Goal: Transaction & Acquisition: Purchase product/service

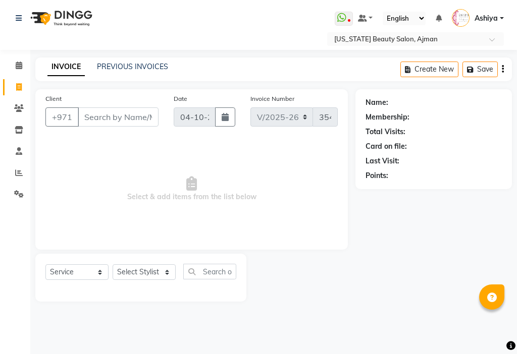
select select "637"
select select "service"
select select "9701"
click at [113, 264] on select "Select Stylist [PERSON_NAME] [PERSON_NAME] Ashiya Cashier [PERSON_NAME] [PERSON…" at bounding box center [144, 272] width 63 height 16
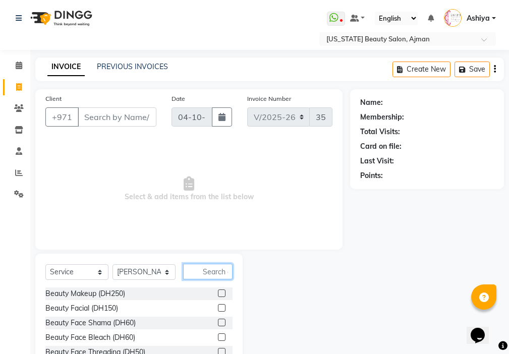
click at [216, 271] on input "text" at bounding box center [207, 272] width 49 height 16
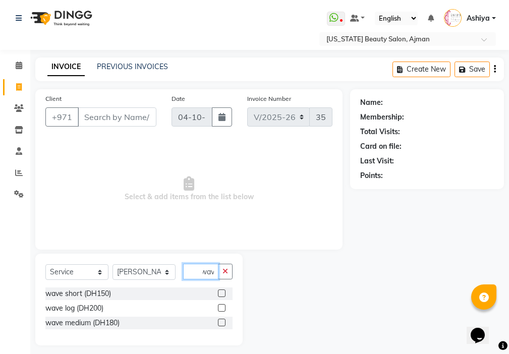
type input "wav"
click at [221, 308] on label at bounding box center [222, 308] width 8 height 8
click at [221, 308] on input "checkbox" at bounding box center [221, 308] width 7 height 7
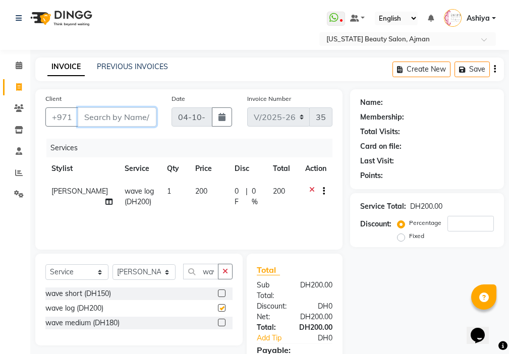
click at [120, 115] on input "Client" at bounding box center [117, 116] width 79 height 19
checkbox input "false"
type input "5"
type input "0"
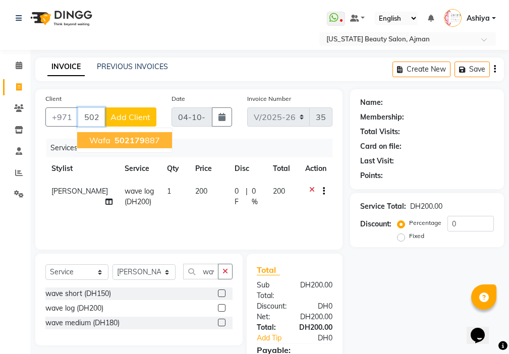
click at [158, 136] on ngb-highlight "502179 887" at bounding box center [136, 140] width 47 height 10
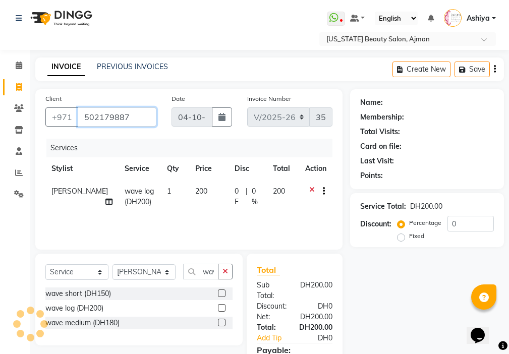
type input "502179887"
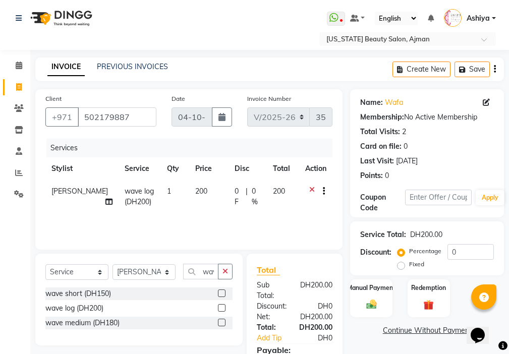
click at [372, 306] on img at bounding box center [371, 305] width 17 height 12
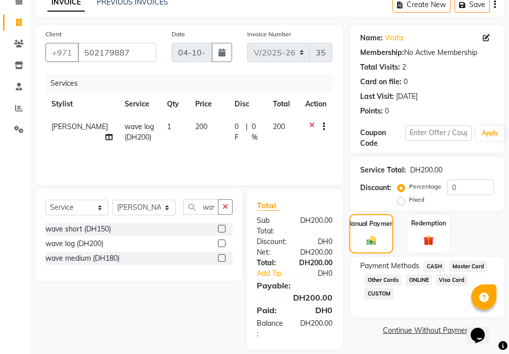
scroll to position [75, 0]
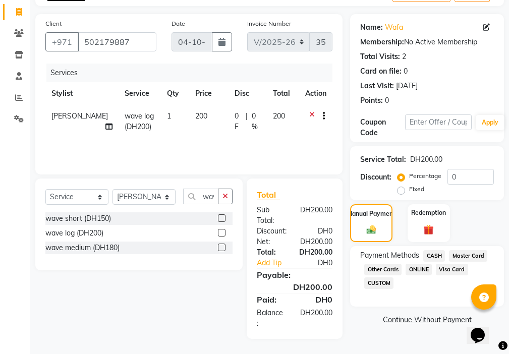
click at [449, 273] on span "Visa Card" at bounding box center [452, 270] width 32 height 12
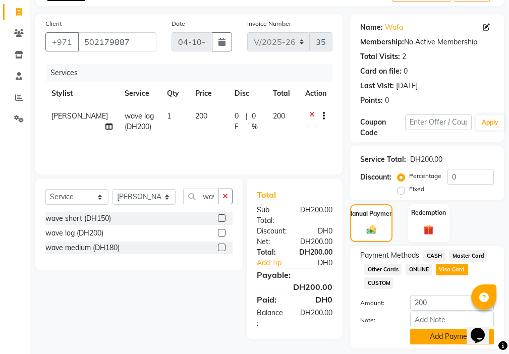
click at [447, 337] on button "Add Payment" at bounding box center [452, 337] width 84 height 16
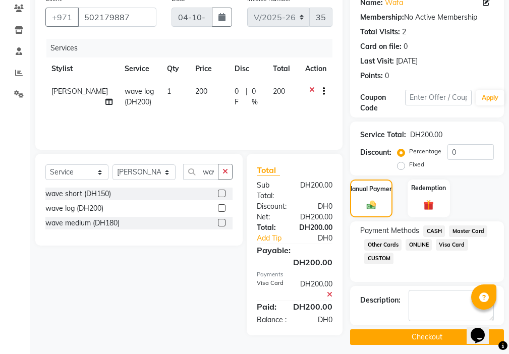
scroll to position [107, 0]
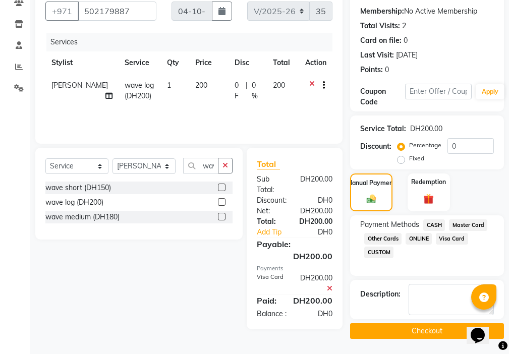
click at [417, 332] on button "Checkout" at bounding box center [427, 332] width 154 height 16
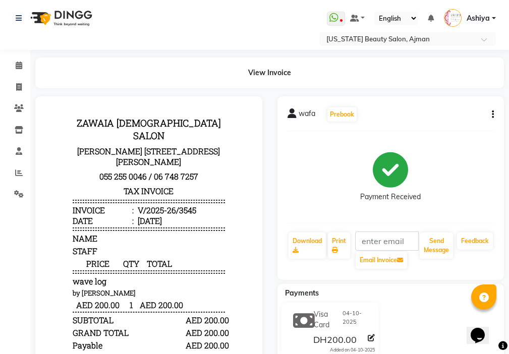
click at [493, 115] on icon "button" at bounding box center [493, 115] width 2 height 1
click at [470, 160] on div "Payment Received" at bounding box center [391, 177] width 207 height 76
click at [292, 117] on icon at bounding box center [292, 114] width 9 height 10
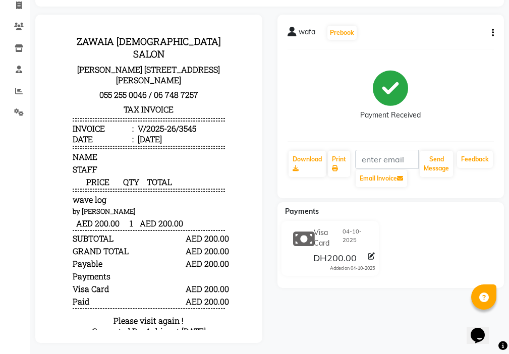
scroll to position [93, 0]
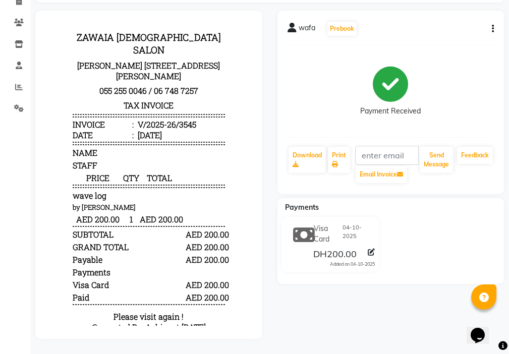
click at [458, 75] on div "Payment Received" at bounding box center [391, 91] width 207 height 76
click at [464, 81] on div "Payment Received" at bounding box center [391, 91] width 207 height 76
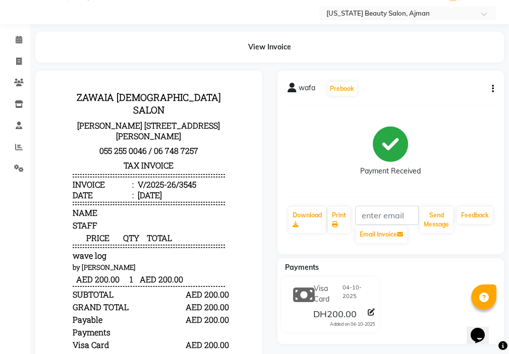
scroll to position [21, 0]
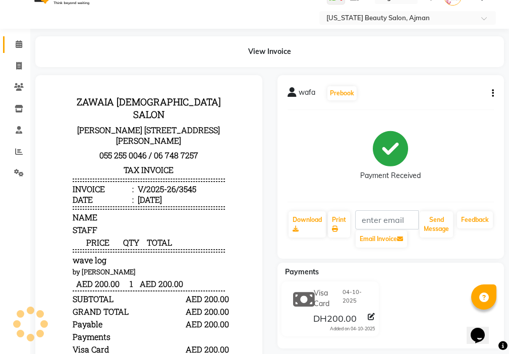
click at [24, 45] on span at bounding box center [19, 45] width 18 height 12
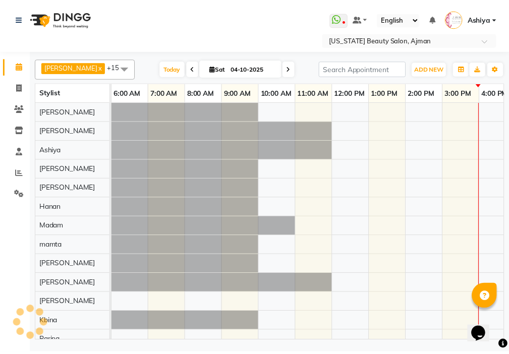
scroll to position [0, 498]
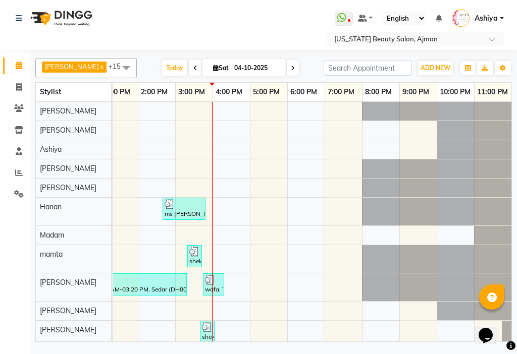
click at [218, 283] on div at bounding box center [213, 280] width 17 height 10
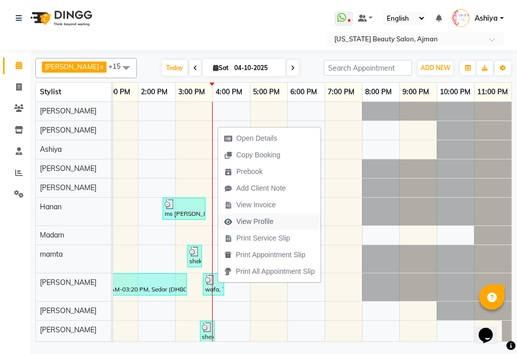
click at [282, 224] on button "View Profile" at bounding box center [269, 221] width 102 height 17
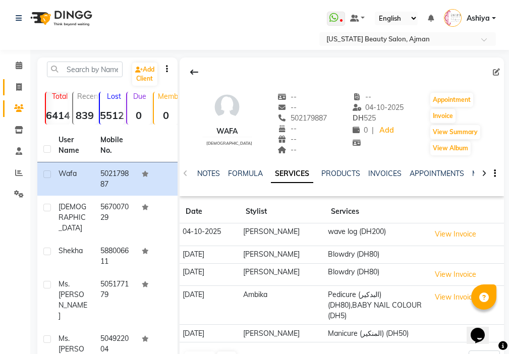
click at [19, 86] on icon at bounding box center [19, 87] width 6 height 8
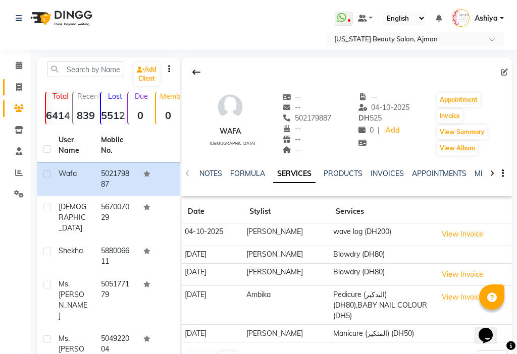
select select "service"
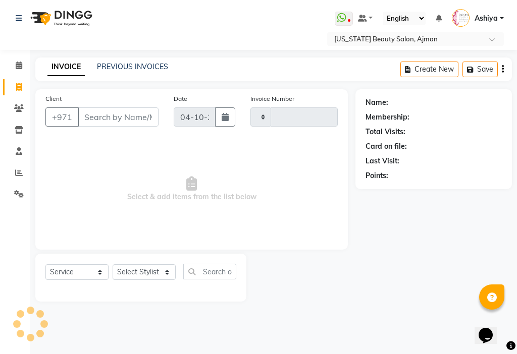
type input "3546"
select select "637"
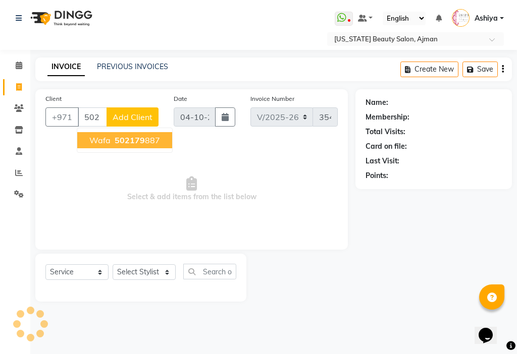
click at [154, 143] on ngb-highlight "502179 887" at bounding box center [136, 140] width 47 height 10
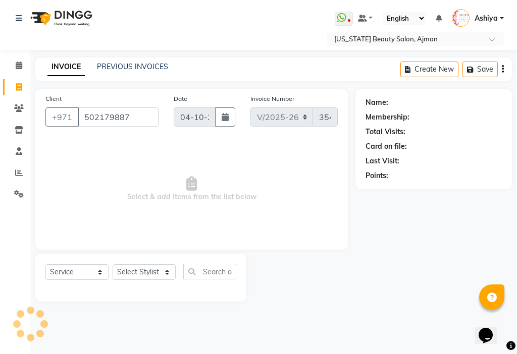
type input "502179887"
click at [135, 274] on select "Select Stylist [PERSON_NAME] [PERSON_NAME] Ashiya Cashier [PERSON_NAME] [PERSON…" at bounding box center [144, 272] width 63 height 16
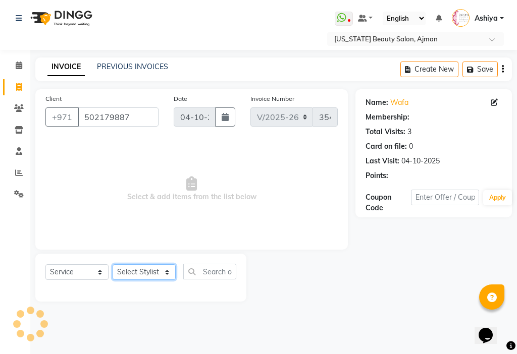
select select "9701"
click at [113, 264] on select "Select Stylist [PERSON_NAME] [PERSON_NAME] Ashiya Cashier [PERSON_NAME] [PERSON…" at bounding box center [144, 272] width 63 height 16
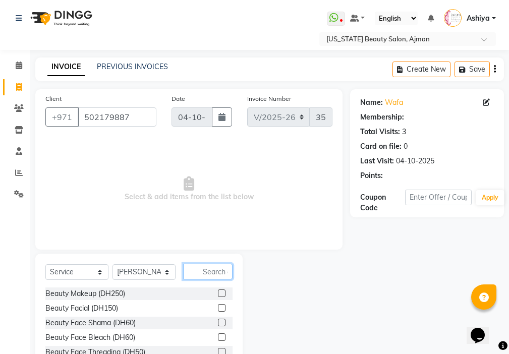
click at [208, 272] on input "text" at bounding box center [207, 272] width 49 height 16
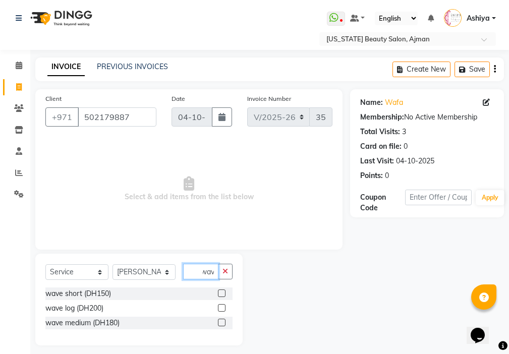
type input "wav"
click at [223, 308] on label at bounding box center [222, 308] width 8 height 8
click at [223, 308] on input "checkbox" at bounding box center [221, 308] width 7 height 7
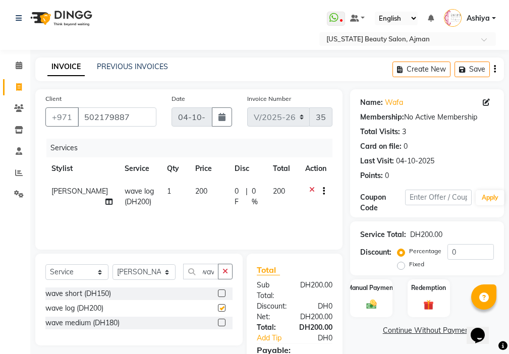
scroll to position [0, 0]
checkbox input "false"
click at [210, 197] on td "200" at bounding box center [208, 196] width 39 height 33
select select "9701"
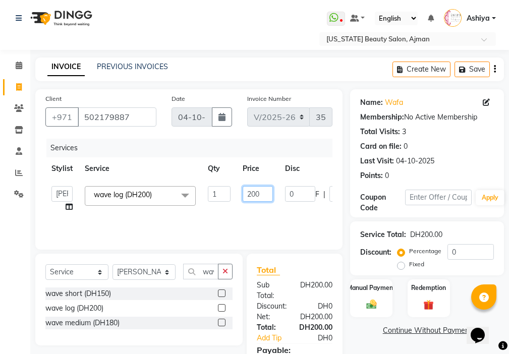
click at [258, 193] on input "200" at bounding box center [258, 194] width 30 height 16
type input "2"
type input "30"
click at [267, 214] on div "Services Stylist Service Qty Price Disc Total Action [PERSON_NAME] [PERSON_NAME…" at bounding box center [188, 189] width 287 height 101
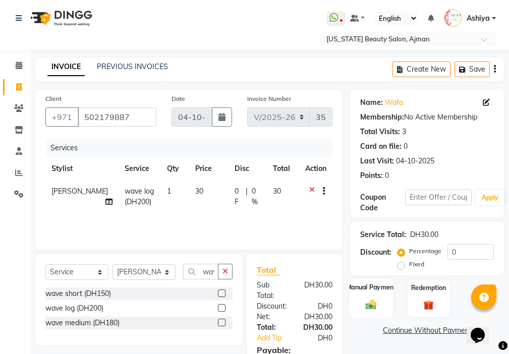
click at [377, 299] on img at bounding box center [371, 305] width 17 height 12
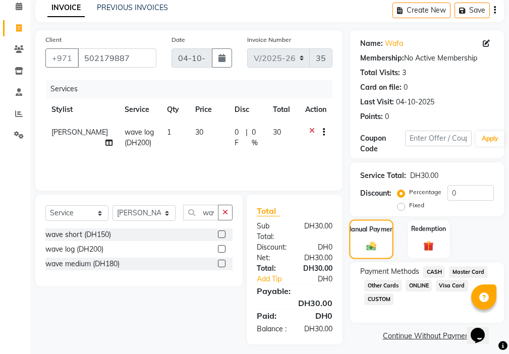
scroll to position [75, 0]
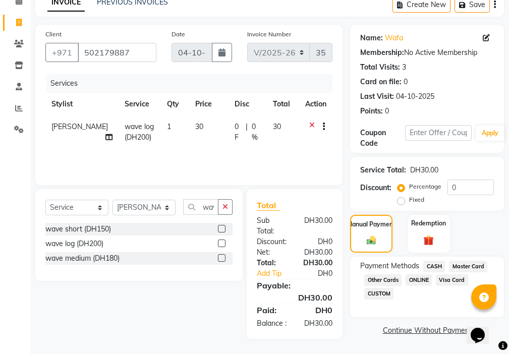
click at [449, 275] on span "Visa Card" at bounding box center [452, 281] width 32 height 12
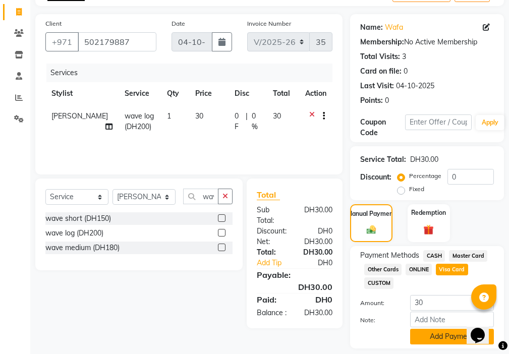
click at [449, 335] on button "Add Payment" at bounding box center [452, 337] width 84 height 16
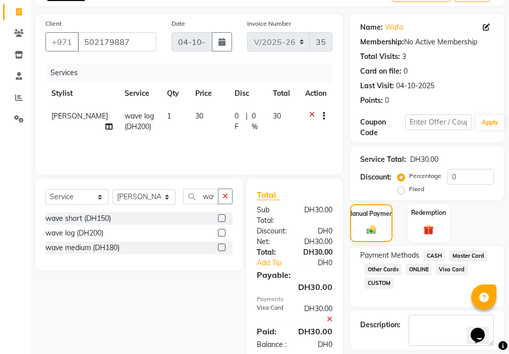
scroll to position [107, 0]
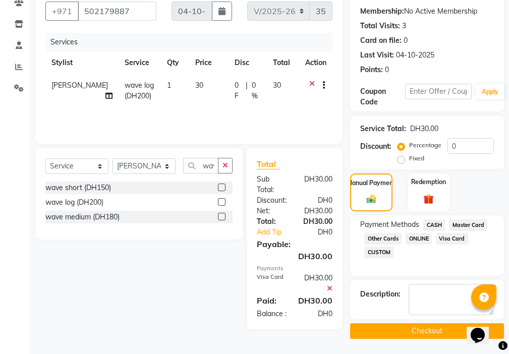
click at [423, 328] on button "Checkout" at bounding box center [427, 332] width 154 height 16
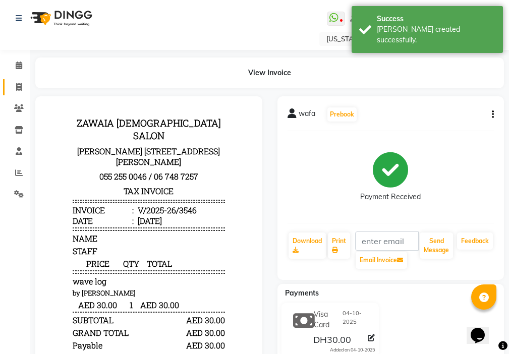
click at [19, 89] on icon at bounding box center [19, 87] width 6 height 8
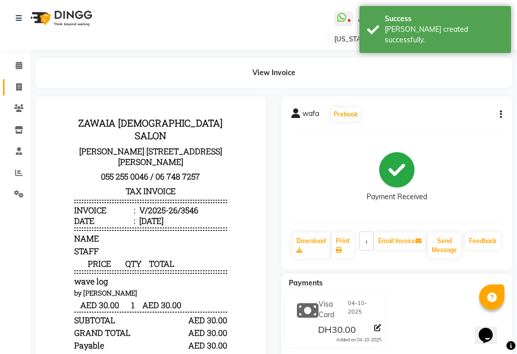
select select "637"
select select "service"
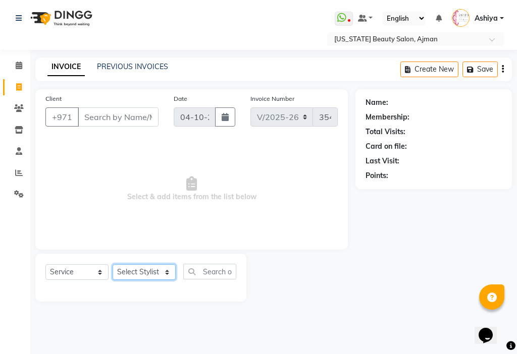
click at [135, 277] on select "Select Stylist [PERSON_NAME] [PERSON_NAME] Ashiya Cashier [PERSON_NAME] [PERSON…" at bounding box center [144, 272] width 63 height 16
select select "68424"
click at [113, 264] on select "Select Stylist [PERSON_NAME] [PERSON_NAME] Ashiya Cashier [PERSON_NAME] [PERSON…" at bounding box center [144, 272] width 63 height 16
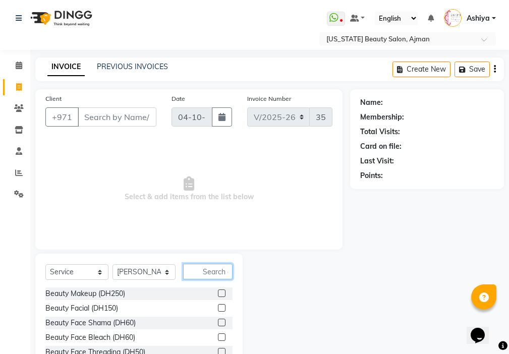
click at [218, 271] on input "text" at bounding box center [207, 272] width 49 height 16
click at [128, 119] on input "Client" at bounding box center [117, 116] width 79 height 19
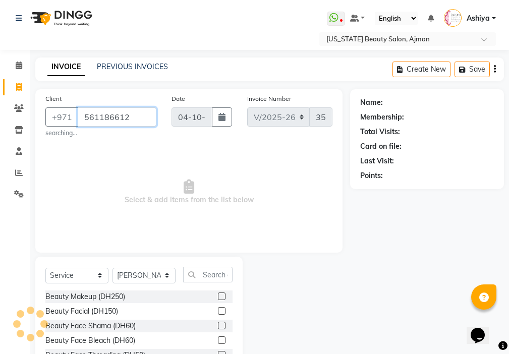
type input "561186612"
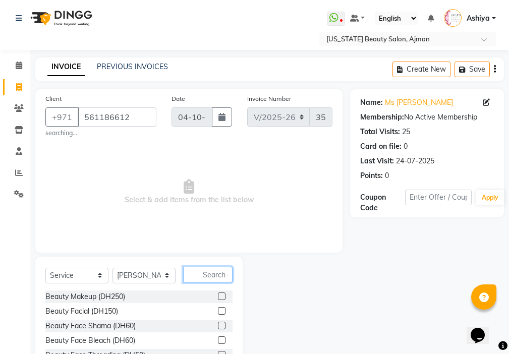
click at [219, 274] on input "text" at bounding box center [207, 275] width 49 height 16
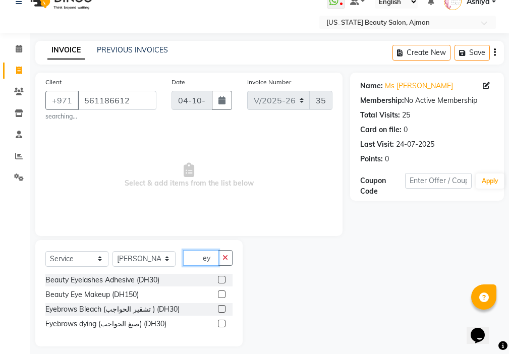
scroll to position [24, 0]
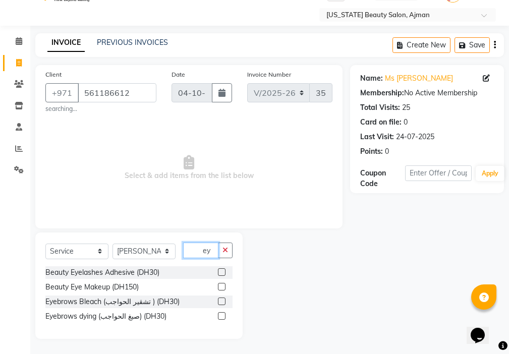
type input "ey"
click at [223, 273] on label at bounding box center [222, 272] width 8 height 8
click at [223, 273] on input "checkbox" at bounding box center [221, 273] width 7 height 7
checkbox input "true"
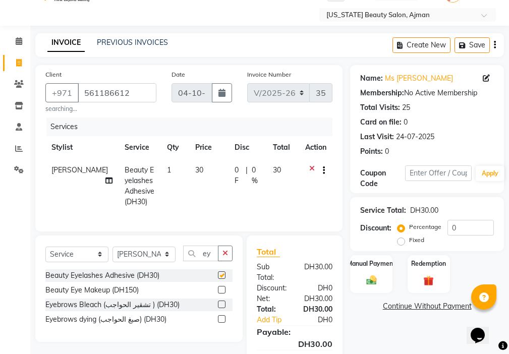
click at [205, 187] on td "30" at bounding box center [208, 186] width 39 height 55
select select "68424"
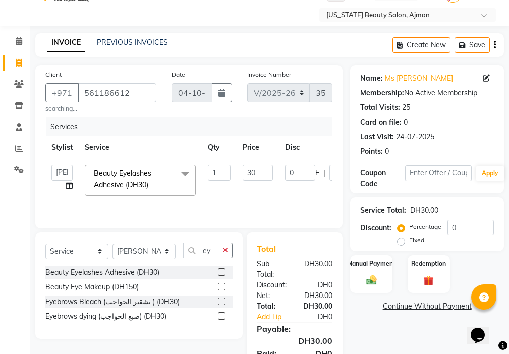
checkbox input "false"
click at [255, 177] on input "30" at bounding box center [258, 173] width 30 height 16
type input "3"
type input "50"
click at [368, 275] on img at bounding box center [371, 281] width 17 height 12
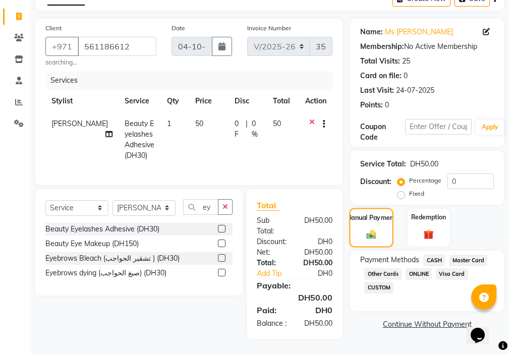
scroll to position [89, 0]
click at [451, 268] on span "Visa Card" at bounding box center [452, 274] width 32 height 12
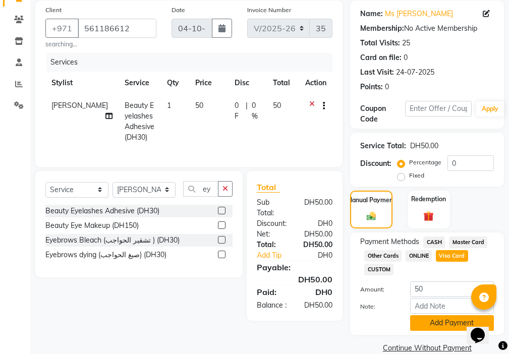
click at [451, 327] on button "Add Payment" at bounding box center [452, 323] width 84 height 16
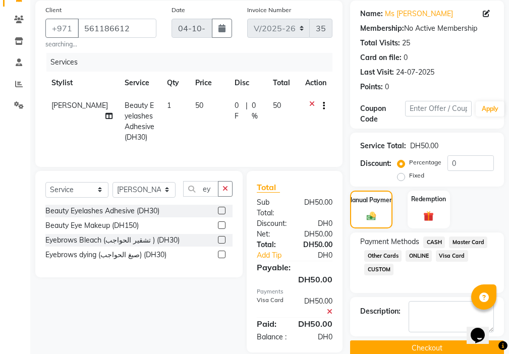
click at [438, 347] on button "Checkout" at bounding box center [427, 349] width 154 height 16
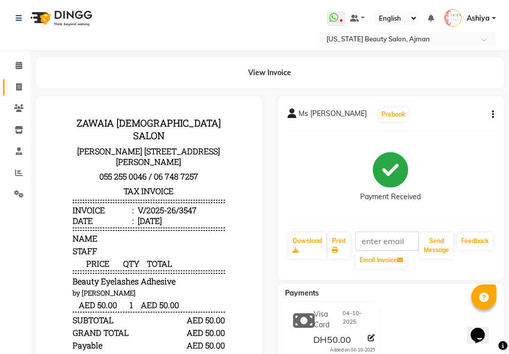
click at [19, 86] on icon at bounding box center [19, 87] width 6 height 8
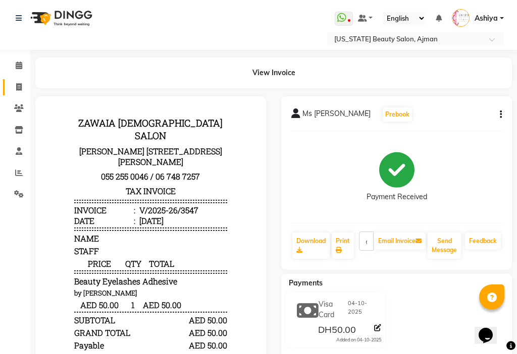
select select "service"
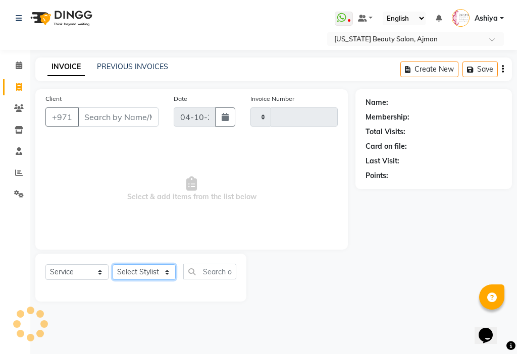
click at [134, 273] on select "Select Stylist" at bounding box center [144, 272] width 63 height 16
click at [145, 270] on select "Select Stylist" at bounding box center [144, 272] width 63 height 16
click at [142, 268] on select "Select Stylist" at bounding box center [144, 272] width 63 height 16
type input "3548"
select select "637"
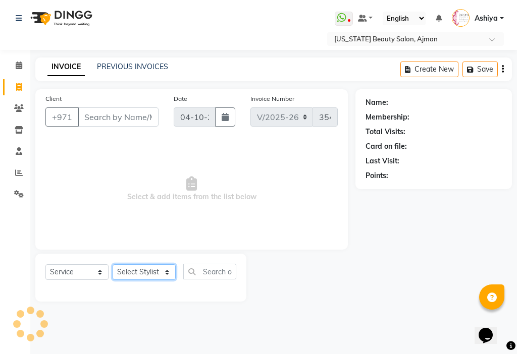
click at [144, 270] on select "Select Stylist" at bounding box center [144, 272] width 63 height 16
click at [152, 269] on select "Select Stylist" at bounding box center [144, 272] width 63 height 16
click at [152, 272] on select "Select Stylist" at bounding box center [144, 272] width 63 height 16
click at [148, 274] on select "Select Stylist" at bounding box center [144, 272] width 63 height 16
click at [113, 264] on select "Select Stylist" at bounding box center [144, 272] width 63 height 16
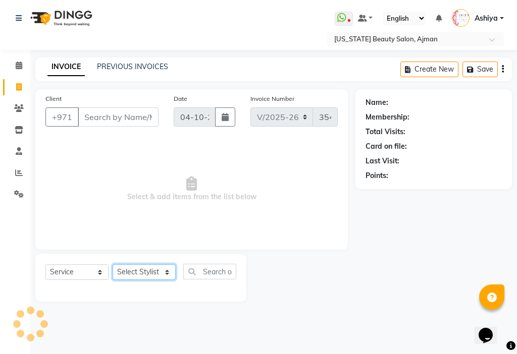
click at [155, 272] on select "Select Stylist" at bounding box center [144, 272] width 63 height 16
click at [159, 266] on select "Select Stylist" at bounding box center [144, 272] width 63 height 16
click at [158, 264] on select "Select Stylist" at bounding box center [144, 272] width 63 height 16
click at [153, 270] on select "Select Stylist" at bounding box center [144, 272] width 63 height 16
click at [153, 268] on select "Select Stylist" at bounding box center [144, 272] width 63 height 16
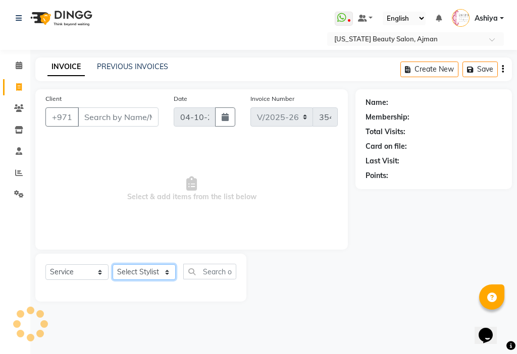
click at [157, 269] on select "Select Stylist" at bounding box center [144, 272] width 63 height 16
click at [157, 274] on select "Select Stylist" at bounding box center [144, 272] width 63 height 16
click at [148, 273] on select "Select Stylist" at bounding box center [144, 272] width 63 height 16
click at [144, 273] on select "Select Stylist" at bounding box center [144, 272] width 63 height 16
click at [144, 270] on select "Select Stylist [PERSON_NAME] [PERSON_NAME] Ashiya Cashier [PERSON_NAME] [PERSON…" at bounding box center [144, 272] width 63 height 16
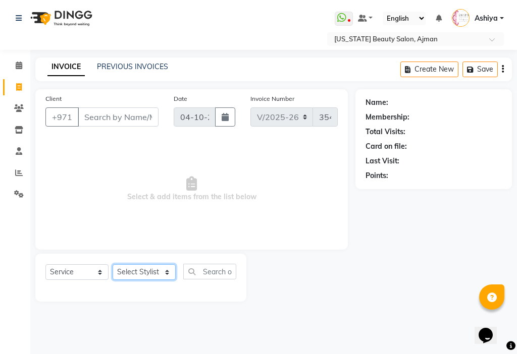
click at [148, 264] on select "Select Stylist [PERSON_NAME] [PERSON_NAME] Ashiya Cashier [PERSON_NAME] [PERSON…" at bounding box center [144, 272] width 63 height 16
select select "68692"
click at [113, 264] on select "Select Stylist [PERSON_NAME] [PERSON_NAME] Ashiya Cashier [PERSON_NAME] [PERSON…" at bounding box center [144, 272] width 63 height 16
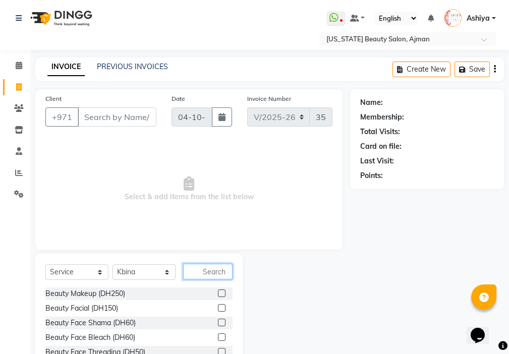
click at [221, 273] on input "text" at bounding box center [207, 272] width 49 height 16
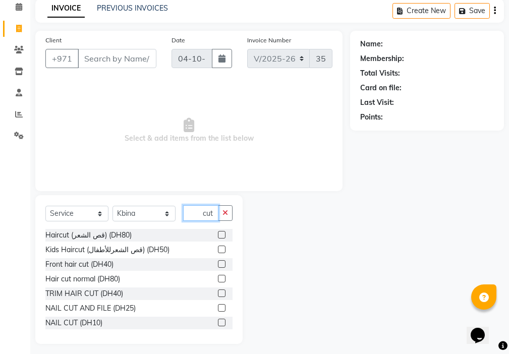
scroll to position [64, 0]
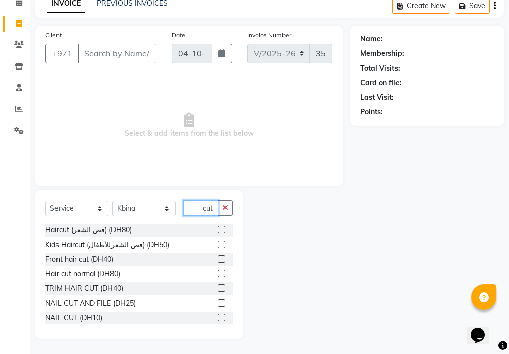
type input "cut"
click at [218, 305] on label at bounding box center [222, 303] width 8 height 8
click at [218, 305] on input "checkbox" at bounding box center [221, 303] width 7 height 7
checkbox input "true"
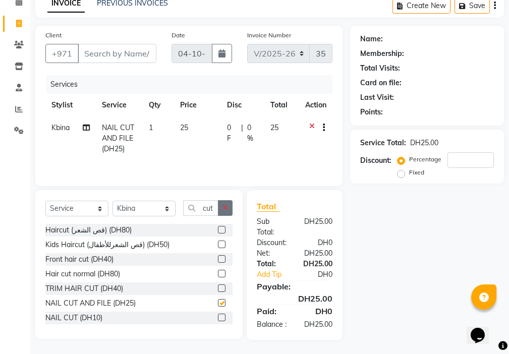
click at [226, 207] on icon "button" at bounding box center [226, 207] width 6 height 7
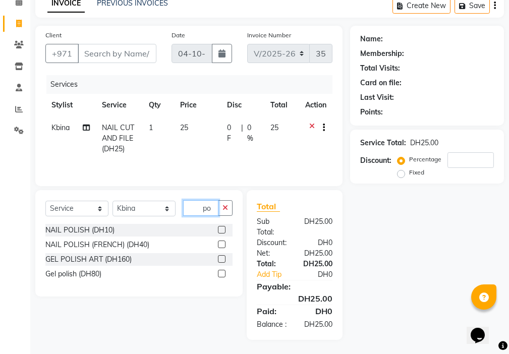
type input "po"
click at [223, 230] on label at bounding box center [222, 230] width 8 height 8
click at [223, 230] on input "checkbox" at bounding box center [221, 230] width 7 height 7
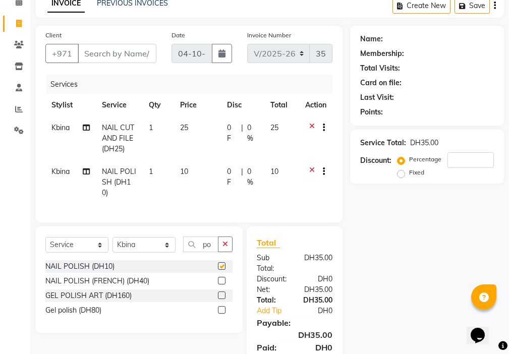
checkbox input "false"
click at [226, 248] on icon "button" at bounding box center [226, 244] width 6 height 7
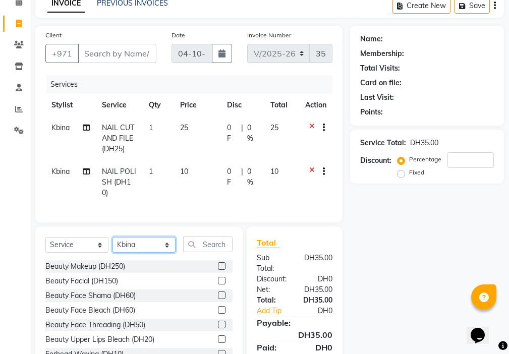
click at [135, 249] on select "Select Stylist [PERSON_NAME] [PERSON_NAME] Ashiya Cashier [PERSON_NAME] [PERSON…" at bounding box center [144, 245] width 63 height 16
select select "69766"
click at [113, 245] on select "Select Stylist [PERSON_NAME] [PERSON_NAME] Ashiya Cashier [PERSON_NAME] [PERSON…" at bounding box center [144, 245] width 63 height 16
click at [211, 249] on input "text" at bounding box center [207, 245] width 49 height 16
type input "d"
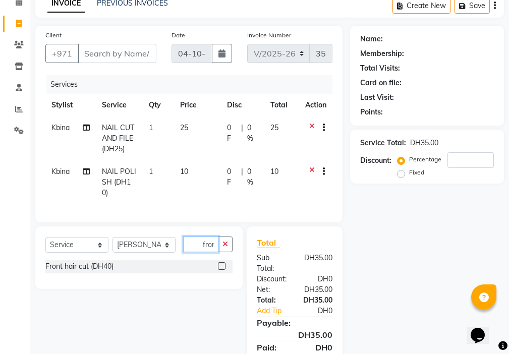
scroll to position [0, 1]
type input "fron"
click at [222, 270] on label at bounding box center [222, 266] width 8 height 8
click at [222, 270] on input "checkbox" at bounding box center [221, 266] width 7 height 7
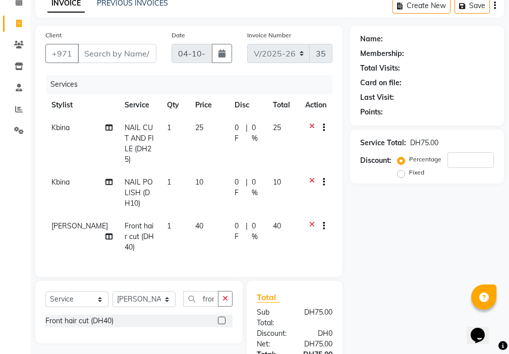
checkbox input "false"
click at [226, 295] on icon "button" at bounding box center [226, 298] width 6 height 7
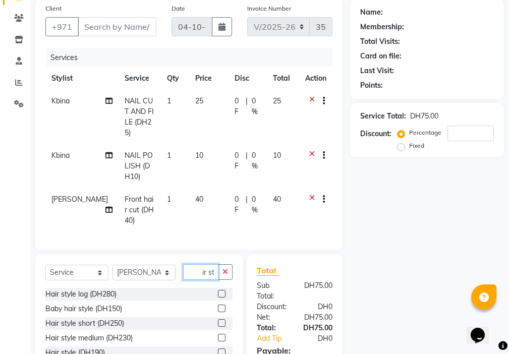
scroll to position [105, 0]
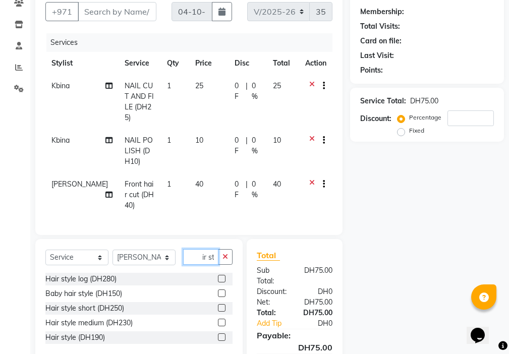
type input "hair st"
click at [223, 306] on label at bounding box center [222, 308] width 8 height 8
click at [223, 306] on input "checkbox" at bounding box center [221, 308] width 7 height 7
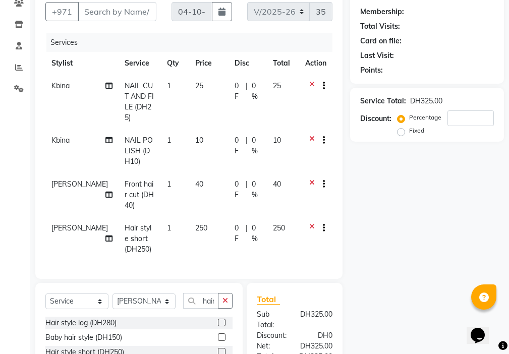
checkbox input "false"
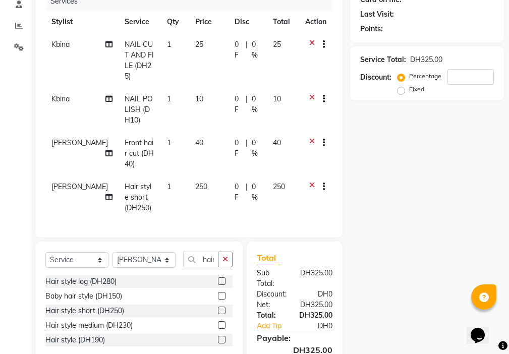
scroll to position [207, 0]
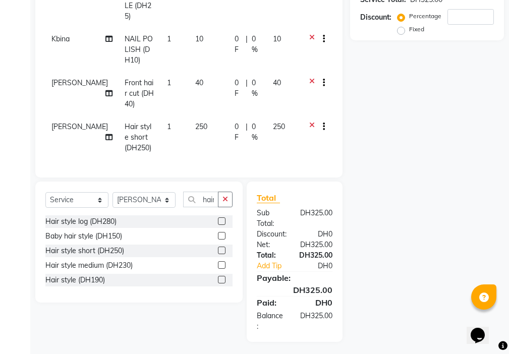
click at [191, 81] on td "40" at bounding box center [208, 94] width 39 height 44
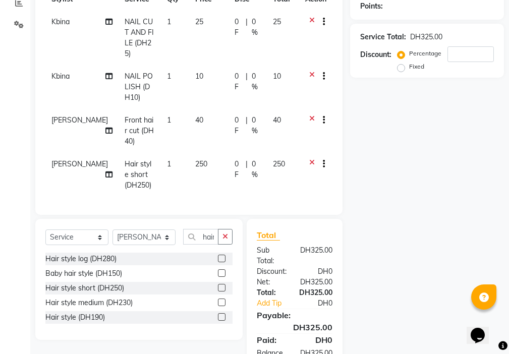
select select "69766"
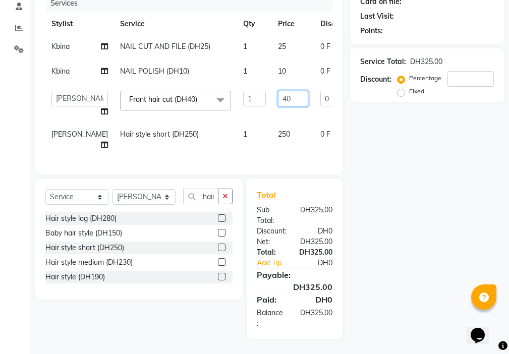
click at [278, 91] on input "40" at bounding box center [293, 99] width 30 height 16
type input "4"
type input "20"
click at [259, 131] on tbody "Kbina NAIL CUT AND FILE (DH25) 1 25 0 F | 0 % 25 Kbina NAIL POLISH (DH10) 1 10 …" at bounding box center [257, 95] width 424 height 121
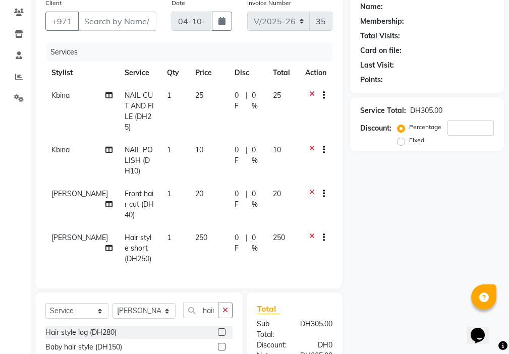
scroll to position [92, 0]
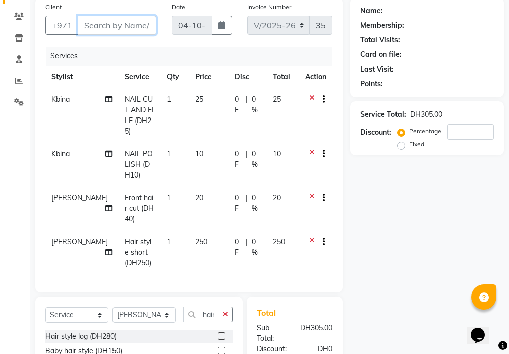
click at [116, 25] on input "Client" at bounding box center [117, 25] width 79 height 19
type input "5"
type input "0"
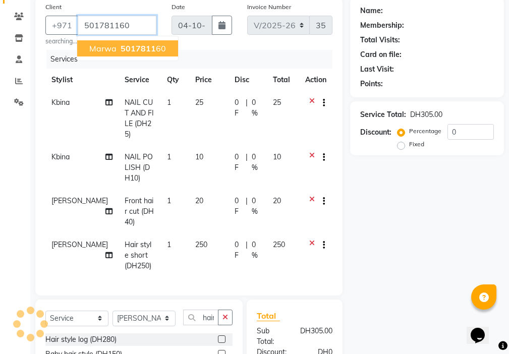
type input "501781160"
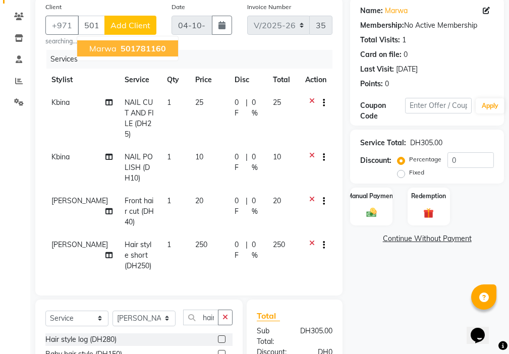
click at [109, 51] on span "marwa" at bounding box center [102, 48] width 27 height 10
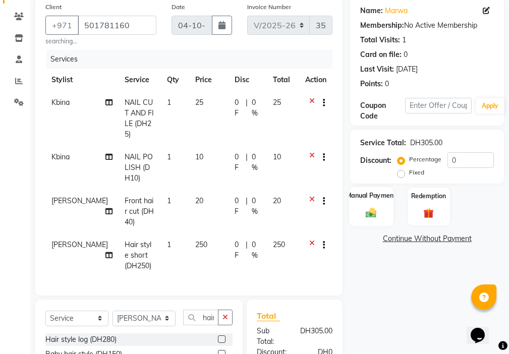
click at [366, 223] on div "Manual Payment" at bounding box center [372, 206] width 44 height 39
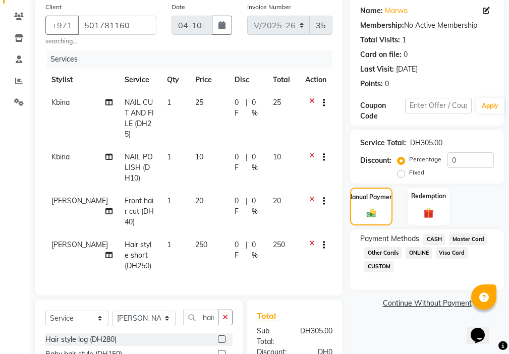
click at [440, 252] on span "Visa Card" at bounding box center [452, 253] width 32 height 12
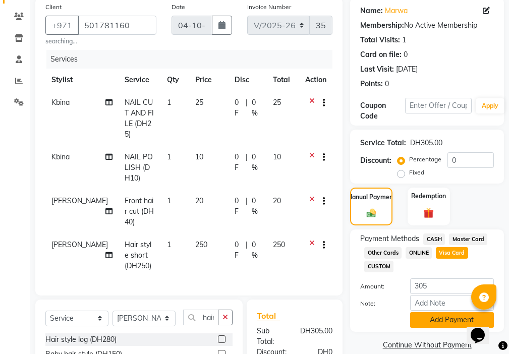
click at [439, 321] on button "Add Payment" at bounding box center [452, 320] width 84 height 16
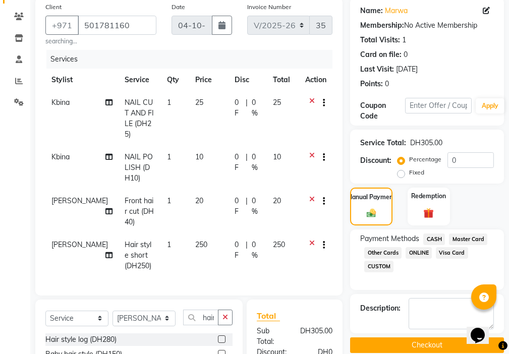
click at [423, 342] on button "Checkout" at bounding box center [427, 346] width 154 height 16
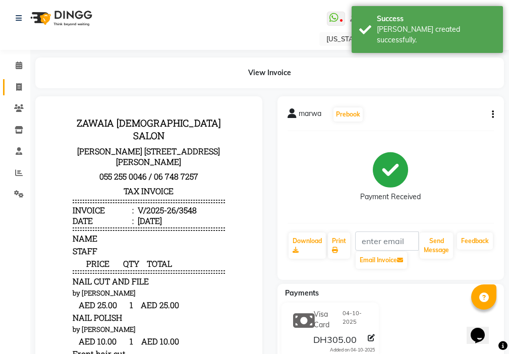
click at [11, 87] on span at bounding box center [19, 88] width 18 height 12
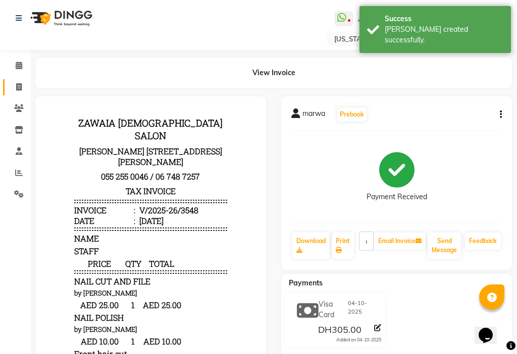
select select "service"
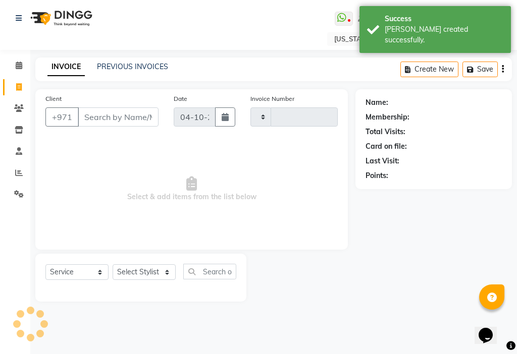
type input "3549"
select select "637"
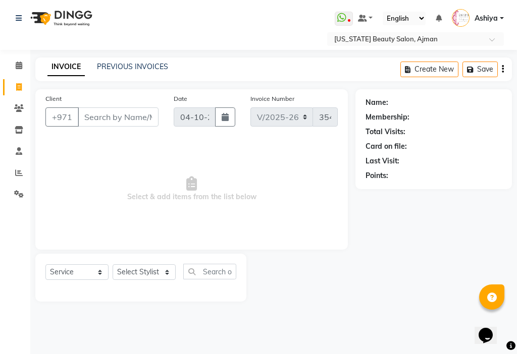
click at [121, 118] on input "Client" at bounding box center [118, 116] width 81 height 19
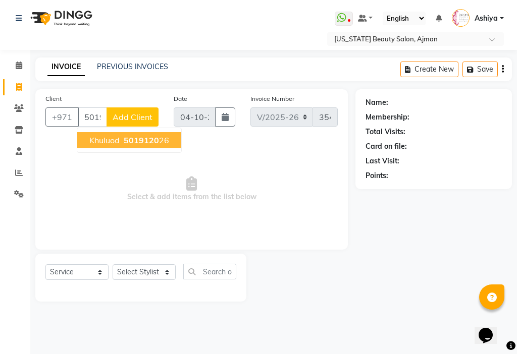
click at [119, 141] on span "khuluod" at bounding box center [104, 140] width 30 height 10
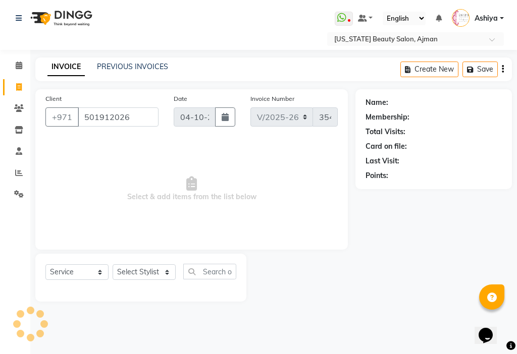
type input "501912026"
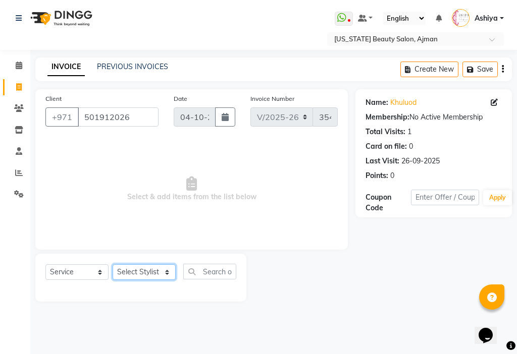
click at [146, 274] on select "Select Stylist [PERSON_NAME] [PERSON_NAME] Ashiya Cashier [PERSON_NAME] [PERSON…" at bounding box center [144, 272] width 63 height 16
select select "86231"
click at [113, 264] on select "Select Stylist [PERSON_NAME] [PERSON_NAME] Ashiya Cashier [PERSON_NAME] [PERSON…" at bounding box center [144, 272] width 63 height 16
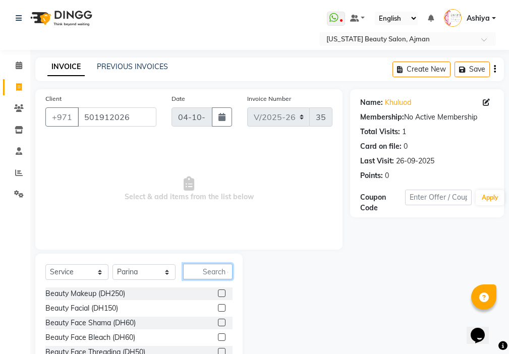
click at [223, 271] on input "text" at bounding box center [207, 272] width 49 height 16
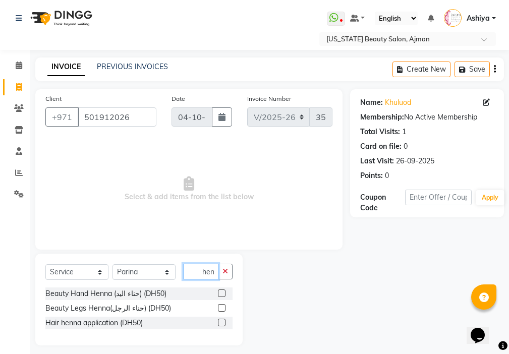
type input "hen"
click at [223, 294] on label at bounding box center [222, 294] width 8 height 8
click at [223, 294] on input "checkbox" at bounding box center [221, 294] width 7 height 7
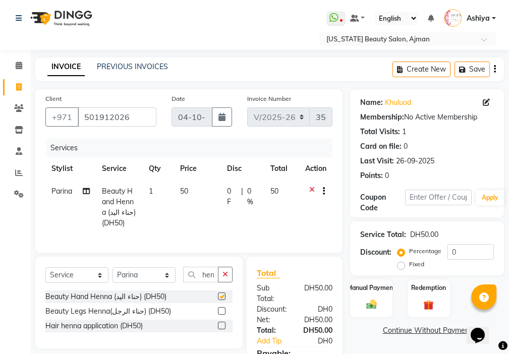
scroll to position [0, 0]
checkbox input "false"
click at [221, 315] on label at bounding box center [222, 311] width 8 height 8
click at [221, 315] on input "checkbox" at bounding box center [221, 311] width 7 height 7
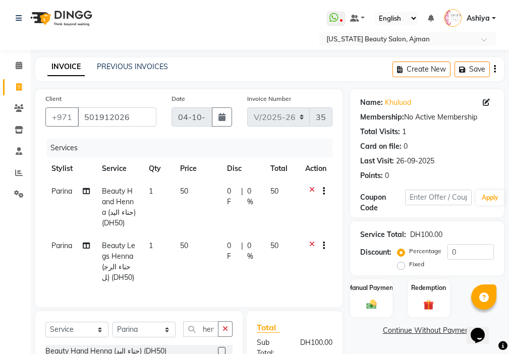
click at [203, 245] on td "50" at bounding box center [197, 262] width 47 height 55
checkbox input "false"
select select "86231"
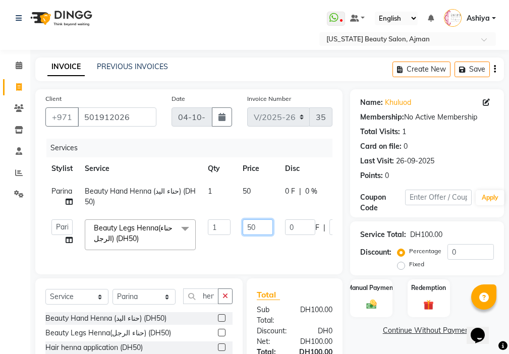
click at [255, 225] on input "50" at bounding box center [258, 228] width 30 height 16
click at [255, 198] on tr "Parina Beauty Hand Henna (حناء اليد) (DH50) 1 50 0 F | 0 % 50" at bounding box center [239, 196] width 389 height 33
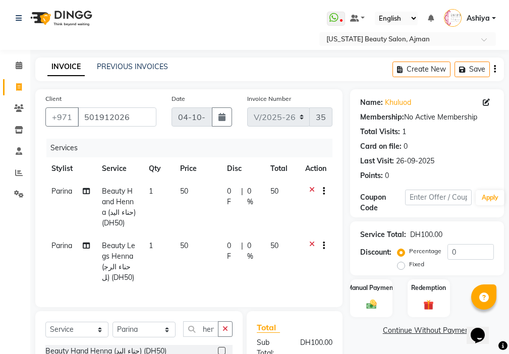
click at [229, 191] on span "0 F" at bounding box center [232, 196] width 10 height 21
select select "86231"
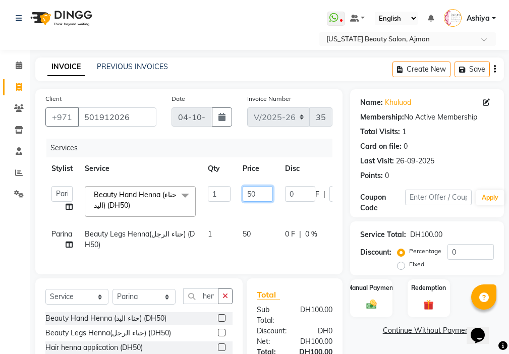
click at [262, 190] on input "50" at bounding box center [258, 194] width 30 height 16
type input "5"
type input "100"
click at [368, 299] on img at bounding box center [371, 305] width 17 height 12
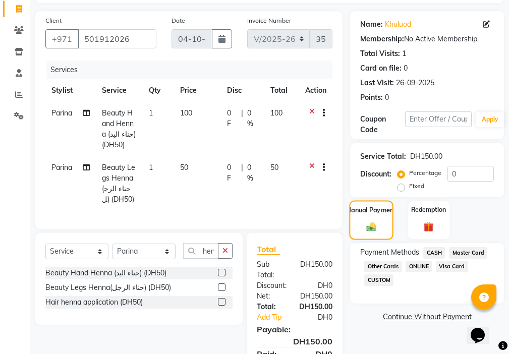
scroll to position [140, 0]
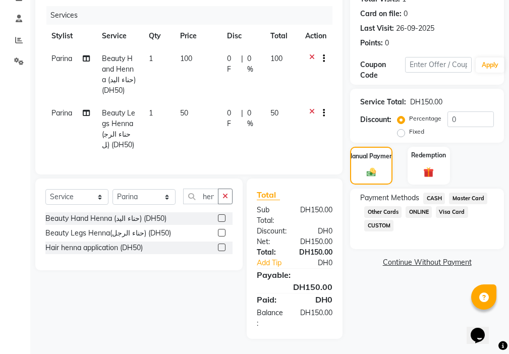
click at [452, 207] on span "Visa Card" at bounding box center [452, 212] width 32 height 12
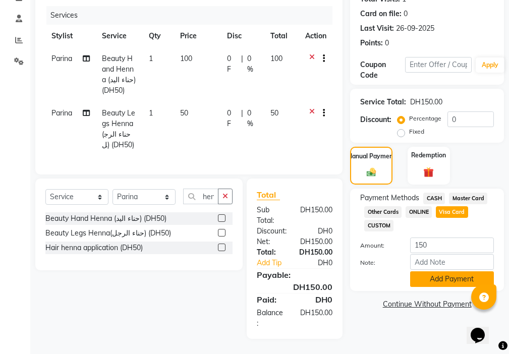
click at [451, 273] on button "Add Payment" at bounding box center [452, 280] width 84 height 16
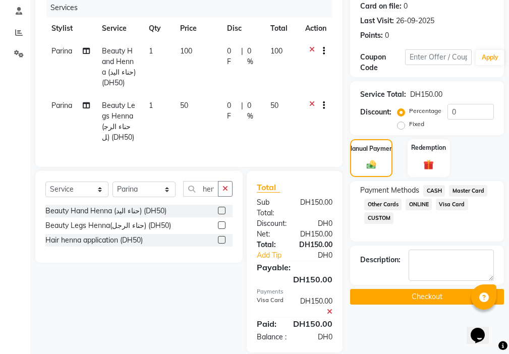
click at [439, 297] on button "Checkout" at bounding box center [427, 297] width 154 height 16
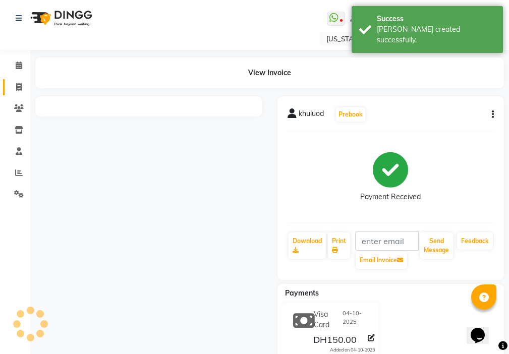
click at [20, 90] on icon at bounding box center [19, 87] width 6 height 8
select select "service"
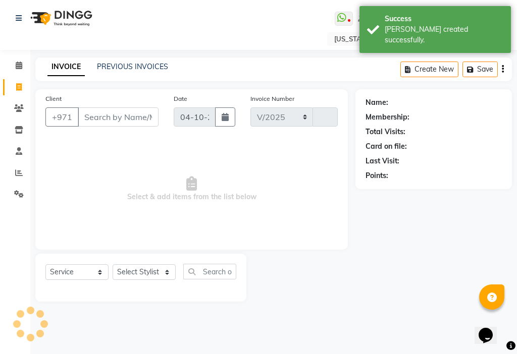
select select "637"
type input "3550"
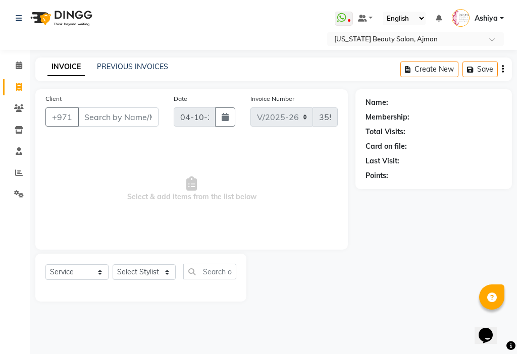
click at [115, 114] on input "Client" at bounding box center [118, 116] width 81 height 19
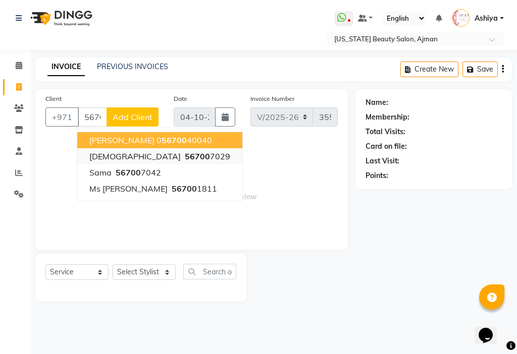
click at [170, 156] on button "iman 56700 7029" at bounding box center [159, 156] width 165 height 16
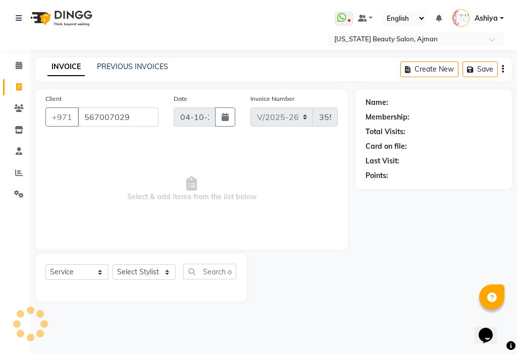
type input "567007029"
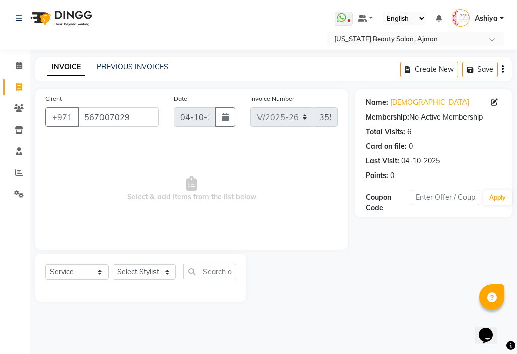
click at [492, 99] on icon at bounding box center [494, 102] width 7 height 7
select select "[DEMOGRAPHIC_DATA]"
select select
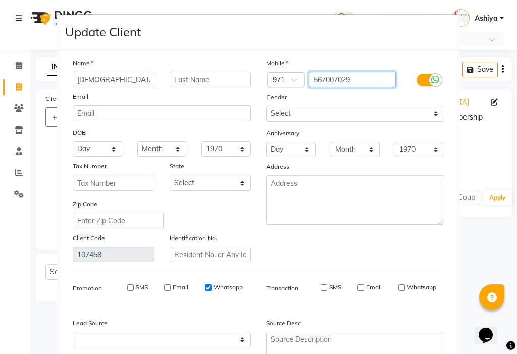
click at [356, 80] on input "567007029" at bounding box center [352, 80] width 87 height 16
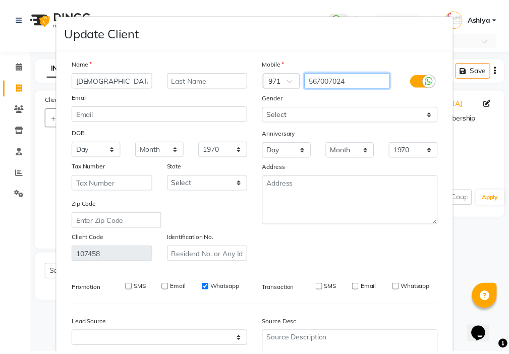
scroll to position [93, 0]
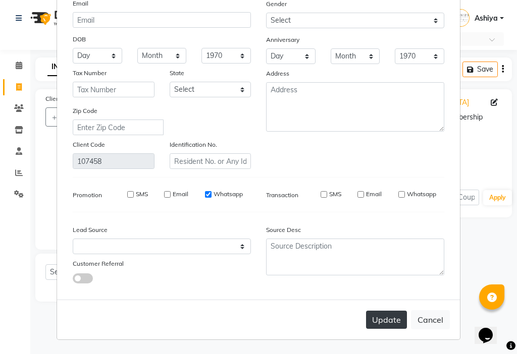
type input "567007024"
click at [390, 320] on button "Update" at bounding box center [386, 320] width 41 height 18
type input "567007024"
select select
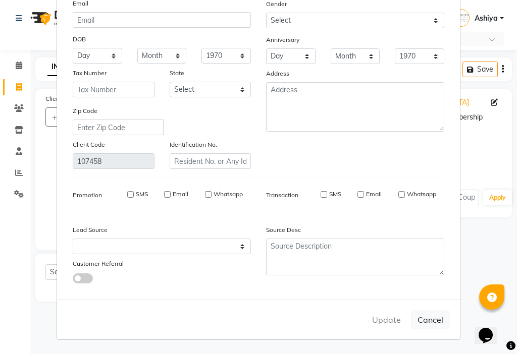
select select
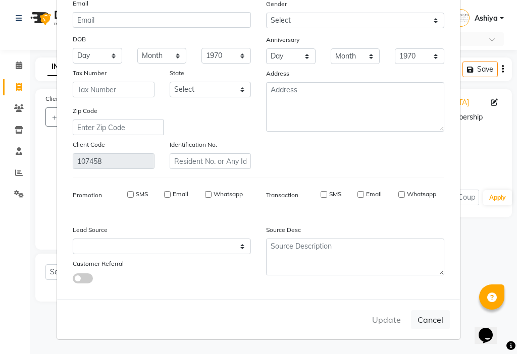
checkbox input "false"
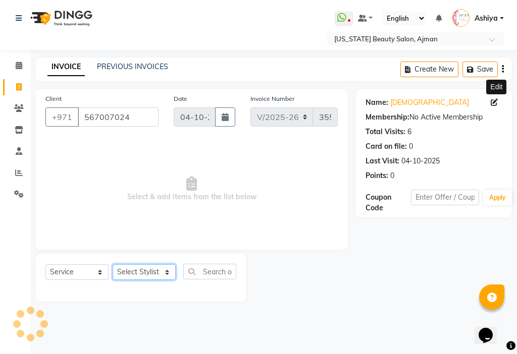
click at [144, 271] on select "Select Stylist [PERSON_NAME] [PERSON_NAME] Ashiya Cashier [PERSON_NAME] [PERSON…" at bounding box center [144, 272] width 63 height 16
select select "33912"
click at [113, 264] on select "Select Stylist [PERSON_NAME] [PERSON_NAME] Ashiya Cashier [PERSON_NAME] [PERSON…" at bounding box center [144, 272] width 63 height 16
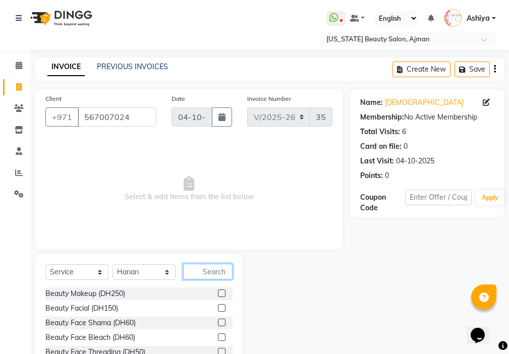
click at [214, 275] on input "text" at bounding box center [207, 272] width 49 height 16
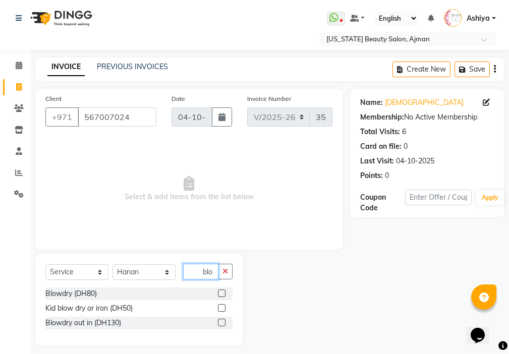
type input "blo"
click at [222, 292] on label at bounding box center [222, 294] width 8 height 8
click at [222, 292] on input "checkbox" at bounding box center [221, 294] width 7 height 7
checkbox input "true"
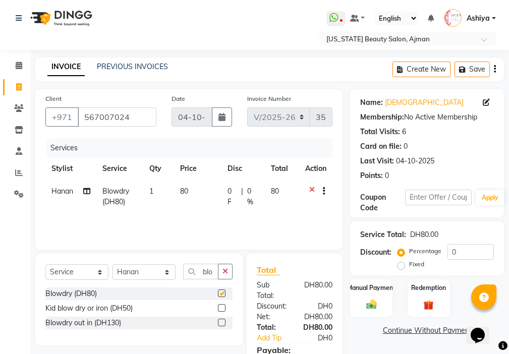
click at [207, 205] on td "80" at bounding box center [197, 196] width 47 height 33
select select "33912"
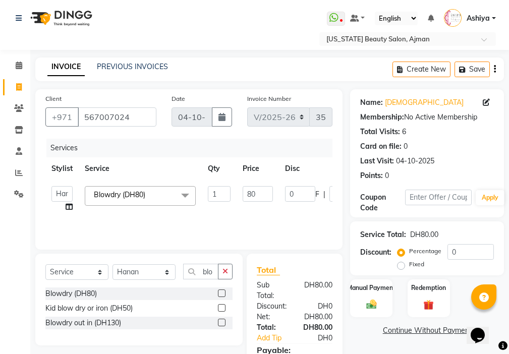
checkbox input "false"
click at [252, 193] on input "80" at bounding box center [258, 194] width 30 height 16
type input "90"
click at [375, 299] on img at bounding box center [371, 305] width 17 height 12
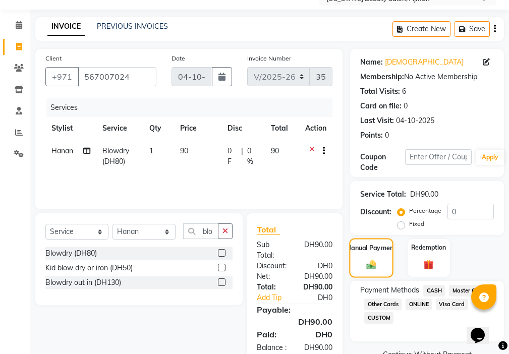
scroll to position [75, 0]
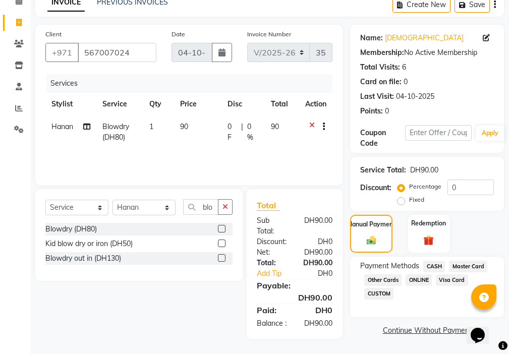
click at [453, 275] on span "Visa Card" at bounding box center [452, 281] width 32 height 12
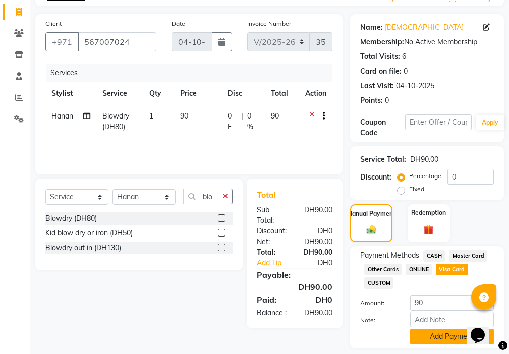
click at [447, 332] on button "Add Payment" at bounding box center [452, 337] width 84 height 16
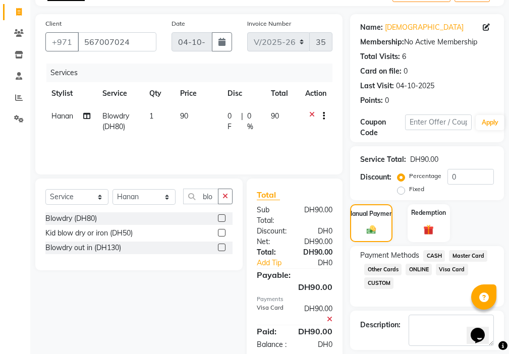
scroll to position [107, 0]
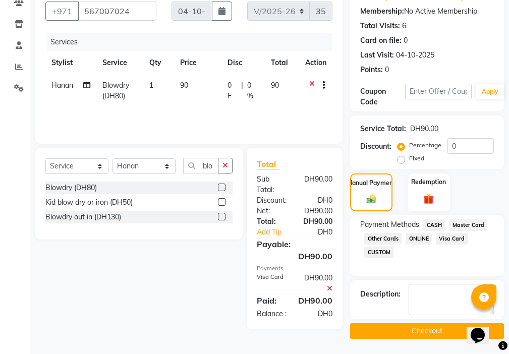
click at [433, 333] on button "Checkout" at bounding box center [427, 332] width 154 height 16
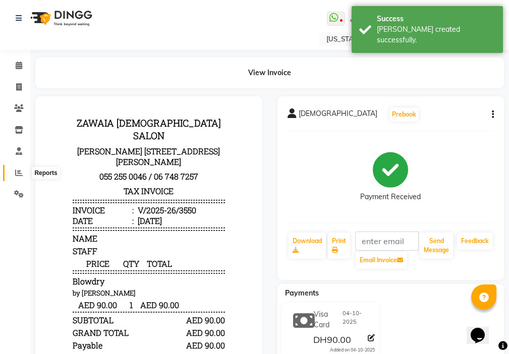
click at [19, 175] on icon at bounding box center [19, 173] width 8 height 8
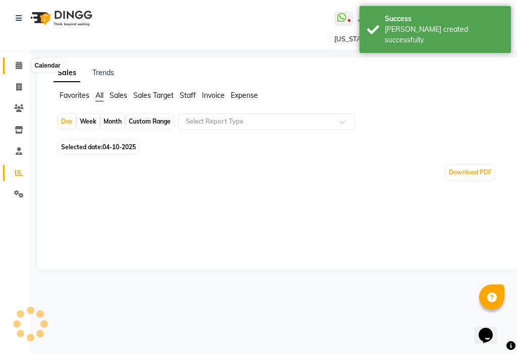
click at [21, 66] on icon at bounding box center [19, 66] width 7 height 8
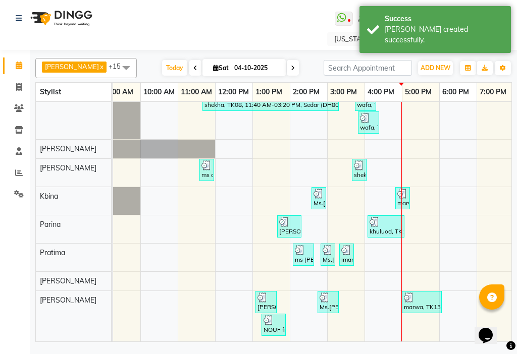
scroll to position [0, 448]
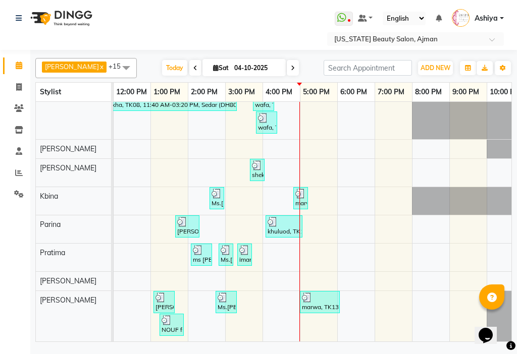
click at [391, 345] on div "Select Location × [US_STATE] Beauty Salon, Ajman WhatsApp Status ✕ Status: Disc…" at bounding box center [258, 177] width 517 height 354
click at [241, 247] on div "iman, TK09, 03:20 PM-03:40 PM, NAIL EXTENSION (DH80),NAIL POLISH (DH10),Pedicur…" at bounding box center [244, 254] width 13 height 19
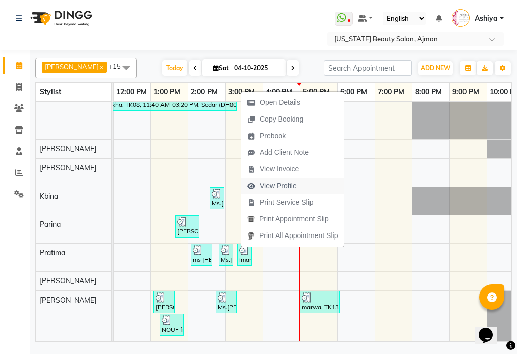
click at [256, 184] on span "View Profile" at bounding box center [272, 186] width 62 height 17
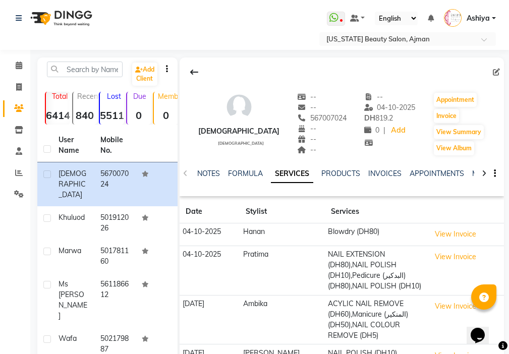
click at [225, 269] on td "04-10-2025" at bounding box center [210, 270] width 61 height 49
click at [19, 62] on icon at bounding box center [19, 66] width 7 height 8
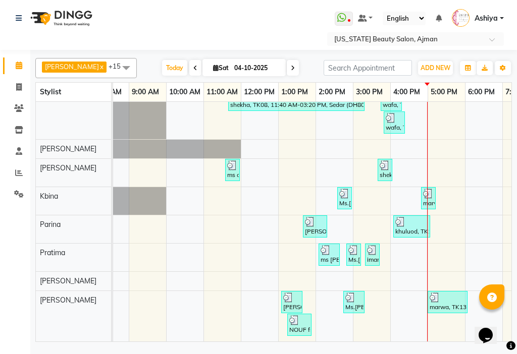
click at [372, 250] on div "iman, TK09, 03:20 PM-03:40 PM, NAIL EXTENSION (DH80),NAIL POLISH (DH10),Pedicur…" at bounding box center [372, 254] width 13 height 19
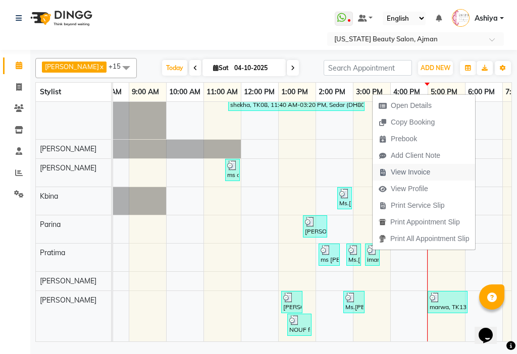
click at [384, 174] on icon "button" at bounding box center [383, 172] width 8 height 7
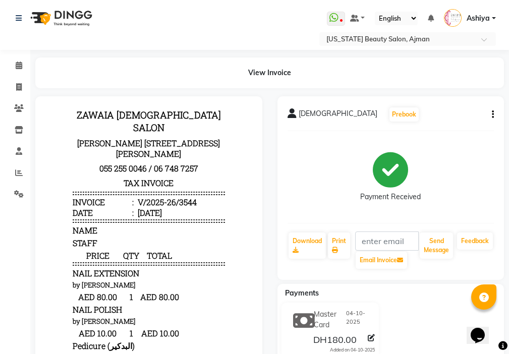
click at [492, 113] on button "button" at bounding box center [491, 115] width 6 height 11
click at [468, 116] on div "Split Service Amount" at bounding box center [442, 115] width 69 height 13
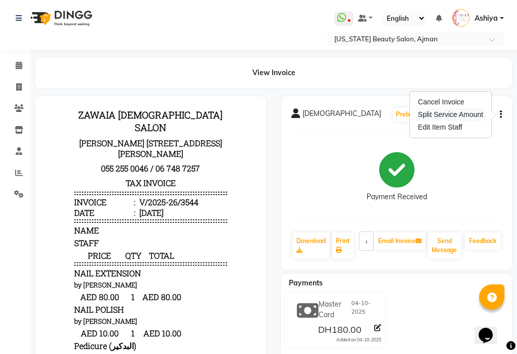
select select "92099"
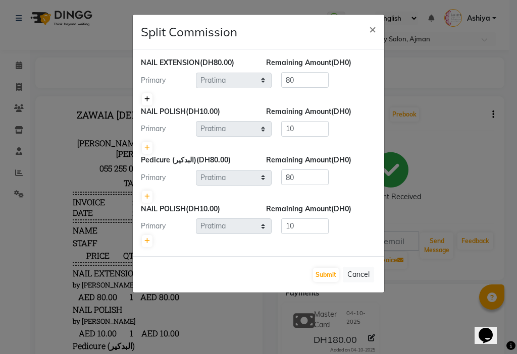
click at [151, 101] on link at bounding box center [147, 99] width 11 height 12
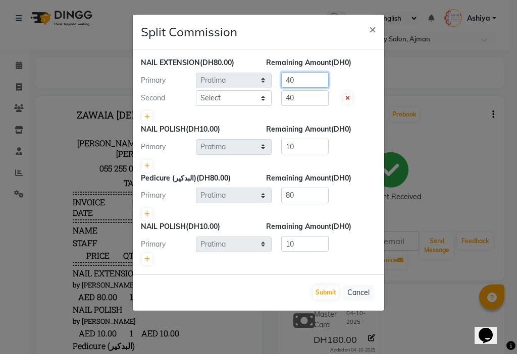
click at [294, 82] on input "40" at bounding box center [304, 80] width 47 height 16
type input "4"
type input "50"
click at [299, 100] on input "40" at bounding box center [304, 98] width 47 height 16
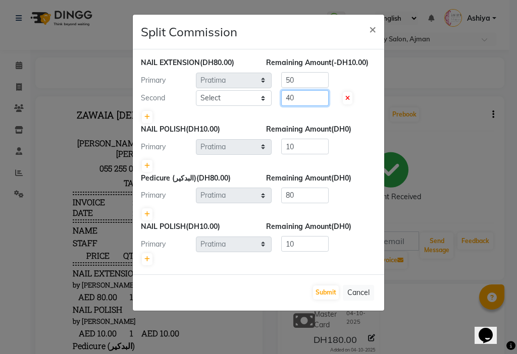
type input "4"
click at [246, 102] on select "Select [PERSON_NAME] [PERSON_NAME] Ashiya Cashier [PERSON_NAME] [PERSON_NAME] […" at bounding box center [234, 98] width 76 height 16
select select "33912"
click at [196, 90] on select "Select [PERSON_NAME] [PERSON_NAME] Ashiya Cashier [PERSON_NAME] [PERSON_NAME] […" at bounding box center [234, 98] width 76 height 16
click at [304, 100] on input "number" at bounding box center [304, 98] width 47 height 16
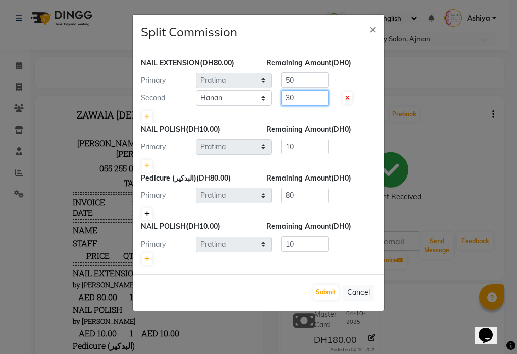
type input "30"
click at [142, 212] on link at bounding box center [147, 214] width 11 height 12
type input "40"
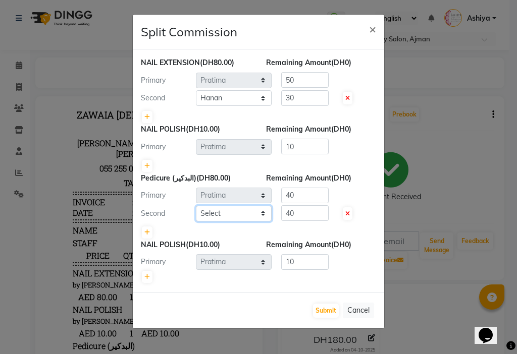
click at [201, 213] on select "Select [PERSON_NAME] [PERSON_NAME] Ashiya Cashier [PERSON_NAME] [PERSON_NAME] […" at bounding box center [234, 214] width 76 height 16
click at [207, 212] on select "Select [PERSON_NAME] [PERSON_NAME] Ashiya Cashier [PERSON_NAME] [PERSON_NAME] […" at bounding box center [234, 214] width 76 height 16
select select "89320"
click at [196, 206] on select "Select [PERSON_NAME] [PERSON_NAME] Ashiya Cashier [PERSON_NAME] [PERSON_NAME] […" at bounding box center [234, 214] width 76 height 16
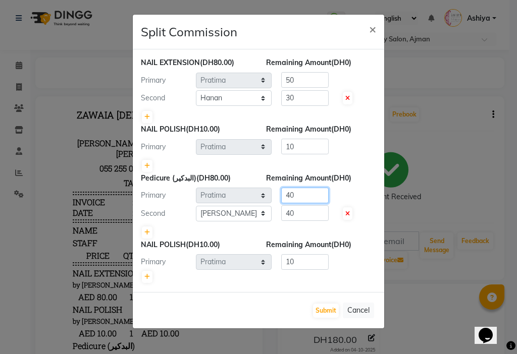
click at [314, 188] on input "40" at bounding box center [304, 196] width 47 height 16
type input "4"
click at [311, 209] on input "40" at bounding box center [304, 213] width 47 height 16
type input "4"
type input "80"
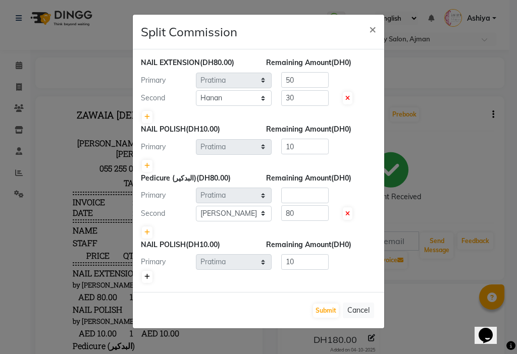
click at [143, 278] on link at bounding box center [147, 277] width 11 height 12
type input "5"
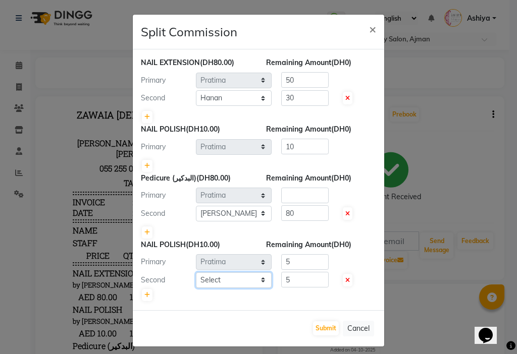
click at [231, 279] on select "Select [PERSON_NAME] [PERSON_NAME] Ashiya Cashier [PERSON_NAME] [PERSON_NAME] […" at bounding box center [234, 281] width 76 height 16
select select "33912"
click at [196, 273] on select "Select [PERSON_NAME] [PERSON_NAME] Ashiya Cashier [PERSON_NAME] [PERSON_NAME] […" at bounding box center [234, 281] width 76 height 16
click at [298, 263] on input "5" at bounding box center [304, 262] width 47 height 16
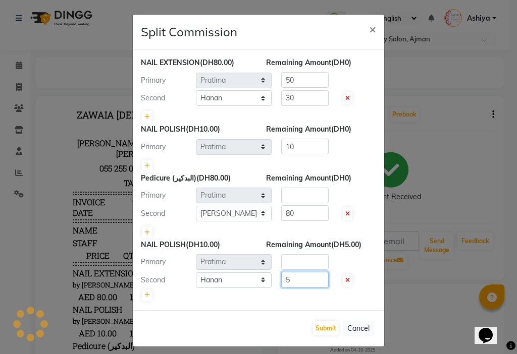
click at [299, 284] on input "5" at bounding box center [304, 280] width 47 height 16
type input "10"
click at [449, 302] on ngb-modal-window "Split Commission × NAIL EXTENSION (DH80.00) Remaining Amount (DH0) Primary Sele…" at bounding box center [258, 177] width 517 height 354
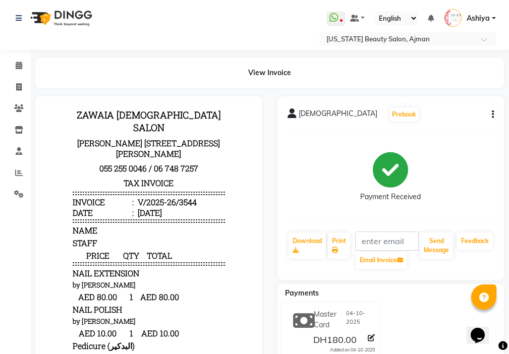
click at [494, 116] on div "iman Prebook Payment Received Download Print Email Invoice Send Message Feedback" at bounding box center [391, 188] width 227 height 184
click at [492, 115] on icon "button" at bounding box center [493, 115] width 2 height 1
click at [468, 116] on div "Split Service Amount" at bounding box center [442, 115] width 69 height 13
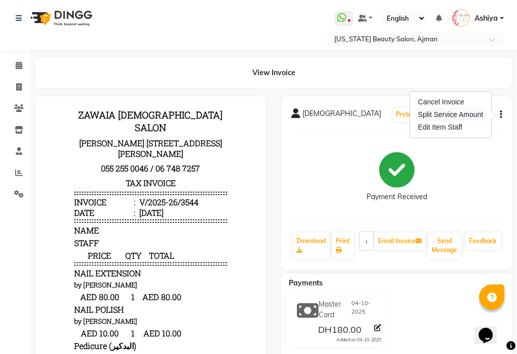
select select "92099"
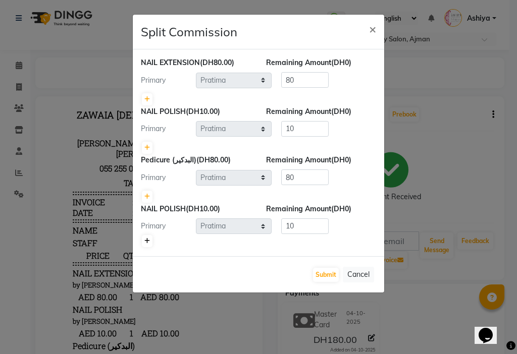
click at [145, 240] on icon at bounding box center [147, 241] width 6 height 6
type input "5"
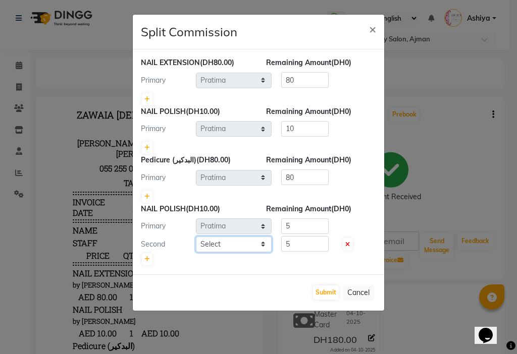
click at [197, 244] on select "Select [PERSON_NAME] [PERSON_NAME] Ashiya Cashier [PERSON_NAME] [PERSON_NAME] […" at bounding box center [234, 245] width 76 height 16
select select "33912"
click at [196, 237] on select "Select [PERSON_NAME] [PERSON_NAME] Ashiya Cashier [PERSON_NAME] [PERSON_NAME] […" at bounding box center [234, 245] width 76 height 16
click at [293, 228] on input "5" at bounding box center [304, 227] width 47 height 16
click at [293, 243] on input "5" at bounding box center [304, 244] width 47 height 16
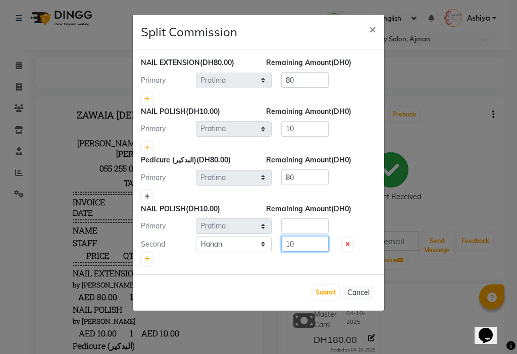
type input "10"
click at [148, 195] on icon at bounding box center [147, 197] width 6 height 6
type input "40"
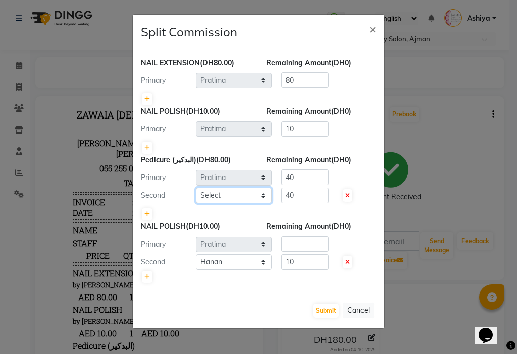
click at [208, 195] on select "Select [PERSON_NAME] [PERSON_NAME] Ashiya Cashier [PERSON_NAME] [PERSON_NAME] […" at bounding box center [234, 196] width 76 height 16
select select "89320"
click at [196, 188] on select "Select [PERSON_NAME] [PERSON_NAME] Ashiya Cashier [PERSON_NAME] [PERSON_NAME] […" at bounding box center [234, 196] width 76 height 16
click at [297, 181] on input "40" at bounding box center [304, 178] width 47 height 16
type input "4"
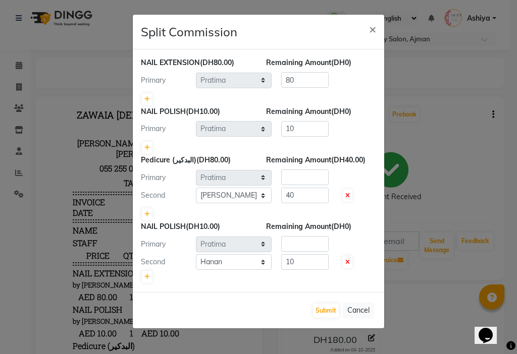
click at [297, 187] on div "Pedicure (البدكير) (DH80.00) Remaining Amount (DH40.00) Primary Select [PERSON_…" at bounding box center [258, 188] width 235 height 67
click at [297, 192] on input "40" at bounding box center [304, 196] width 47 height 16
type input "4"
type input "80"
click at [354, 182] on div "Primary Select [PERSON_NAME] [PERSON_NAME] Ashiya Cashier [PERSON_NAME] [PERSON…" at bounding box center [258, 178] width 250 height 16
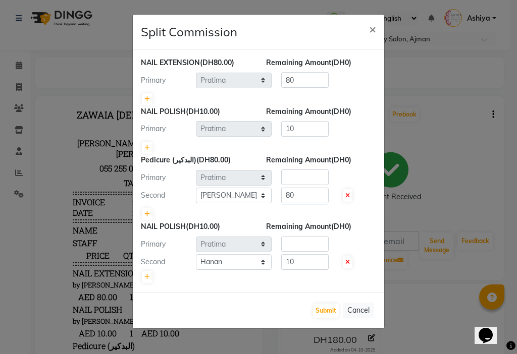
click at [365, 143] on div at bounding box center [258, 148] width 235 height 14
click at [149, 100] on icon at bounding box center [147, 99] width 6 height 6
type input "40"
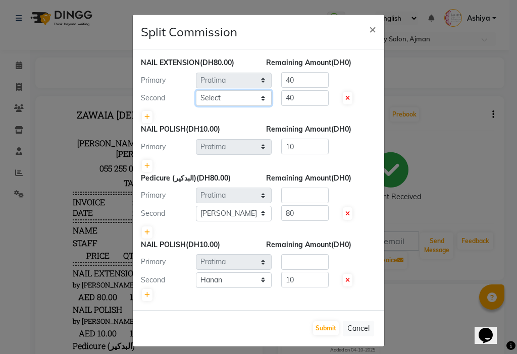
click at [214, 97] on select "Select [PERSON_NAME] [PERSON_NAME] Ashiya Cashier [PERSON_NAME] [PERSON_NAME] […" at bounding box center [234, 98] width 76 height 16
select select "33912"
click at [196, 90] on select "Select [PERSON_NAME] [PERSON_NAME] Ashiya Cashier [PERSON_NAME] [PERSON_NAME] […" at bounding box center [234, 98] width 76 height 16
click at [288, 101] on input "40" at bounding box center [304, 98] width 47 height 16
type input "30"
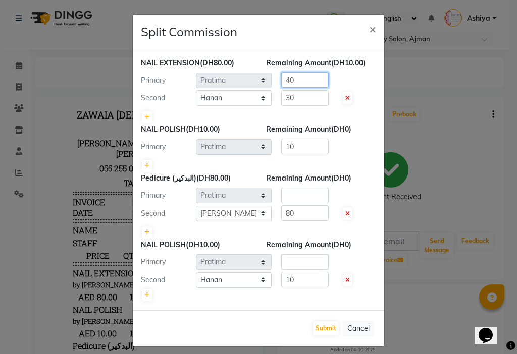
click at [296, 82] on input "40" at bounding box center [304, 80] width 47 height 16
type input "4"
type input "50"
click at [242, 299] on div at bounding box center [258, 295] width 235 height 14
click at [313, 327] on button "Submit" at bounding box center [326, 328] width 26 height 14
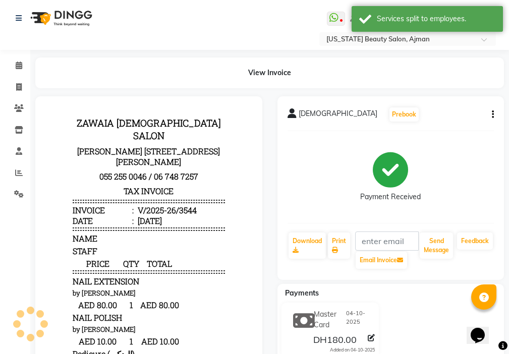
scroll to position [8, 0]
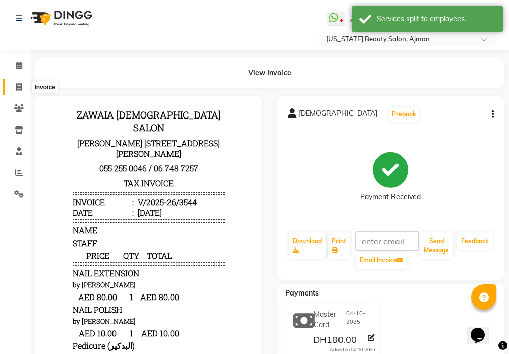
click at [17, 86] on icon at bounding box center [19, 87] width 6 height 8
select select "service"
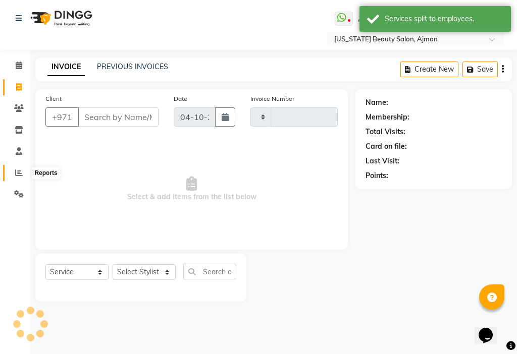
click at [15, 177] on span at bounding box center [19, 174] width 18 height 12
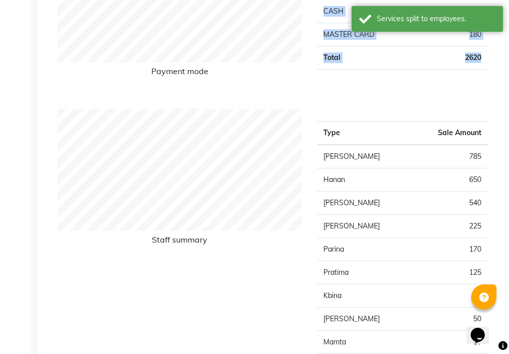
drag, startPoint x: 507, startPoint y: 121, endPoint x: 516, endPoint y: -13, distance: 134.6
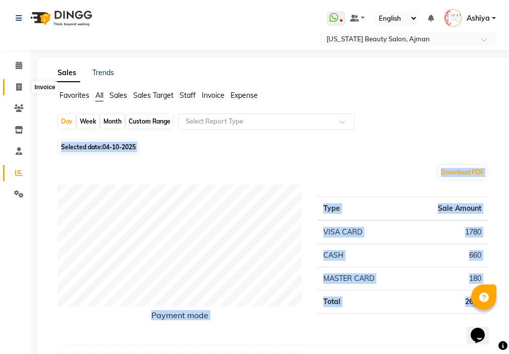
click at [16, 84] on icon at bounding box center [19, 87] width 6 height 8
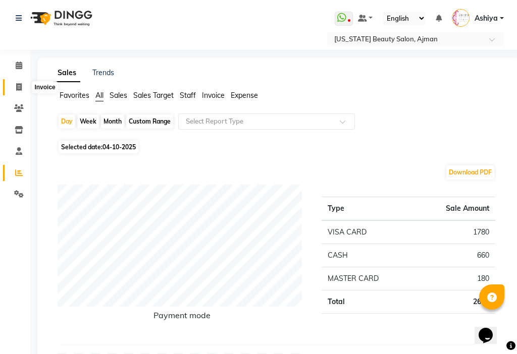
select select "service"
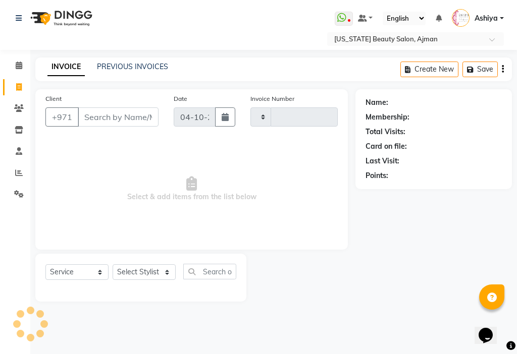
type input "3551"
select select "637"
click at [22, 64] on icon at bounding box center [19, 66] width 7 height 8
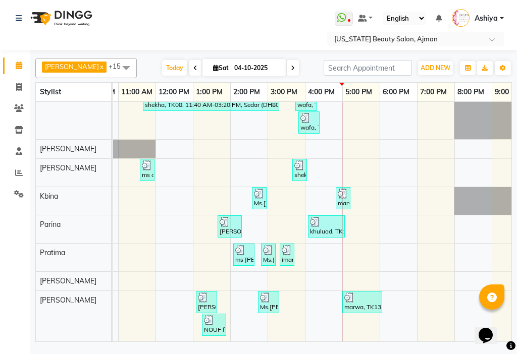
scroll to position [0, 486]
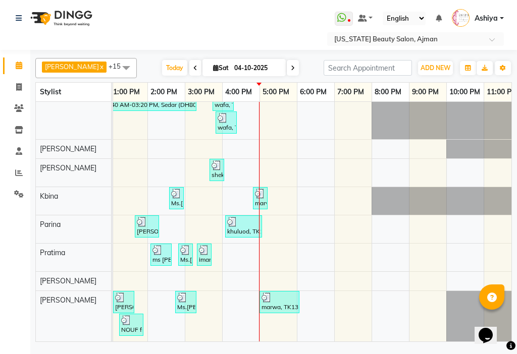
drag, startPoint x: 281, startPoint y: 336, endPoint x: 391, endPoint y: 351, distance: 110.6
click at [391, 351] on div "Select Location × [US_STATE] Beauty Salon, Ajman WhatsApp Status ✕ Status: Disc…" at bounding box center [258, 177] width 517 height 354
click at [279, 296] on div "marwa, TK13, 05:00 PM-06:05 PM, Front hair cut (DH40),Hair style short (DH250)" at bounding box center [279, 302] width 38 height 19
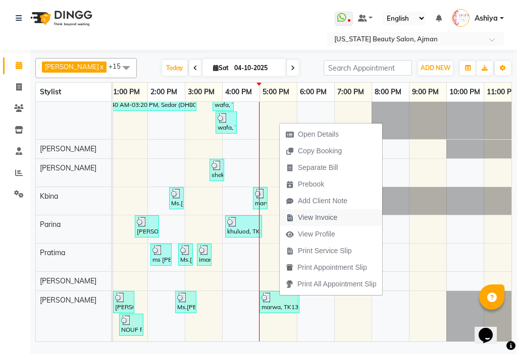
click at [298, 220] on span "View Invoice" at bounding box center [317, 217] width 39 height 11
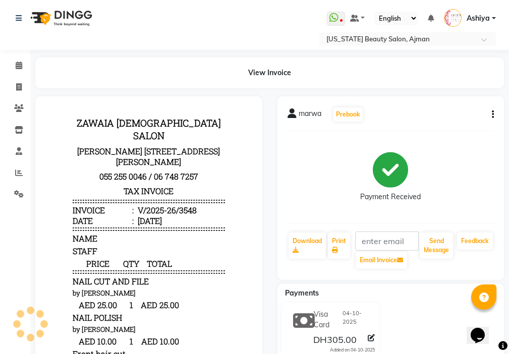
scroll to position [8, 0]
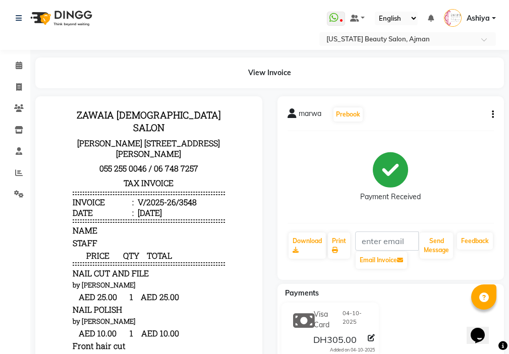
click at [492, 115] on icon "button" at bounding box center [493, 115] width 2 height 1
click at [473, 118] on div "Split Service Amount" at bounding box center [442, 115] width 69 height 13
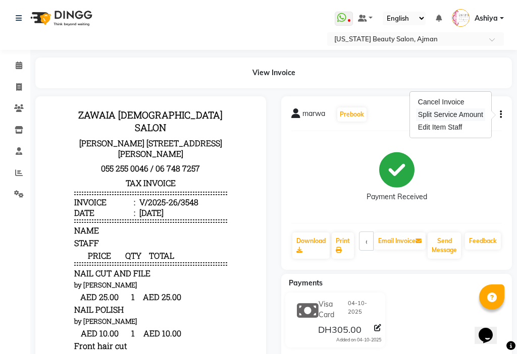
select select "68692"
select select "69766"
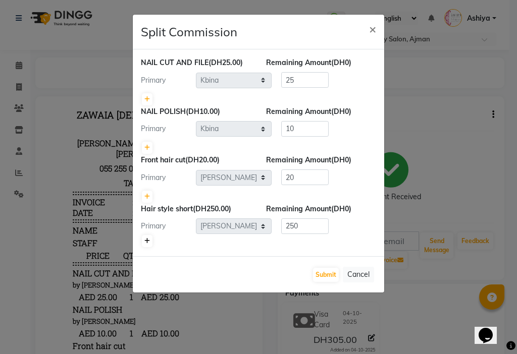
click at [148, 240] on icon at bounding box center [147, 241] width 6 height 6
type input "125"
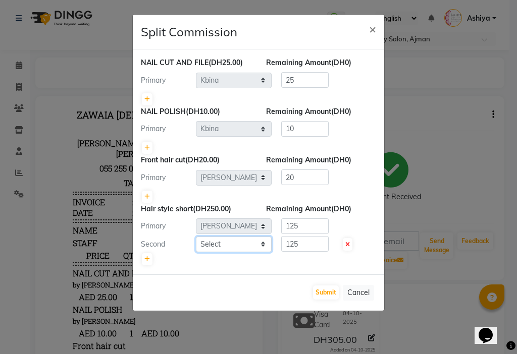
click at [210, 243] on select "Select [PERSON_NAME] [PERSON_NAME] Ashiya Cashier [PERSON_NAME] [PERSON_NAME] […" at bounding box center [234, 245] width 76 height 16
select select "86231"
click at [196, 237] on select "Select [PERSON_NAME] [PERSON_NAME] Ashiya Cashier [PERSON_NAME] [PERSON_NAME] […" at bounding box center [234, 245] width 76 height 16
click at [293, 244] on input "125" at bounding box center [304, 244] width 47 height 16
click at [293, 244] on input "5" at bounding box center [304, 244] width 47 height 16
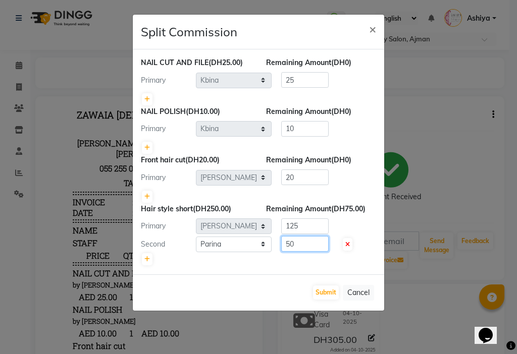
type input "50"
click at [292, 226] on input "125" at bounding box center [304, 227] width 47 height 16
click at [293, 226] on input "125" at bounding box center [304, 227] width 47 height 16
type input "200"
click at [324, 293] on button "Submit" at bounding box center [326, 293] width 26 height 14
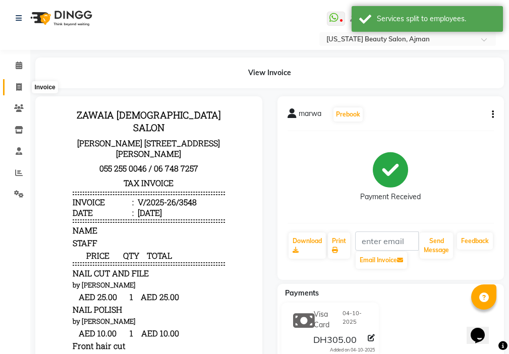
click at [24, 88] on span at bounding box center [19, 88] width 18 height 12
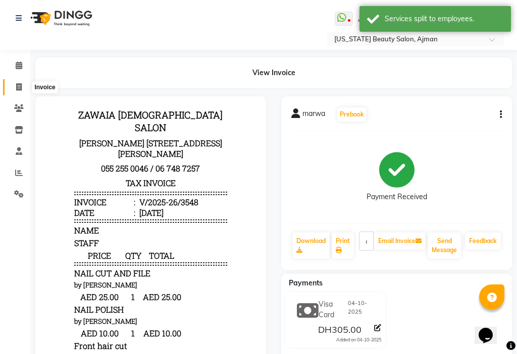
select select "637"
select select "service"
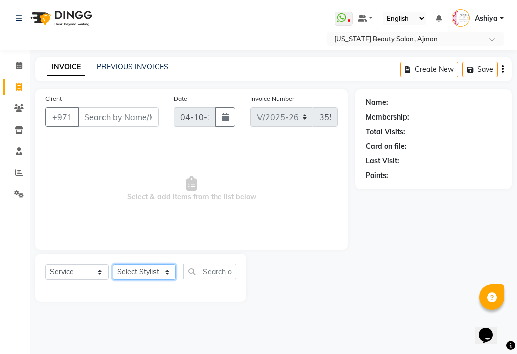
click at [139, 274] on select "Select Stylist [PERSON_NAME] [PERSON_NAME] Ashiya Cashier [PERSON_NAME] [PERSON…" at bounding box center [144, 272] width 63 height 16
select select "69766"
click at [113, 264] on select "Select Stylist [PERSON_NAME] [PERSON_NAME] Ashiya Cashier [PERSON_NAME] [PERSON…" at bounding box center [144, 272] width 63 height 16
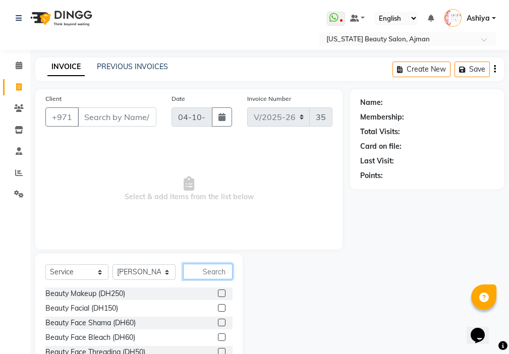
click at [213, 272] on input "text" at bounding box center [207, 272] width 49 height 16
click at [103, 115] on input "Client" at bounding box center [117, 116] width 79 height 19
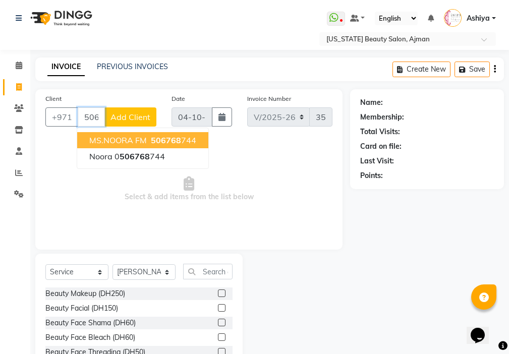
click at [175, 144] on span "506768" at bounding box center [166, 140] width 30 height 10
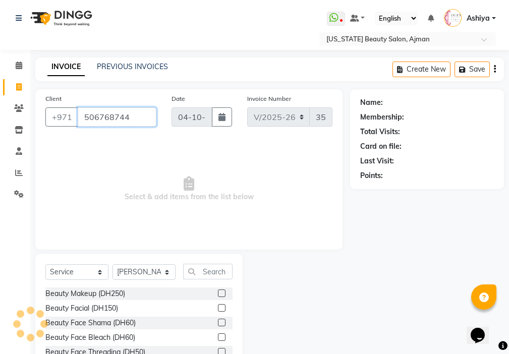
type input "506768744"
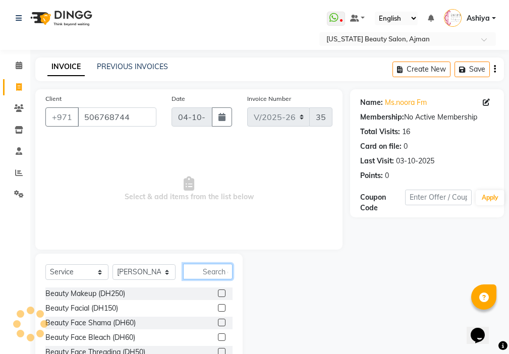
click at [218, 270] on input "text" at bounding box center [207, 272] width 49 height 16
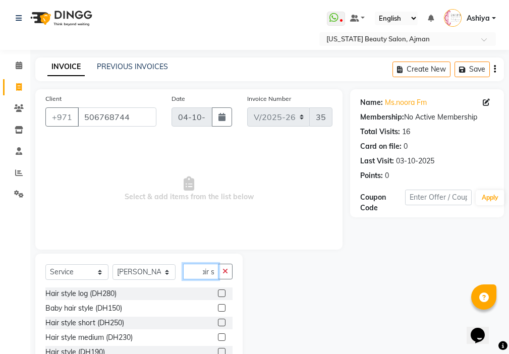
scroll to position [0, 9]
type input "hair st"
click at [223, 323] on label at bounding box center [222, 323] width 8 height 8
click at [223, 323] on input "checkbox" at bounding box center [221, 323] width 7 height 7
checkbox input "true"
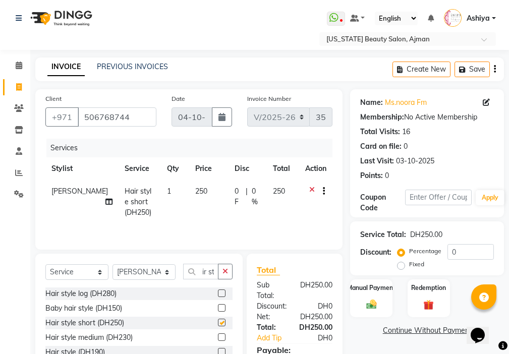
scroll to position [0, 0]
click at [228, 274] on icon "button" at bounding box center [226, 271] width 6 height 7
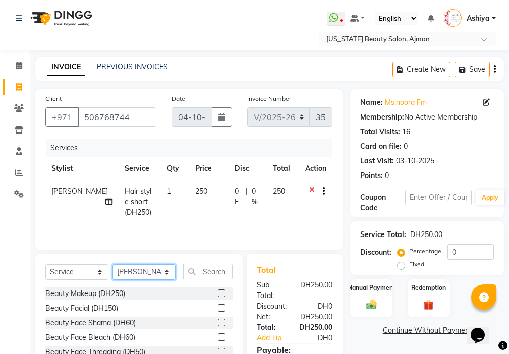
click at [137, 272] on select "Select Stylist [PERSON_NAME] [PERSON_NAME] Ashiya Cashier [PERSON_NAME] [PERSON…" at bounding box center [144, 272] width 63 height 16
select select "68692"
click at [113, 264] on select "Select Stylist [PERSON_NAME] [PERSON_NAME] Ashiya Cashier [PERSON_NAME] [PERSON…" at bounding box center [144, 272] width 63 height 16
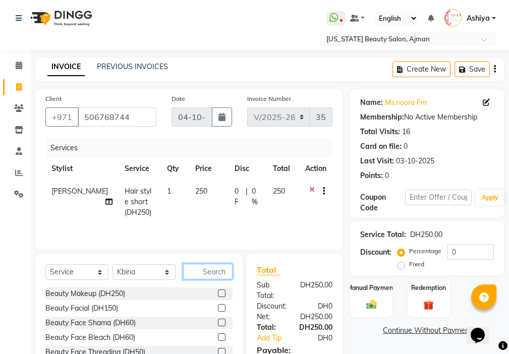
click at [221, 273] on input "text" at bounding box center [207, 272] width 49 height 16
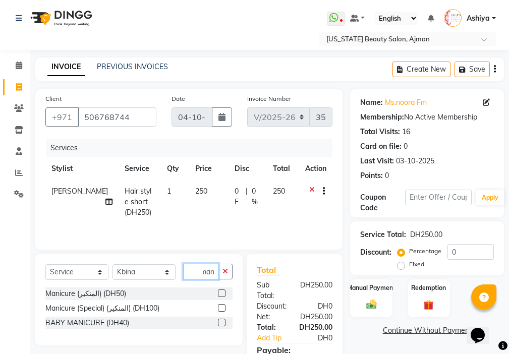
scroll to position [0, 5]
type input "mani"
click at [223, 294] on label at bounding box center [222, 294] width 8 height 8
click at [223, 294] on input "checkbox" at bounding box center [221, 294] width 7 height 7
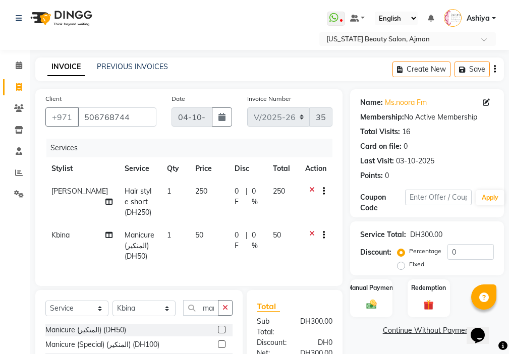
checkbox input "false"
click at [137, 316] on select "Select Stylist [PERSON_NAME] [PERSON_NAME] Ashiya Cashier [PERSON_NAME] [PERSON…" at bounding box center [144, 309] width 63 height 16
select select "89320"
click at [113, 308] on select "Select Stylist [PERSON_NAME] [PERSON_NAME] Ashiya Cashier [PERSON_NAME] [PERSON…" at bounding box center [144, 309] width 63 height 16
click at [227, 311] on icon "button" at bounding box center [226, 307] width 6 height 7
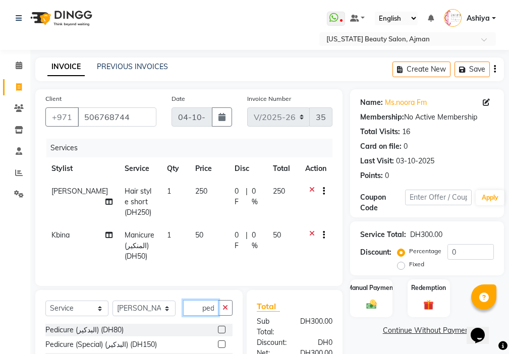
scroll to position [0, 2]
type input "pedi"
click at [220, 334] on label at bounding box center [222, 330] width 8 height 8
click at [220, 334] on input "checkbox" at bounding box center [221, 330] width 7 height 7
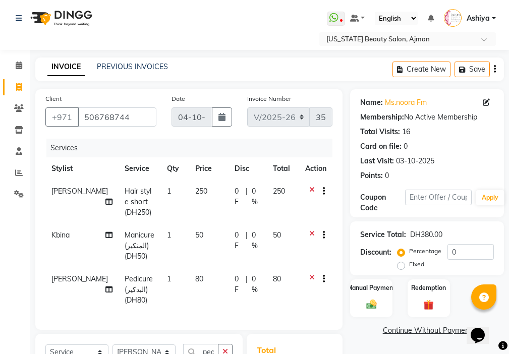
checkbox input "false"
click at [457, 256] on input "0" at bounding box center [471, 252] width 46 height 16
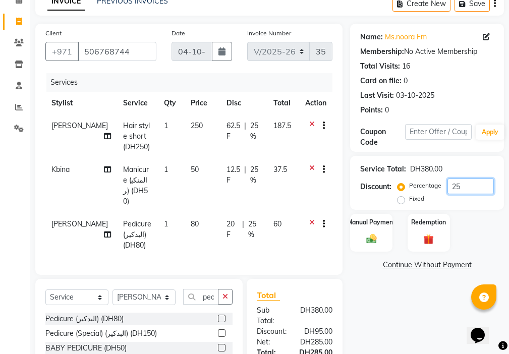
scroll to position [163, 0]
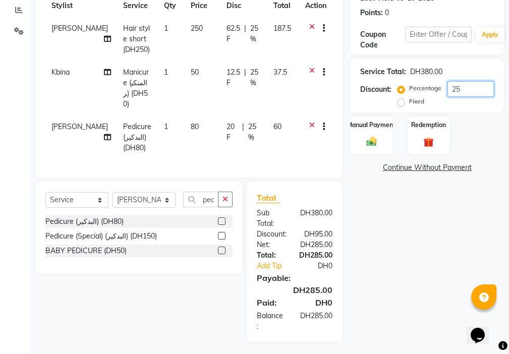
type input "25"
click at [187, 48] on td "250" at bounding box center [203, 39] width 36 height 44
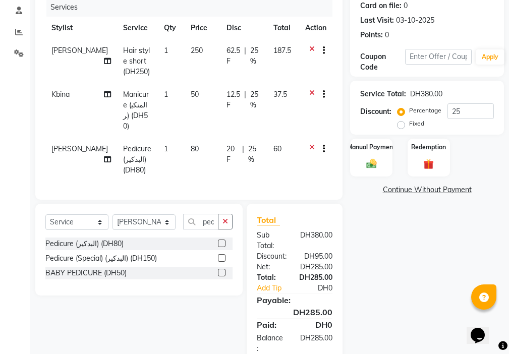
select select "69766"
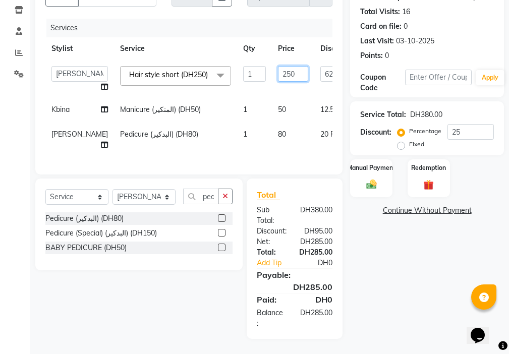
click at [278, 66] on input "250" at bounding box center [293, 74] width 30 height 16
type input "200"
click at [213, 145] on tr "[PERSON_NAME] (البدكير) (DH80) 1 80 20 F | 25 % 60" at bounding box center [257, 139] width 425 height 33
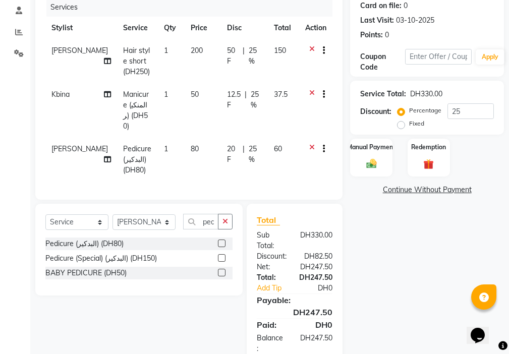
click at [185, 70] on td "200" at bounding box center [203, 61] width 36 height 44
select select "69766"
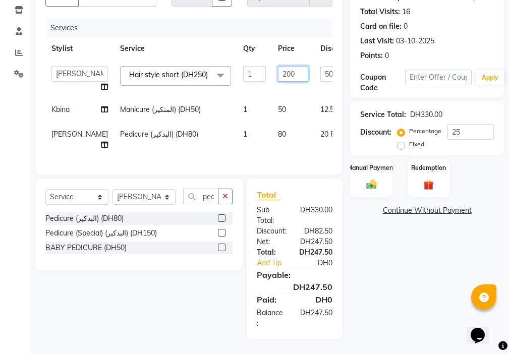
click at [278, 66] on input "200" at bounding box center [293, 74] width 30 height 16
type input "230"
click at [212, 141] on tr "[PERSON_NAME] (البدكير) (DH80) 1 80 20 F | 25 % 60" at bounding box center [257, 139] width 424 height 33
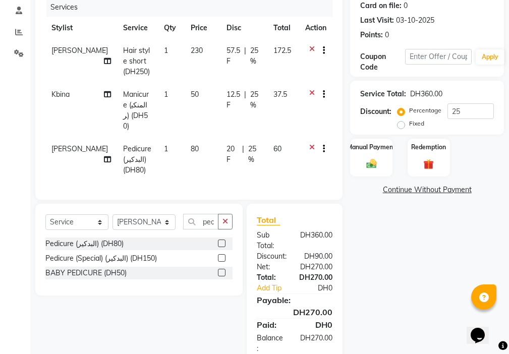
click at [192, 77] on td "230" at bounding box center [203, 61] width 36 height 44
select select "69766"
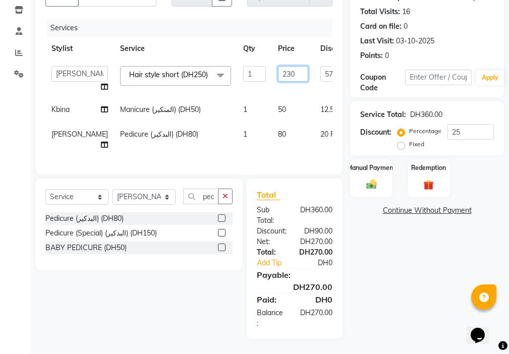
click at [278, 66] on input "230" at bounding box center [293, 74] width 30 height 16
type input "210"
click at [232, 139] on tr "[PERSON_NAME] (البدكير) (DH80) 1 80 20 F | 25 % 60" at bounding box center [257, 139] width 425 height 33
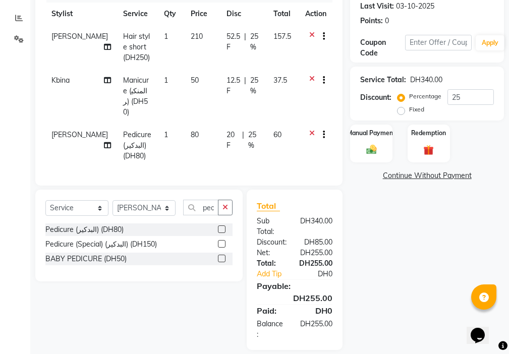
scroll to position [163, 0]
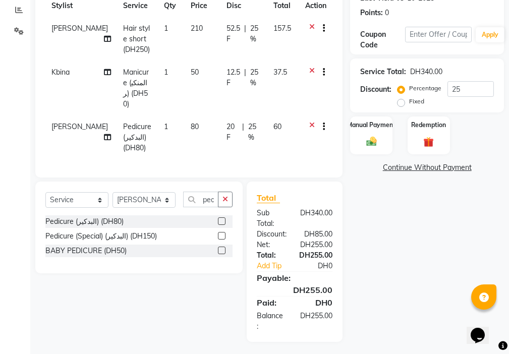
click at [368, 136] on img at bounding box center [371, 142] width 17 height 12
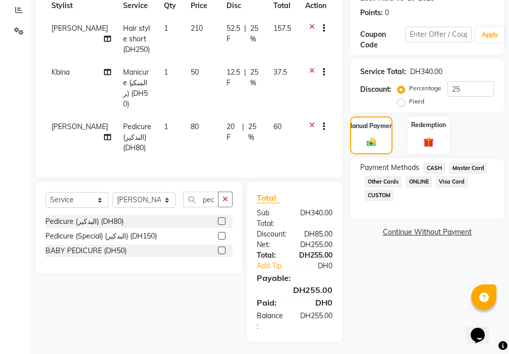
click at [456, 170] on span "Master Card" at bounding box center [468, 169] width 38 height 12
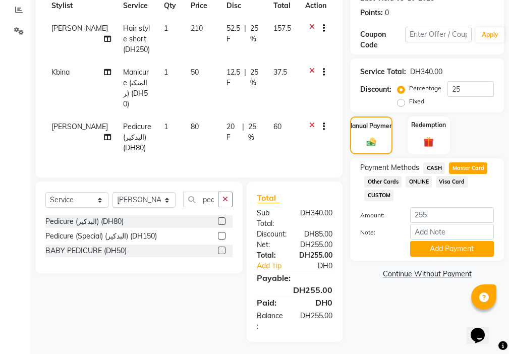
click at [451, 178] on span "Visa Card" at bounding box center [452, 182] width 32 height 12
click at [449, 181] on span "Visa Card" at bounding box center [452, 182] width 32 height 12
click at [439, 247] on button "Add Payment" at bounding box center [452, 249] width 84 height 16
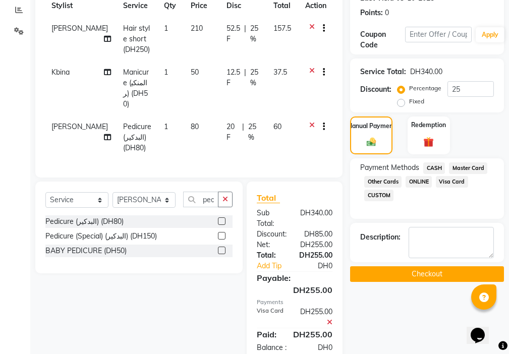
click at [423, 275] on button "Checkout" at bounding box center [427, 274] width 154 height 16
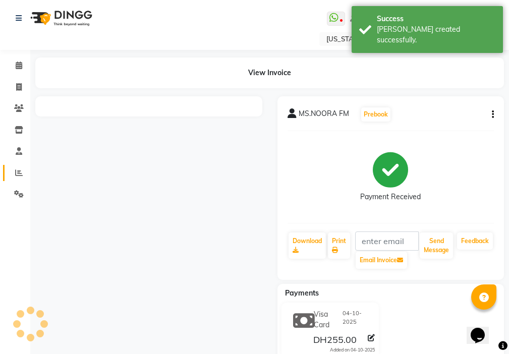
click at [19, 173] on icon at bounding box center [19, 173] width 8 height 8
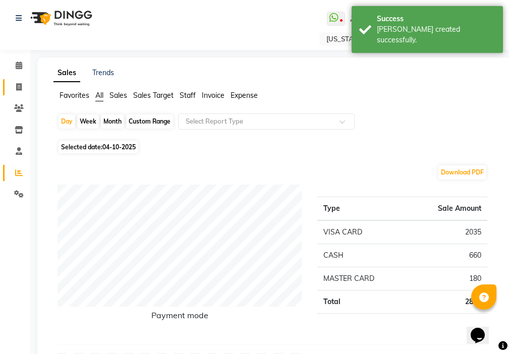
click at [19, 87] on icon at bounding box center [19, 87] width 6 height 8
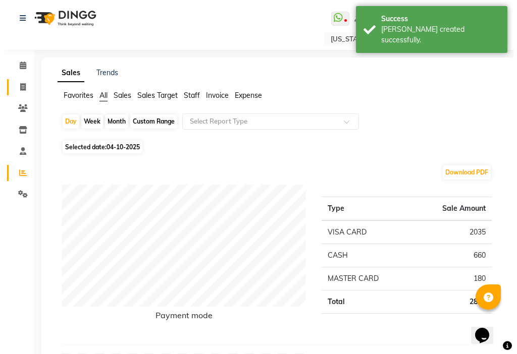
select select "service"
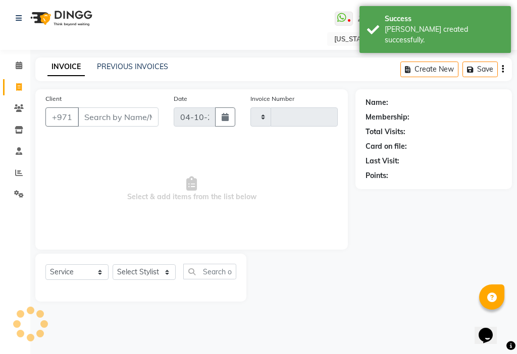
type input "3552"
select select "637"
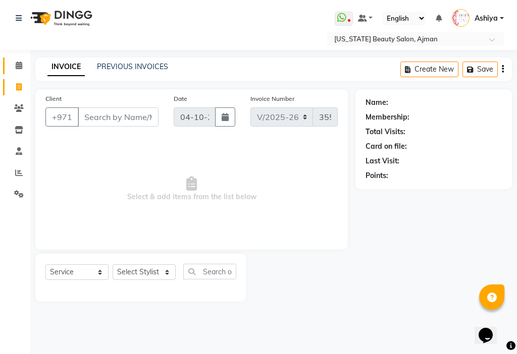
click at [13, 65] on span at bounding box center [19, 66] width 18 height 12
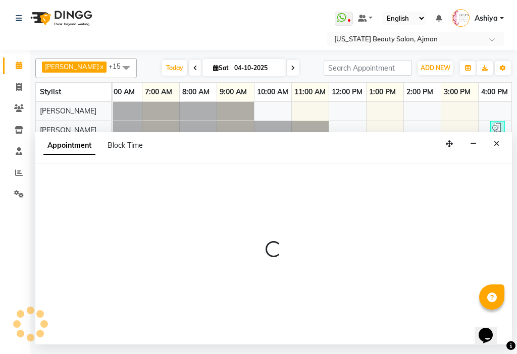
scroll to position [0, 237]
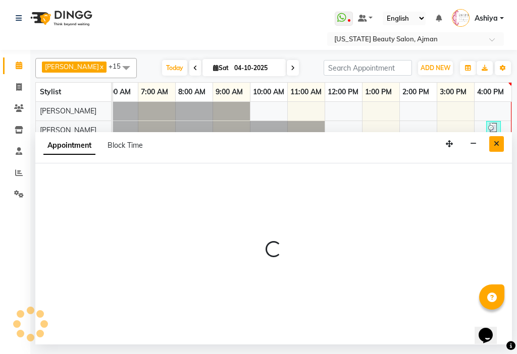
click at [496, 144] on icon "Close" at bounding box center [497, 143] width 6 height 7
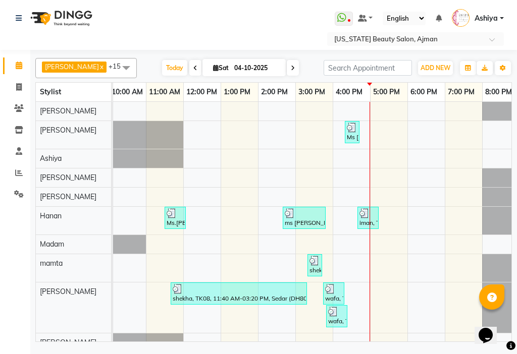
scroll to position [0, 498]
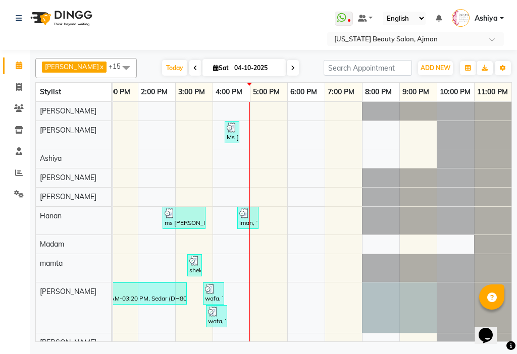
select select "9701"
select select "1200"
select select "tentative"
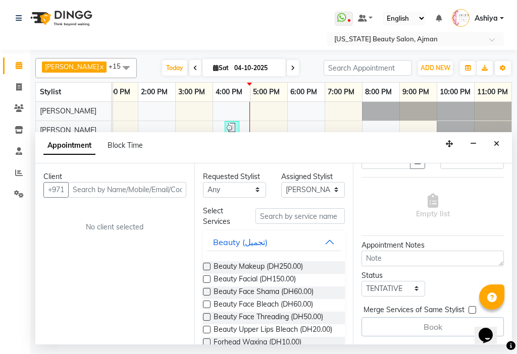
scroll to position [76, 0]
click at [494, 143] on icon "Close" at bounding box center [497, 143] width 6 height 7
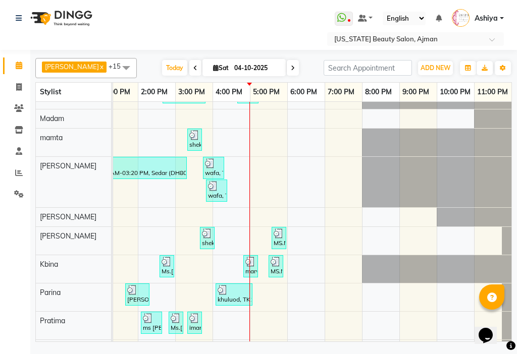
scroll to position [181, 0]
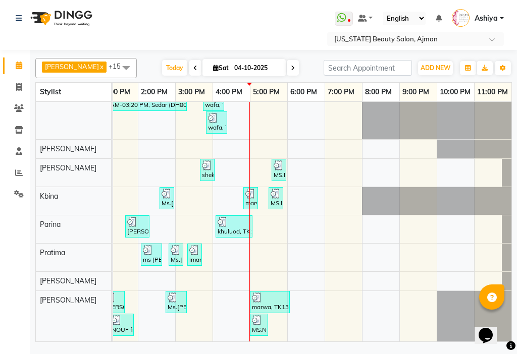
click at [254, 324] on div "MS.NOORA FM, TK16, 05:00 PM-05:30 PM, Hair style short (DH250)" at bounding box center [259, 324] width 16 height 19
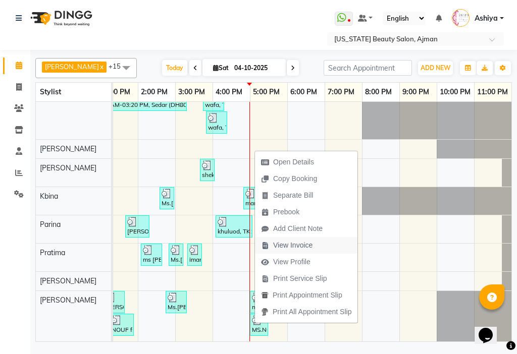
click at [317, 245] on span "View Invoice" at bounding box center [287, 245] width 64 height 17
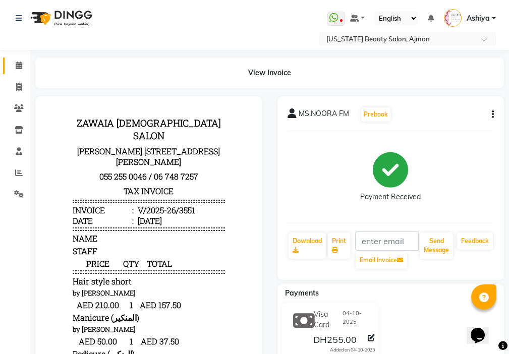
click at [19, 65] on icon at bounding box center [19, 66] width 7 height 8
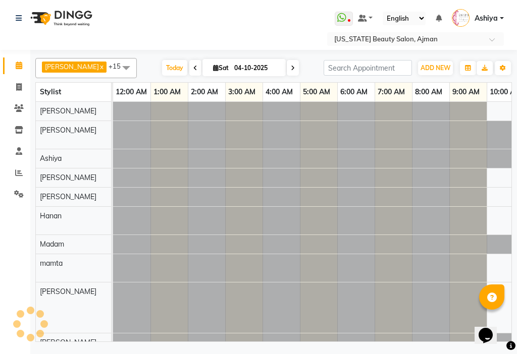
scroll to position [0, 498]
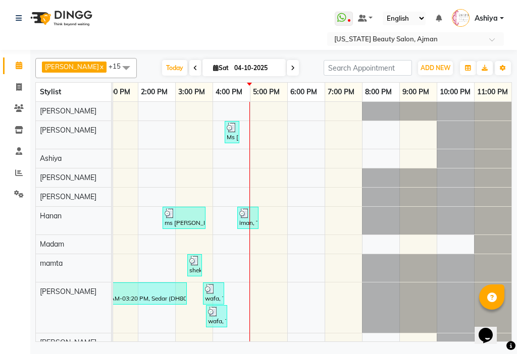
select select "9701"
select select "tentative"
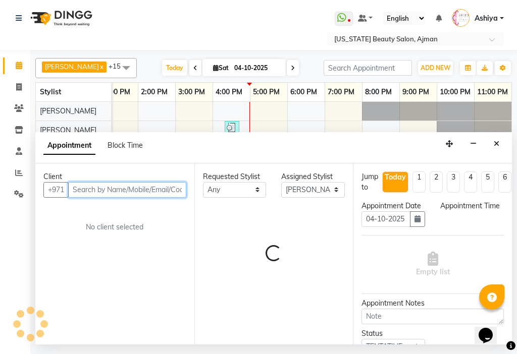
select select "1020"
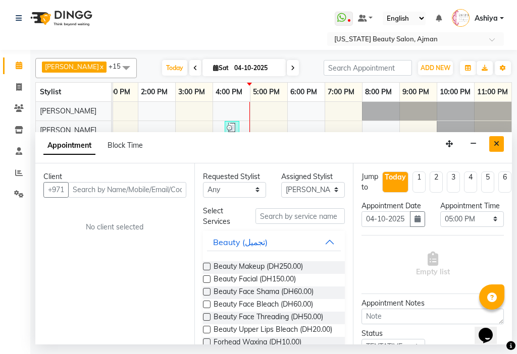
click at [496, 144] on icon "Close" at bounding box center [497, 143] width 6 height 7
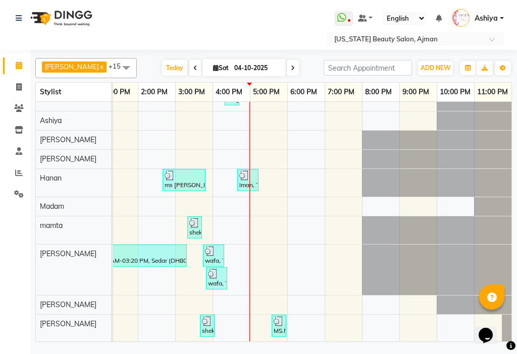
scroll to position [84, 0]
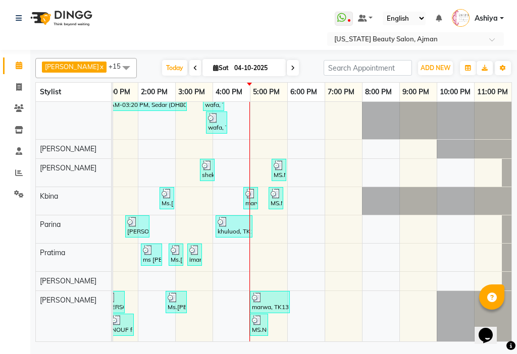
click at [263, 321] on div "MS.NOORA FM, TK16, 05:00 PM-05:30 PM, Hair style short (DH250)" at bounding box center [259, 324] width 16 height 19
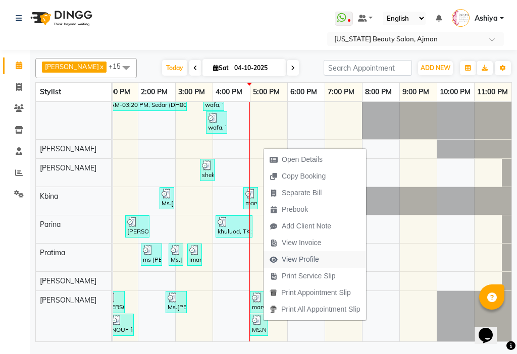
click at [335, 261] on button "View Profile" at bounding box center [314, 259] width 102 height 17
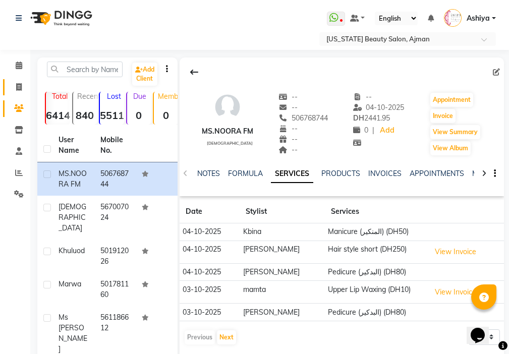
click at [19, 94] on link "Invoice" at bounding box center [15, 87] width 24 height 17
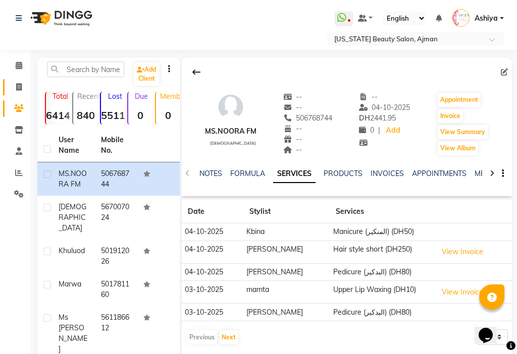
select select "service"
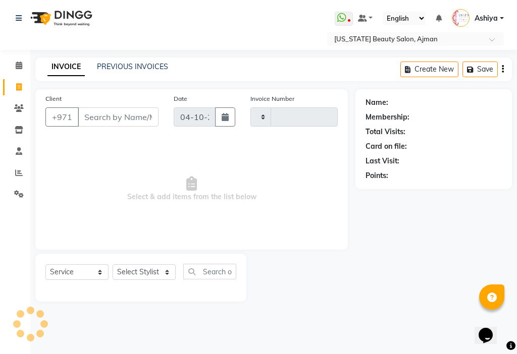
type input "3552"
select select "637"
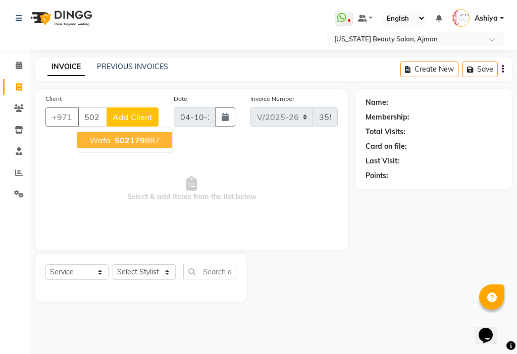
click at [131, 145] on span "502179" at bounding box center [130, 140] width 30 height 10
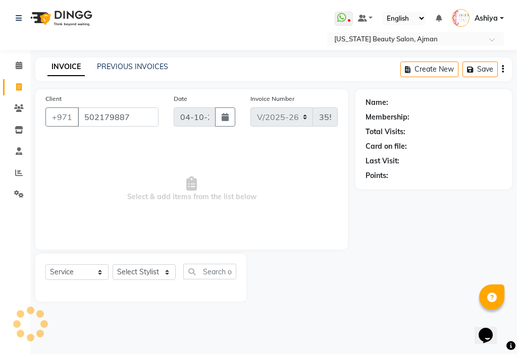
type input "502179887"
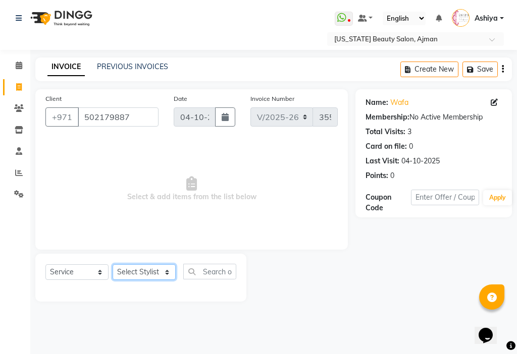
click at [140, 274] on select "Select Stylist [PERSON_NAME] [PERSON_NAME] Ashiya Cashier [PERSON_NAME] [PERSON…" at bounding box center [144, 272] width 63 height 16
select select "68692"
click at [113, 264] on select "Select Stylist [PERSON_NAME] [PERSON_NAME] Ashiya Cashier [PERSON_NAME] [PERSON…" at bounding box center [144, 272] width 63 height 16
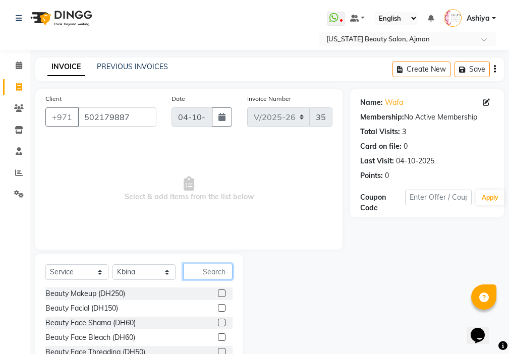
click at [213, 274] on input "text" at bounding box center [207, 272] width 49 height 16
click at [218, 294] on label at bounding box center [222, 294] width 8 height 8
click at [218, 294] on input "checkbox" at bounding box center [221, 294] width 7 height 7
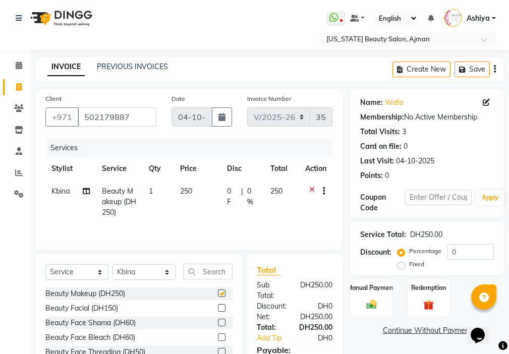
click at [194, 201] on td "250" at bounding box center [197, 202] width 47 height 44
checkbox input "false"
select select "68692"
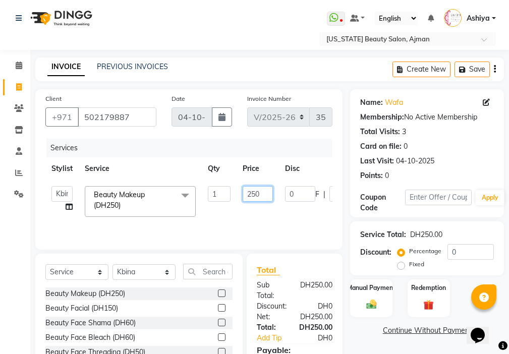
click at [255, 191] on input "250" at bounding box center [258, 194] width 30 height 16
type input "190"
click at [230, 221] on tr "[PERSON_NAME] [PERSON_NAME] Ashiya Cashier [PERSON_NAME] [PERSON_NAME] [PERSON_…" at bounding box center [239, 201] width 389 height 43
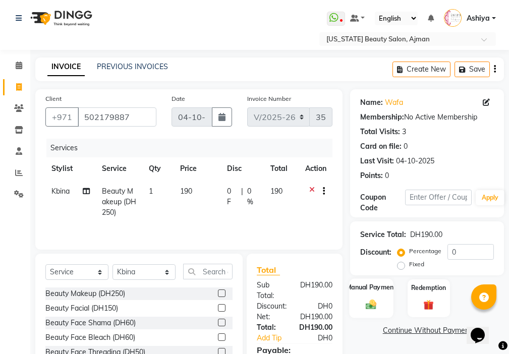
click at [380, 301] on div "Manual Payment" at bounding box center [372, 298] width 44 height 39
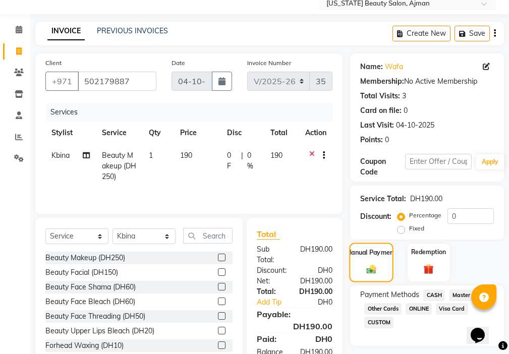
scroll to position [75, 0]
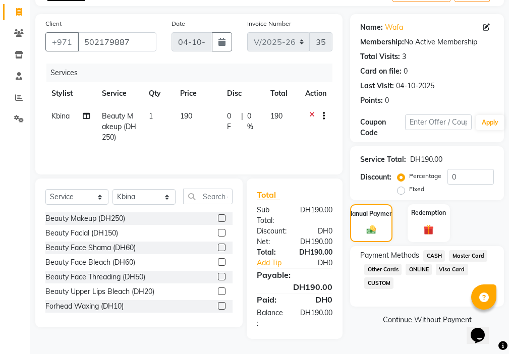
click at [453, 273] on span "Visa Card" at bounding box center [452, 270] width 32 height 12
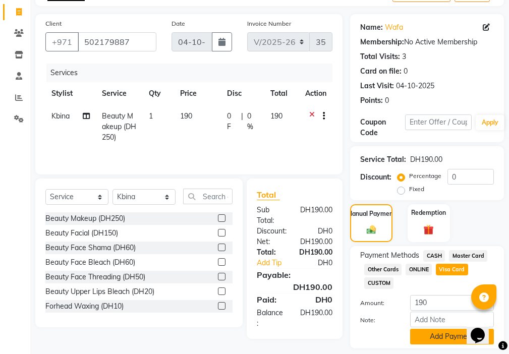
click at [437, 334] on button "Add Payment" at bounding box center [452, 337] width 84 height 16
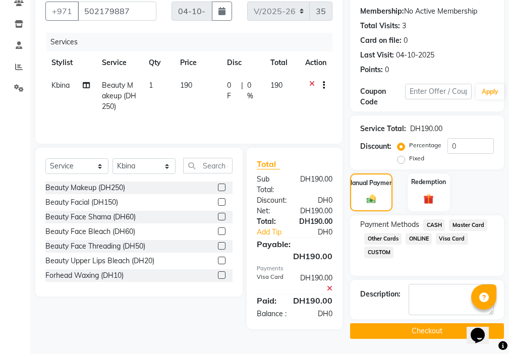
scroll to position [107, 0]
click at [436, 332] on button "Checkout" at bounding box center [427, 332] width 154 height 16
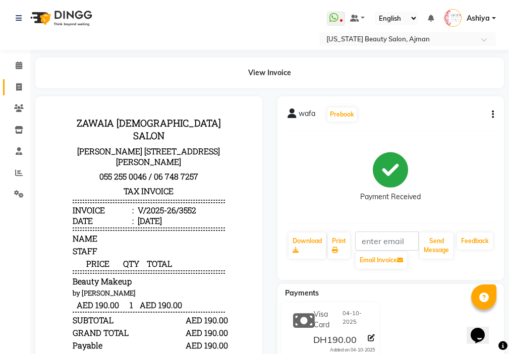
click at [23, 91] on span at bounding box center [19, 88] width 18 height 12
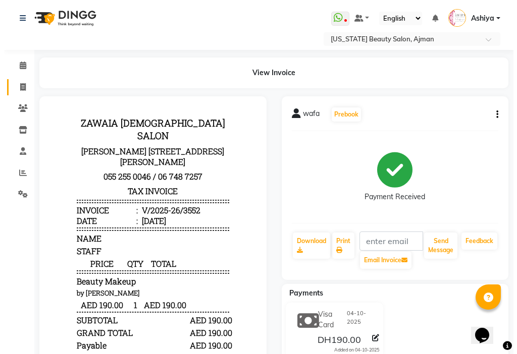
select select "service"
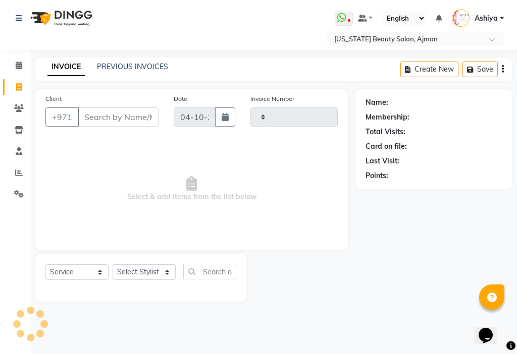
type input "3553"
select select "637"
click at [137, 272] on select "Select Stylist" at bounding box center [144, 272] width 63 height 16
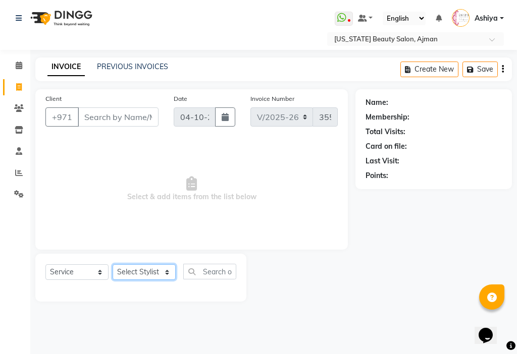
select select "33912"
click at [113, 264] on select "Select Stylist [PERSON_NAME] [PERSON_NAME] Ashiya Cashier [PERSON_NAME] [PERSON…" at bounding box center [144, 272] width 63 height 16
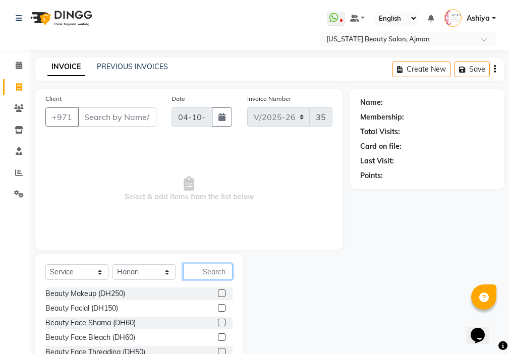
click at [215, 270] on input "text" at bounding box center [207, 272] width 49 height 16
type input "hair st"
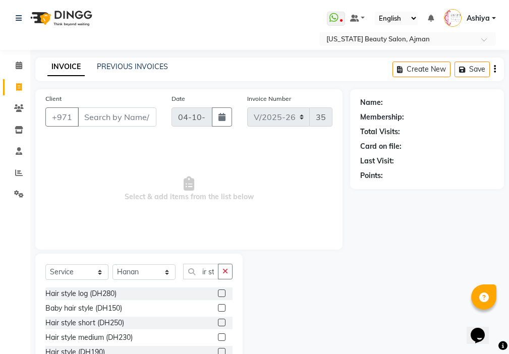
click at [223, 308] on label at bounding box center [222, 308] width 8 height 8
click at [223, 308] on input "checkbox" at bounding box center [221, 308] width 7 height 7
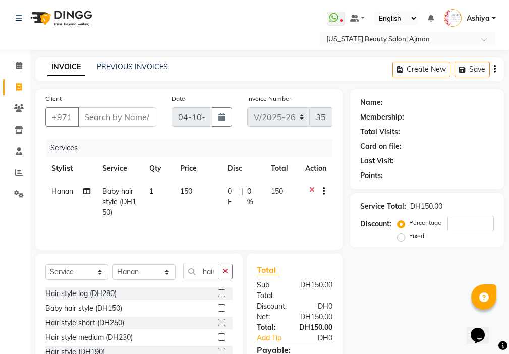
checkbox input "false"
click at [121, 114] on input "Client" at bounding box center [117, 116] width 79 height 19
type input "s"
type input "0"
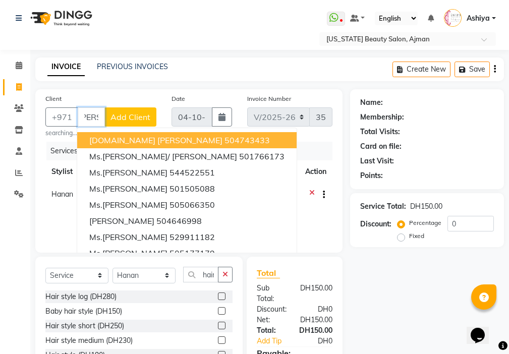
scroll to position [0, 13]
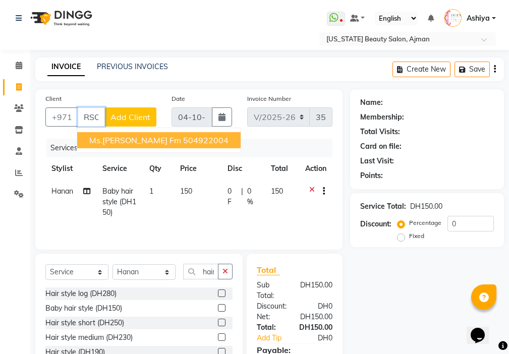
click at [183, 140] on ngb-highlight "504922004" at bounding box center [205, 140] width 45 height 10
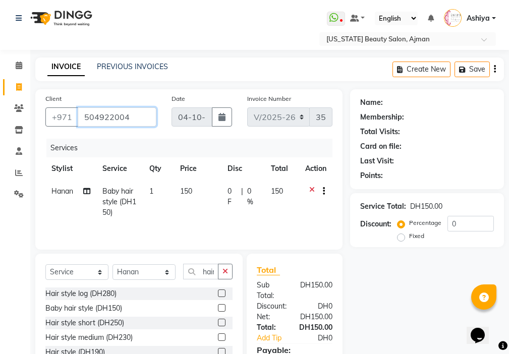
scroll to position [0, 0]
type input "504922004"
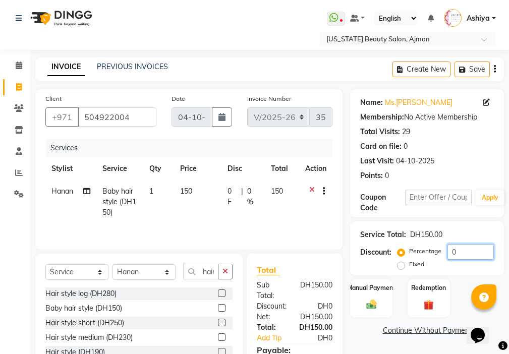
click at [458, 255] on input "0" at bounding box center [471, 252] width 46 height 16
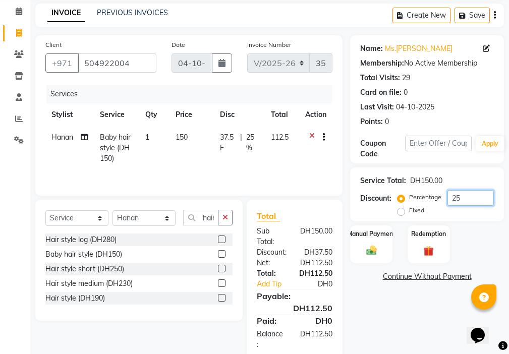
scroll to position [75, 0]
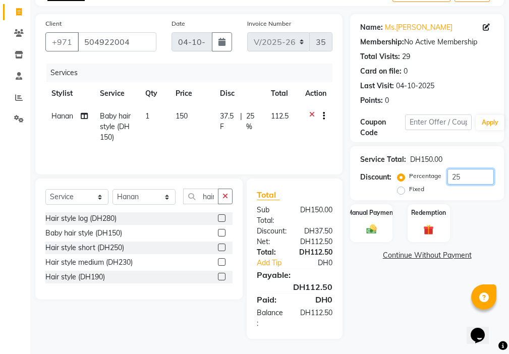
type input "25"
click at [187, 139] on td "150" at bounding box center [192, 127] width 45 height 44
select select "33912"
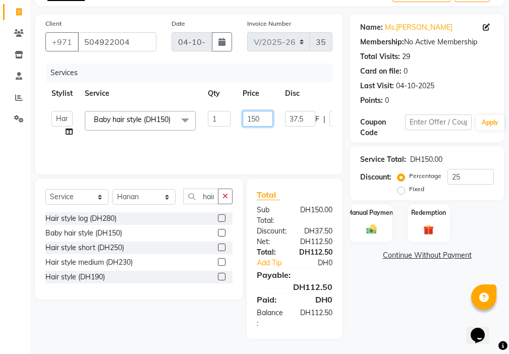
click at [262, 118] on input "150" at bounding box center [258, 119] width 30 height 16
type input "130"
click at [236, 136] on tr "[PERSON_NAME] [PERSON_NAME] Ashiya Cashier [PERSON_NAME] [PERSON_NAME] [PERSON_…" at bounding box center [240, 124] width 390 height 38
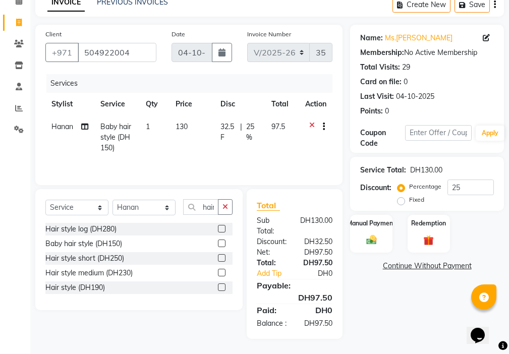
click at [189, 132] on td "130" at bounding box center [192, 138] width 45 height 44
select select "33912"
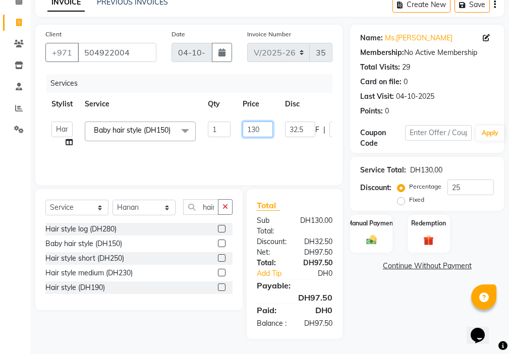
click at [255, 122] on input "130" at bounding box center [258, 130] width 30 height 16
type input "140"
click at [244, 146] on tr "[PERSON_NAME] [PERSON_NAME] Ashiya Cashier [PERSON_NAME] [PERSON_NAME] [PERSON_…" at bounding box center [239, 135] width 389 height 38
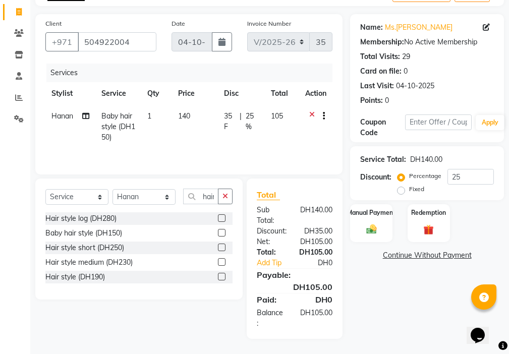
click at [212, 136] on td "140" at bounding box center [195, 127] width 46 height 44
select select "33912"
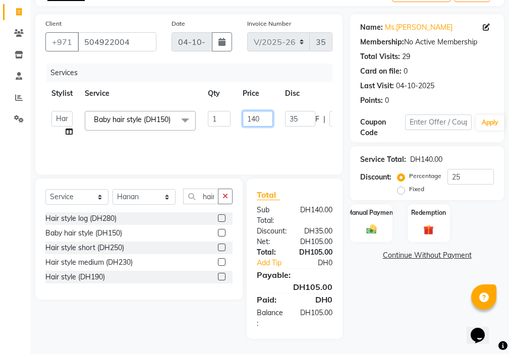
click at [255, 117] on input "140" at bounding box center [258, 119] width 30 height 16
type input "150"
click at [255, 143] on tr "[PERSON_NAME] [PERSON_NAME] Ashiya Cashier [PERSON_NAME] [PERSON_NAME] [PERSON_…" at bounding box center [239, 124] width 389 height 38
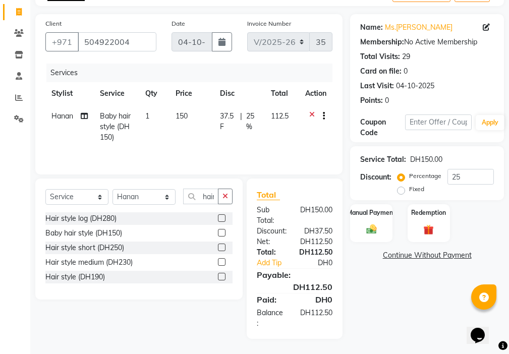
click at [182, 133] on td "150" at bounding box center [192, 127] width 45 height 44
select select "33912"
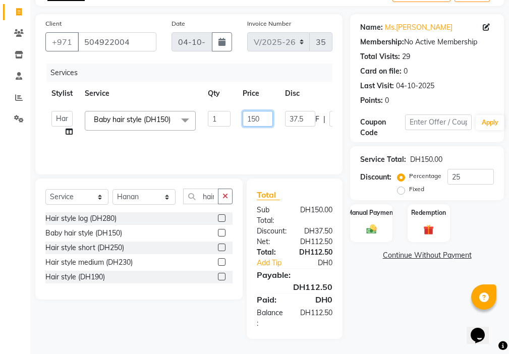
click at [255, 119] on input "150" at bounding box center [258, 119] width 30 height 16
type input "110"
click at [249, 143] on tr "[PERSON_NAME] [PERSON_NAME] Ashiya Cashier [PERSON_NAME] [PERSON_NAME] [PERSON_…" at bounding box center [240, 124] width 390 height 38
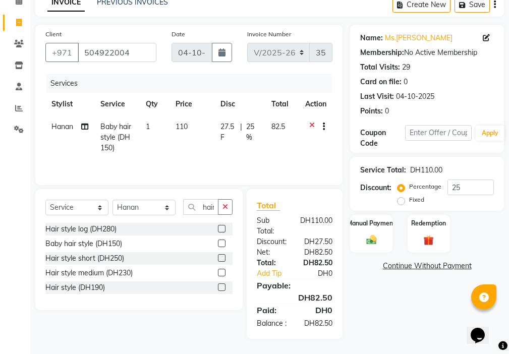
click at [214, 136] on td "27.5 F | 25 %" at bounding box center [239, 138] width 51 height 44
select select "33912"
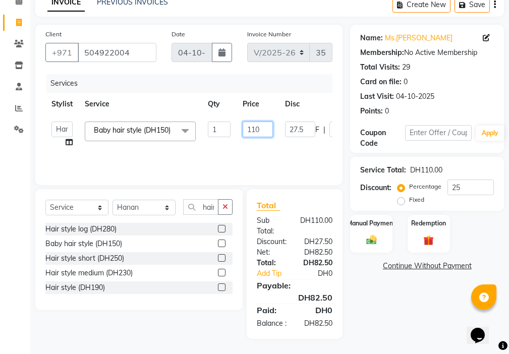
click at [263, 122] on input "110" at bounding box center [258, 130] width 30 height 16
type input "125"
click at [259, 144] on tr "[PERSON_NAME] [PERSON_NAME] Ashiya Cashier [PERSON_NAME] [PERSON_NAME] [PERSON_…" at bounding box center [239, 135] width 389 height 38
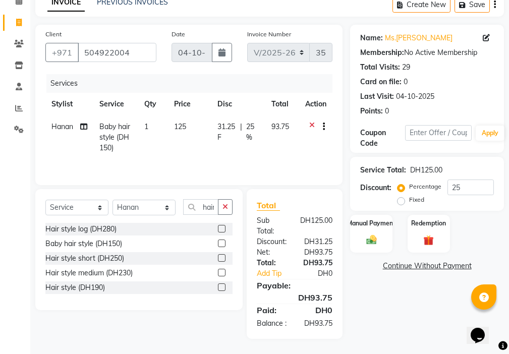
click at [178, 131] on td "125" at bounding box center [190, 138] width 44 height 44
select select "33912"
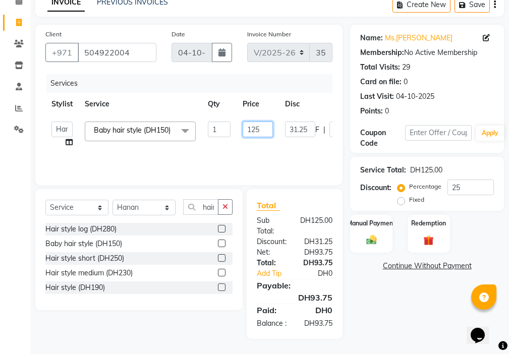
click at [262, 122] on input "125" at bounding box center [258, 130] width 30 height 16
type input "130"
click at [246, 143] on tr "[PERSON_NAME] [PERSON_NAME] Ashiya Cashier [PERSON_NAME] [PERSON_NAME] [PERSON_…" at bounding box center [240, 135] width 390 height 38
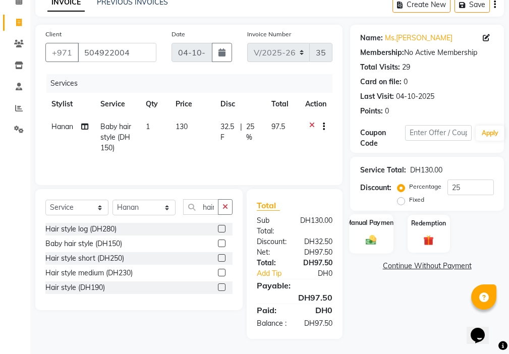
click at [373, 234] on img at bounding box center [371, 240] width 17 height 12
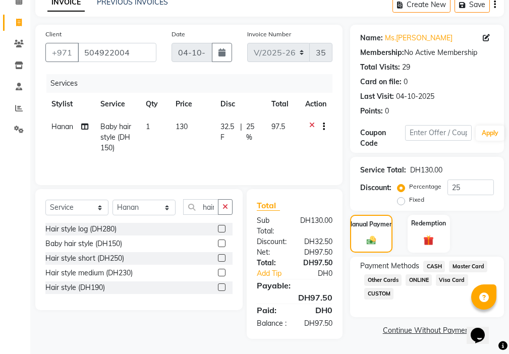
click at [438, 261] on span "CASH" at bounding box center [434, 267] width 22 height 12
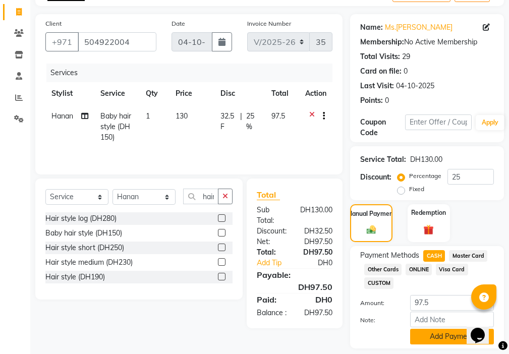
click at [440, 337] on button "Add Payment" at bounding box center [452, 337] width 84 height 16
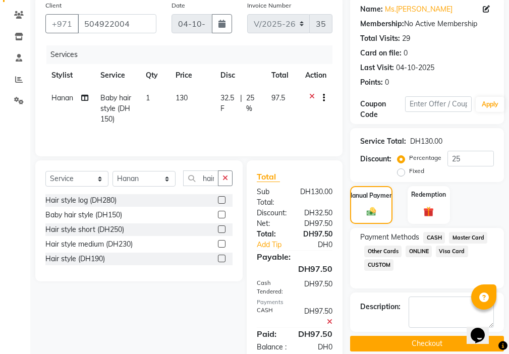
scroll to position [128, 0]
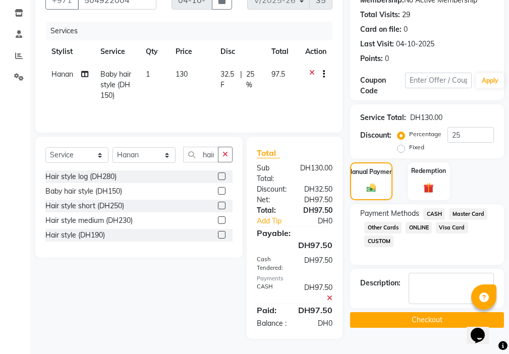
click at [398, 313] on button "Checkout" at bounding box center [427, 320] width 154 height 16
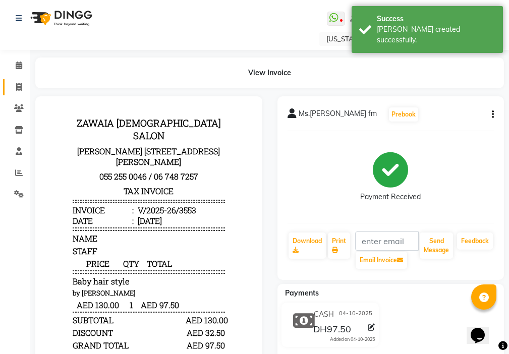
click at [21, 90] on icon at bounding box center [19, 87] width 6 height 8
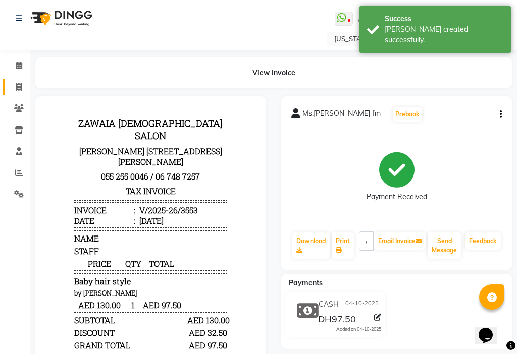
select select "637"
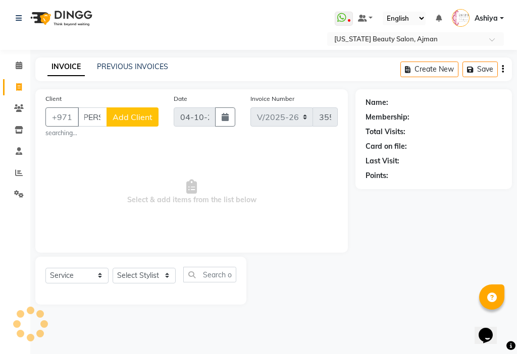
scroll to position [0, 11]
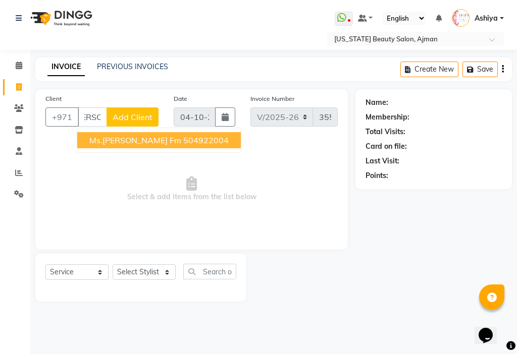
click at [183, 143] on ngb-highlight "504922004" at bounding box center [205, 140] width 45 height 10
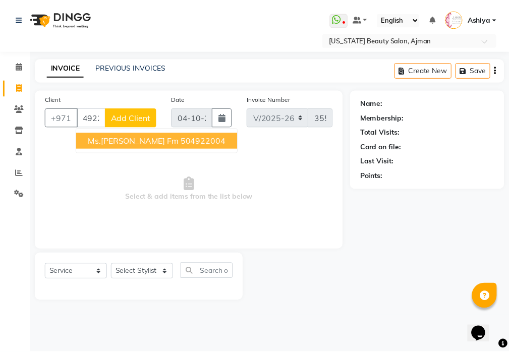
scroll to position [0, 0]
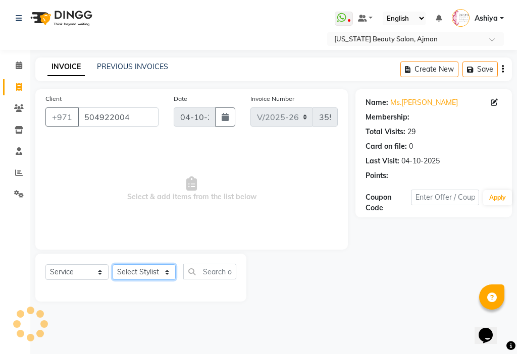
click at [141, 274] on select "Select Stylist [PERSON_NAME] [PERSON_NAME] Ashiya Cashier [PERSON_NAME] [PERSON…" at bounding box center [144, 272] width 63 height 16
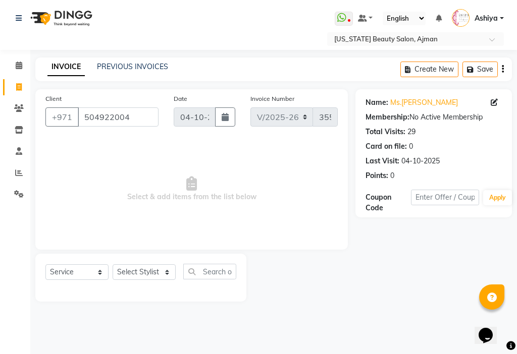
click at [249, 179] on span "Select & add items from the list below" at bounding box center [191, 189] width 292 height 101
click at [141, 273] on select "Select Stylist [PERSON_NAME] [PERSON_NAME] Ashiya Cashier [PERSON_NAME] [PERSON…" at bounding box center [144, 272] width 63 height 16
click at [113, 264] on select "Select Stylist [PERSON_NAME] [PERSON_NAME] Ashiya Cashier [PERSON_NAME] [PERSON…" at bounding box center [144, 272] width 63 height 16
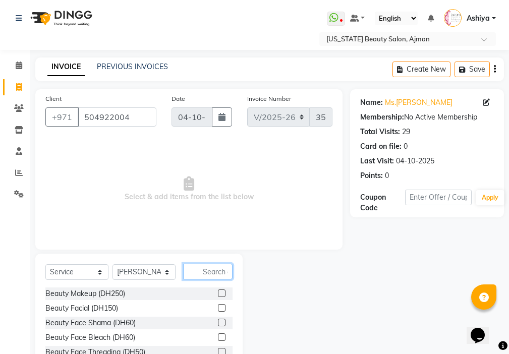
click at [207, 268] on input "text" at bounding box center [207, 272] width 49 height 16
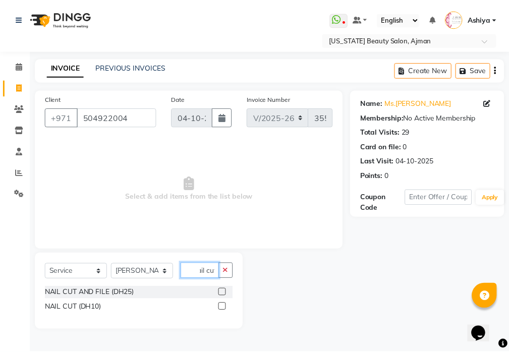
scroll to position [0, 9]
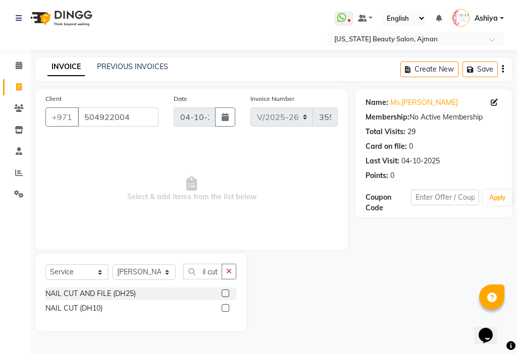
click at [225, 308] on label at bounding box center [226, 308] width 8 height 8
click at [225, 308] on input "checkbox" at bounding box center [225, 308] width 7 height 7
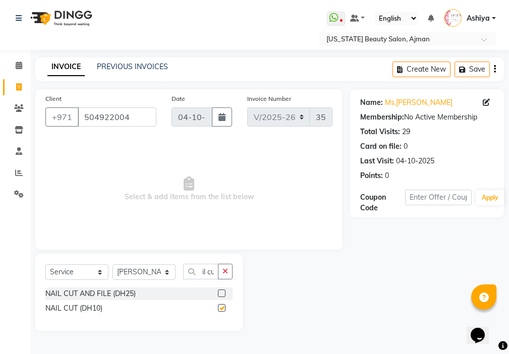
scroll to position [0, 0]
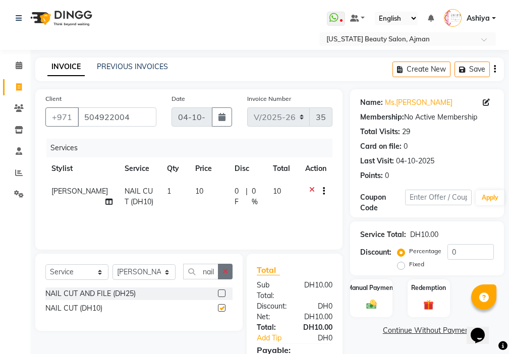
click at [226, 271] on icon "button" at bounding box center [226, 271] width 6 height 7
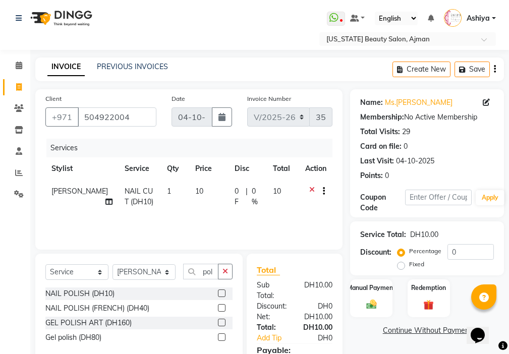
click at [223, 293] on label at bounding box center [222, 294] width 8 height 8
click at [223, 293] on input "checkbox" at bounding box center [221, 294] width 7 height 7
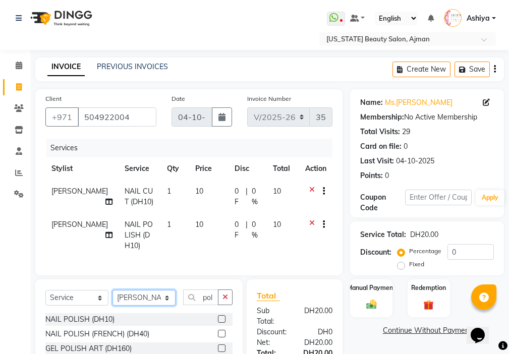
click at [145, 306] on select "Select Stylist [PERSON_NAME] [PERSON_NAME] Ashiya Cashier [PERSON_NAME] [PERSON…" at bounding box center [144, 298] width 63 height 16
click at [113, 298] on select "Select Stylist [PERSON_NAME] [PERSON_NAME] Ashiya Cashier [PERSON_NAME] [PERSON…" at bounding box center [144, 298] width 63 height 16
click at [224, 301] on icon "button" at bounding box center [226, 297] width 6 height 7
click at [223, 323] on label at bounding box center [222, 319] width 8 height 8
click at [223, 323] on input "checkbox" at bounding box center [221, 319] width 7 height 7
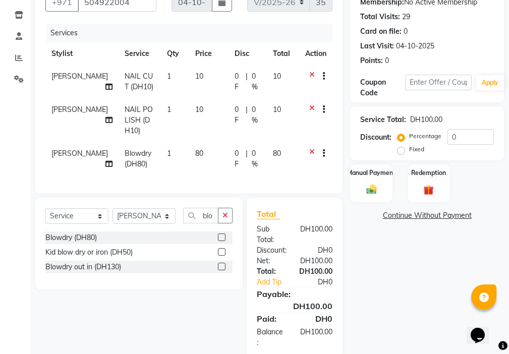
scroll to position [116, 0]
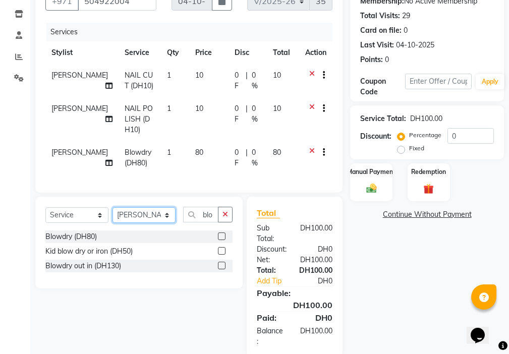
click at [137, 222] on select "Select Stylist [PERSON_NAME] [PERSON_NAME] Ashiya Cashier [PERSON_NAME] [PERSON…" at bounding box center [144, 215] width 63 height 16
click at [113, 215] on select "Select Stylist [PERSON_NAME] [PERSON_NAME] Ashiya Cashier [PERSON_NAME] [PERSON…" at bounding box center [144, 215] width 63 height 16
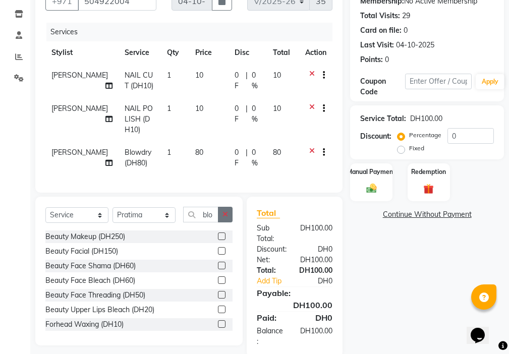
click at [226, 218] on icon "button" at bounding box center [226, 214] width 6 height 7
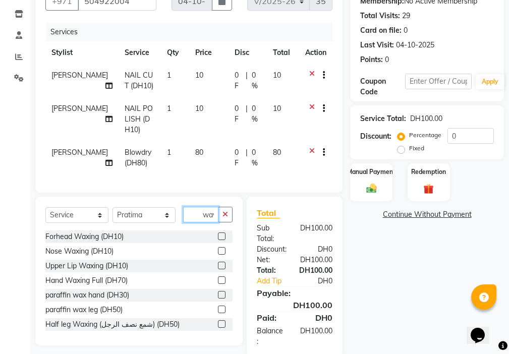
scroll to position [0, 2]
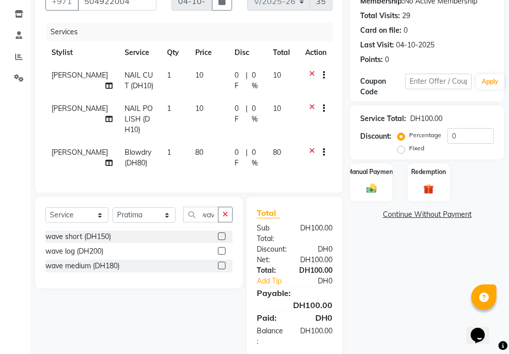
click at [223, 240] on label at bounding box center [222, 237] width 8 height 8
click at [223, 240] on input "checkbox" at bounding box center [221, 237] width 7 height 7
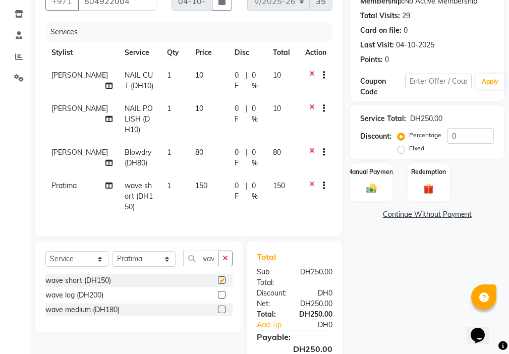
scroll to position [0, 0]
click at [204, 185] on td "150" at bounding box center [208, 197] width 39 height 44
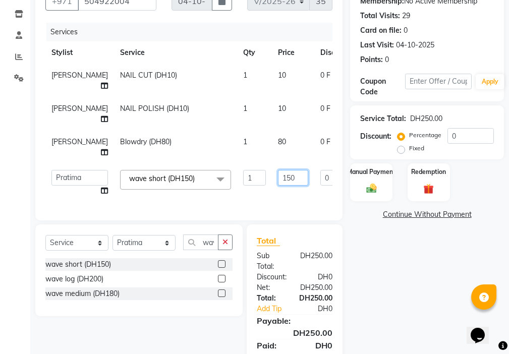
click at [278, 177] on input "150" at bounding box center [293, 178] width 30 height 16
click at [251, 199] on tr "[PERSON_NAME] [PERSON_NAME] Ashiya Cashier [PERSON_NAME] [PERSON_NAME] [PERSON_…" at bounding box center [257, 183] width 424 height 38
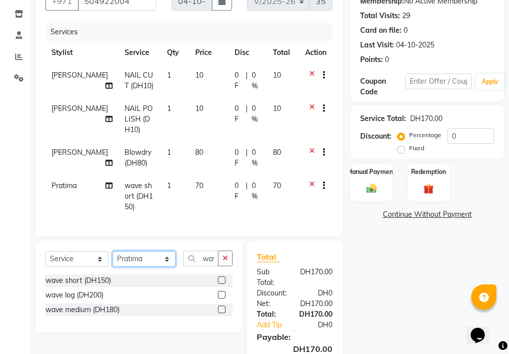
click at [137, 267] on select "Select Stylist [PERSON_NAME] [PERSON_NAME] Ashiya Cashier [PERSON_NAME] [PERSON…" at bounding box center [144, 259] width 63 height 16
click at [113, 259] on select "Select Stylist [PERSON_NAME] [PERSON_NAME] Ashiya Cashier [PERSON_NAME] [PERSON…" at bounding box center [144, 259] width 63 height 16
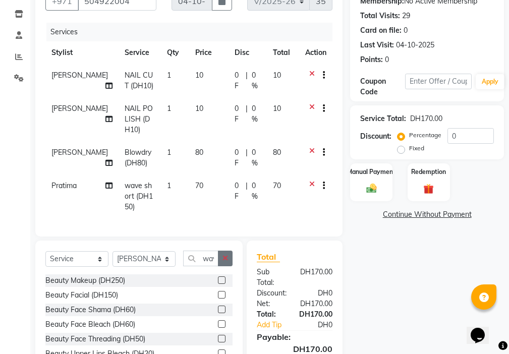
click at [225, 262] on icon "button" at bounding box center [226, 258] width 6 height 7
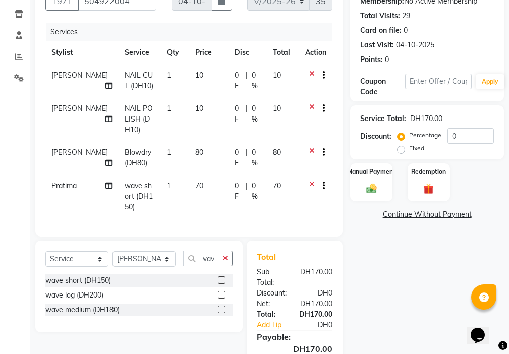
click at [224, 284] on label at bounding box center [222, 281] width 8 height 8
click at [224, 284] on input "checkbox" at bounding box center [221, 281] width 7 height 7
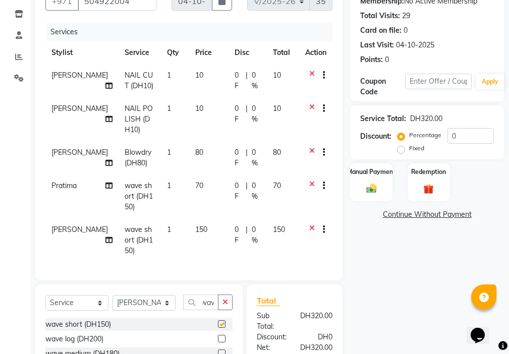
scroll to position [0, 0]
click at [205, 235] on td "150" at bounding box center [208, 241] width 39 height 44
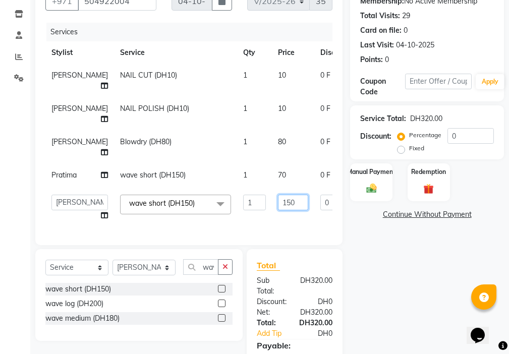
click at [278, 200] on input "150" at bounding box center [293, 203] width 30 height 16
click at [245, 225] on tr "[PERSON_NAME] [PERSON_NAME] Ashiya Cashier [PERSON_NAME] [PERSON_NAME] [PERSON_…" at bounding box center [257, 208] width 424 height 38
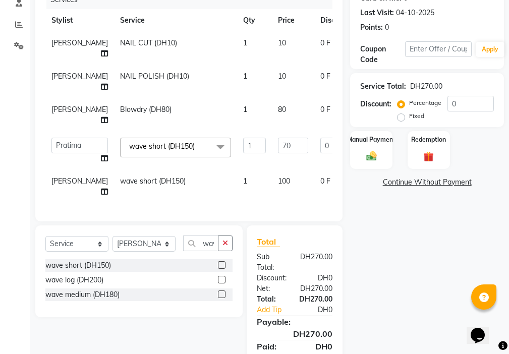
click at [101, 158] on icon at bounding box center [104, 158] width 7 height 7
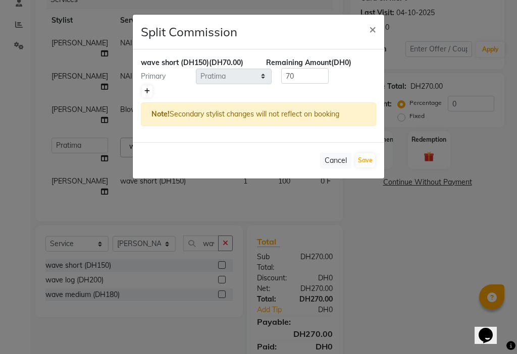
click at [147, 91] on icon at bounding box center [147, 91] width 6 height 6
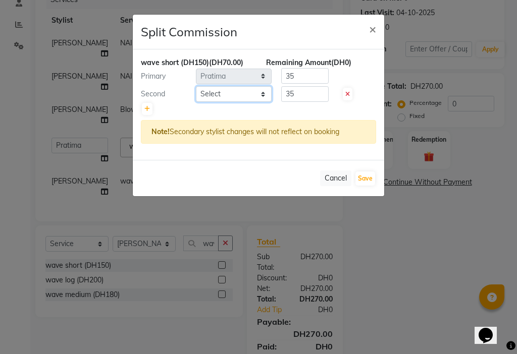
click at [223, 97] on select "Select [PERSON_NAME] [PERSON_NAME] Ashiya Cashier [PERSON_NAME] [PERSON_NAME] […" at bounding box center [234, 94] width 76 height 16
click at [196, 86] on select "Select [PERSON_NAME] [PERSON_NAME] Ashiya Cashier [PERSON_NAME] [PERSON_NAME] […" at bounding box center [234, 94] width 76 height 16
click at [305, 93] on input "35" at bounding box center [304, 94] width 47 height 16
click at [308, 73] on input "35" at bounding box center [304, 76] width 47 height 16
click at [366, 182] on button "Save" at bounding box center [365, 179] width 20 height 14
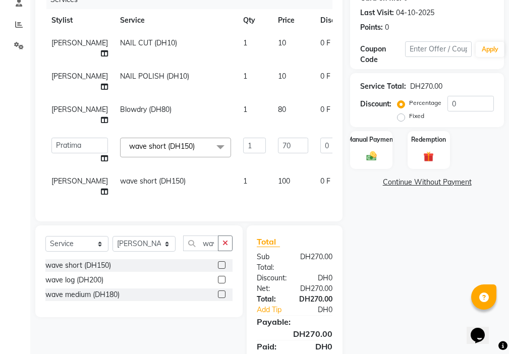
click at [101, 193] on icon at bounding box center [104, 191] width 7 height 7
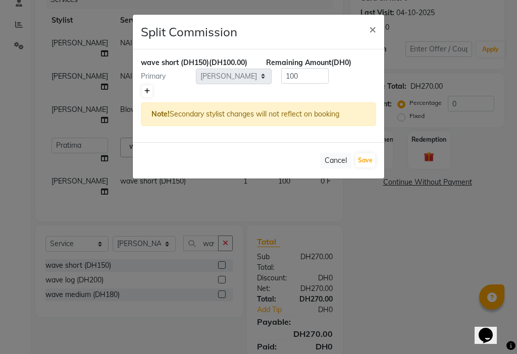
click at [145, 93] on icon at bounding box center [147, 91] width 6 height 6
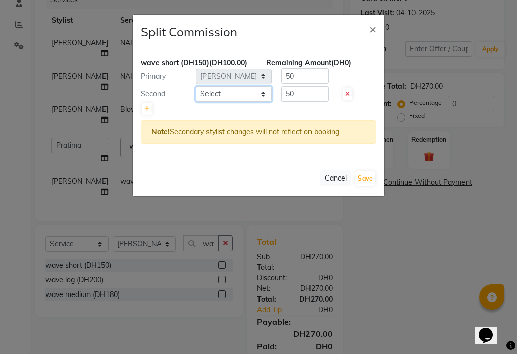
click at [218, 98] on select "Select [PERSON_NAME] [PERSON_NAME] Ashiya Cashier [PERSON_NAME] [PERSON_NAME] […" at bounding box center [234, 94] width 76 height 16
click at [196, 86] on select "Select [PERSON_NAME] [PERSON_NAME] Ashiya Cashier [PERSON_NAME] [PERSON_NAME] […" at bounding box center [234, 94] width 76 height 16
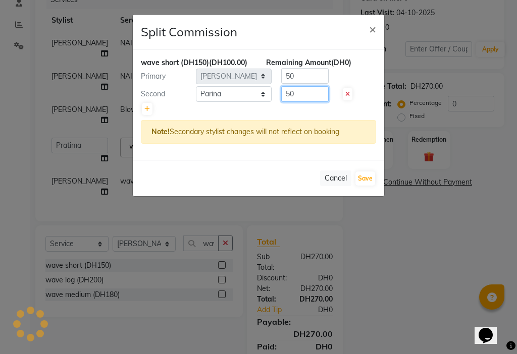
click at [299, 95] on input "50" at bounding box center [304, 94] width 47 height 16
click at [298, 77] on input "50" at bounding box center [304, 76] width 47 height 16
click at [362, 178] on button "Save" at bounding box center [365, 179] width 20 height 14
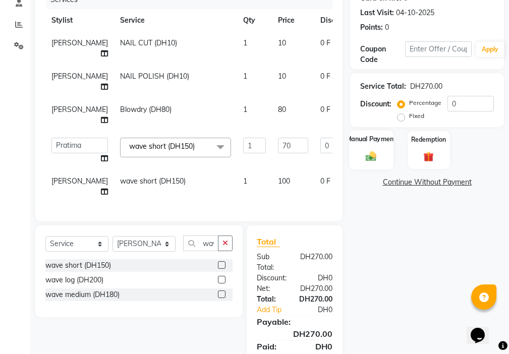
click at [371, 153] on img at bounding box center [371, 156] width 17 height 12
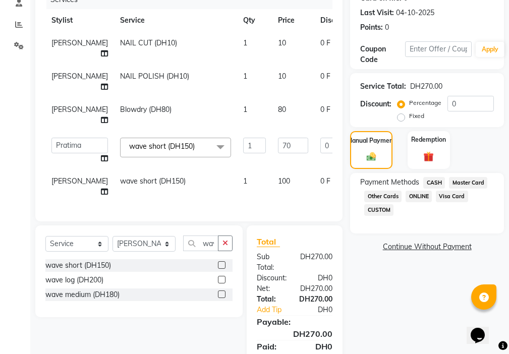
click at [449, 197] on span "Visa Card" at bounding box center [452, 197] width 32 height 12
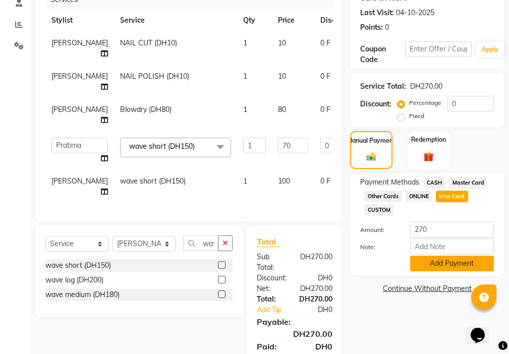
click at [444, 261] on button "Add Payment" at bounding box center [452, 264] width 84 height 16
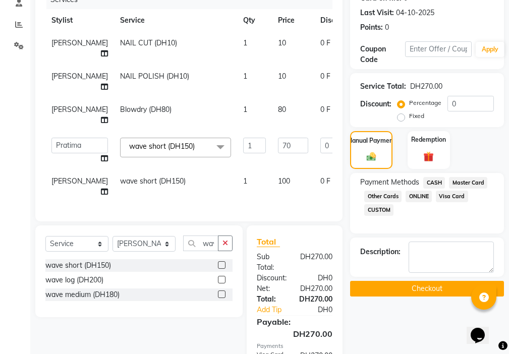
click at [441, 292] on button "Checkout" at bounding box center [427, 289] width 154 height 16
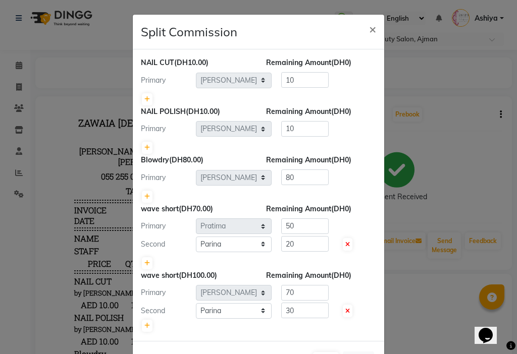
scroll to position [38, 0]
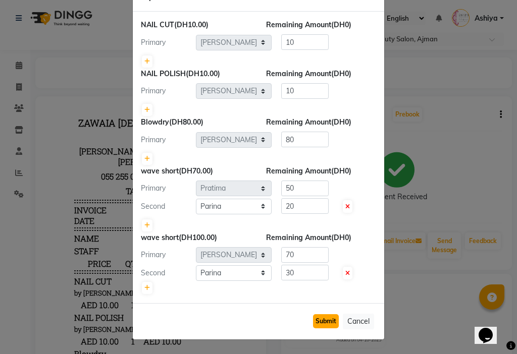
click at [322, 326] on button "Submit" at bounding box center [326, 321] width 26 height 14
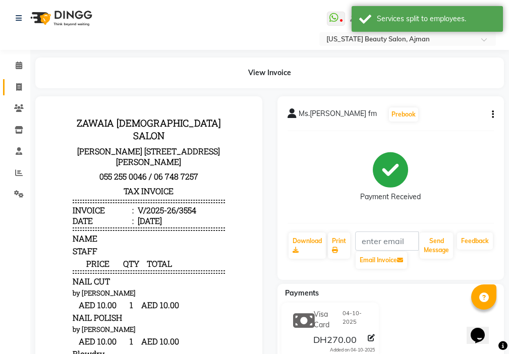
click at [19, 86] on icon at bounding box center [19, 87] width 6 height 8
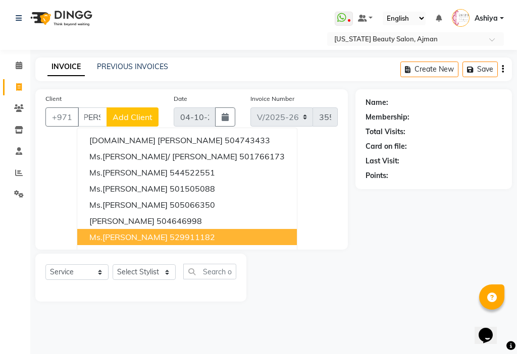
scroll to position [0, 11]
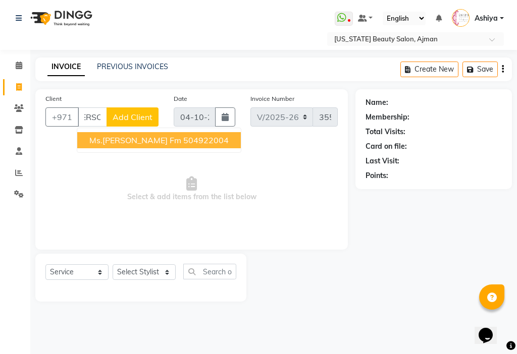
click at [183, 141] on ngb-highlight "504922004" at bounding box center [205, 140] width 45 height 10
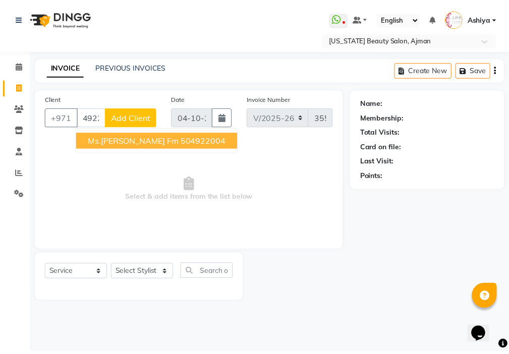
scroll to position [0, 0]
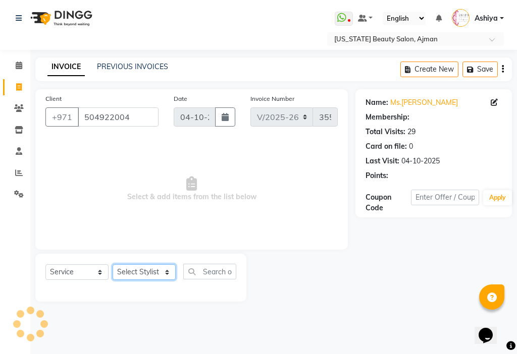
click at [137, 268] on select "Select Stylist [PERSON_NAME] [PERSON_NAME] Ashiya Cashier [PERSON_NAME] [PERSON…" at bounding box center [144, 272] width 63 height 16
click at [113, 264] on select "Select Stylist [PERSON_NAME] [PERSON_NAME] Ashiya Cashier [PERSON_NAME] [PERSON…" at bounding box center [144, 272] width 63 height 16
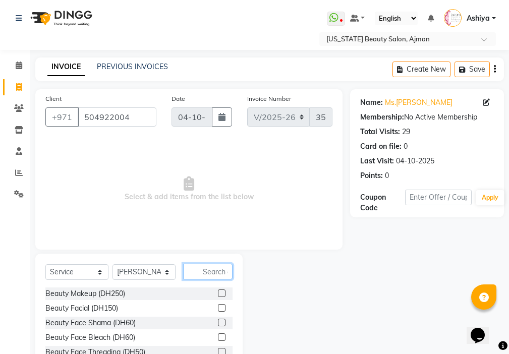
click at [210, 268] on input "text" at bounding box center [207, 272] width 49 height 16
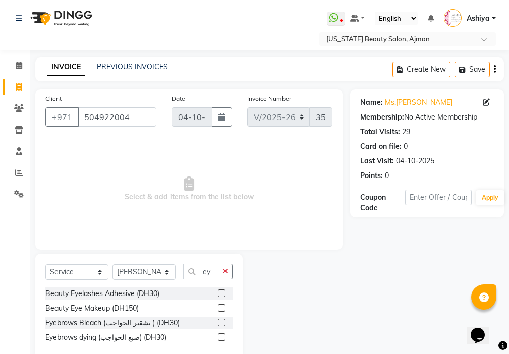
click at [226, 294] on label at bounding box center [222, 294] width 8 height 8
click at [225, 294] on input "checkbox" at bounding box center [221, 294] width 7 height 7
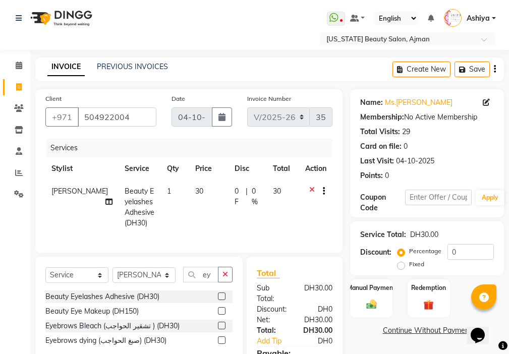
click at [209, 211] on td "30" at bounding box center [208, 207] width 39 height 55
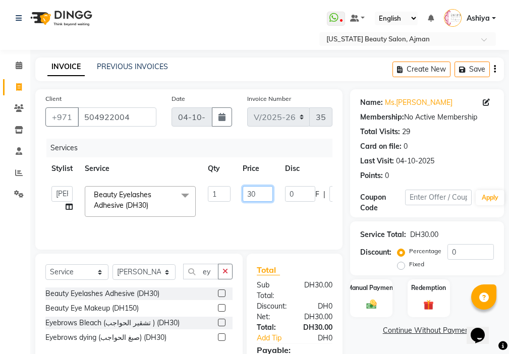
click at [250, 193] on input "30" at bounding box center [258, 194] width 30 height 16
click at [372, 304] on img at bounding box center [371, 305] width 17 height 12
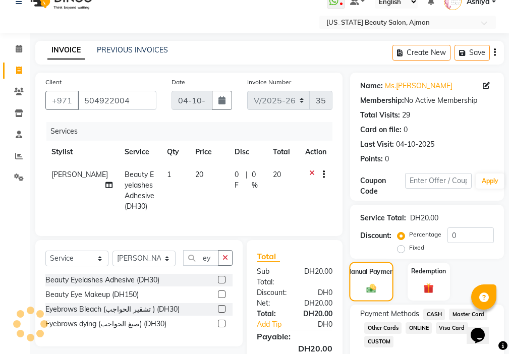
scroll to position [86, 0]
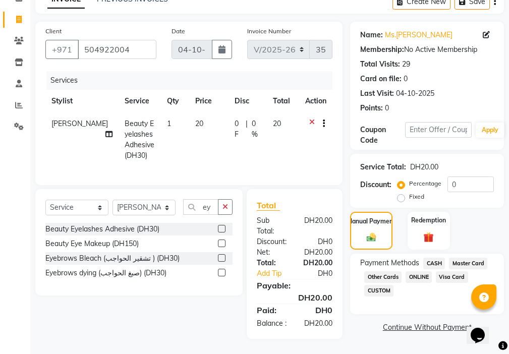
click at [453, 272] on span "Visa Card" at bounding box center [452, 278] width 32 height 12
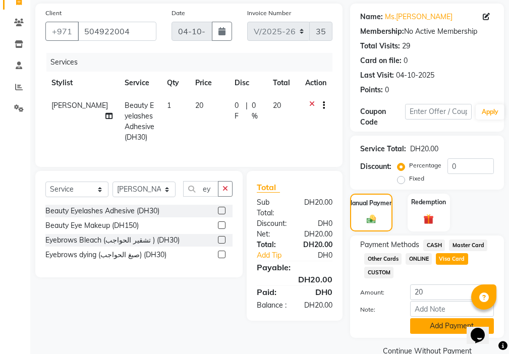
click at [438, 328] on button "Add Payment" at bounding box center [452, 326] width 84 height 16
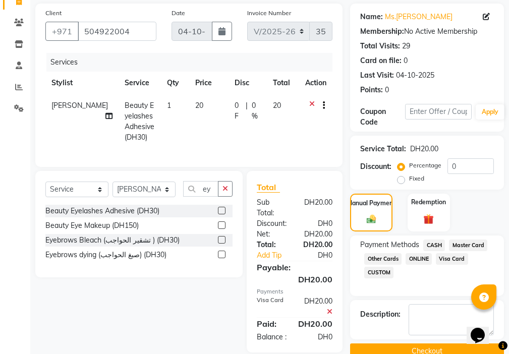
click at [433, 348] on button "Checkout" at bounding box center [427, 352] width 154 height 16
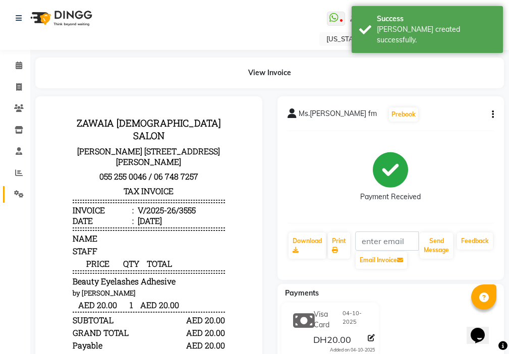
click at [19, 186] on link "Settings" at bounding box center [15, 194] width 24 height 17
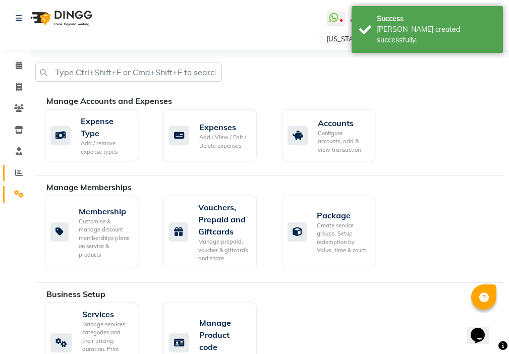
click at [19, 173] on icon at bounding box center [19, 173] width 8 height 8
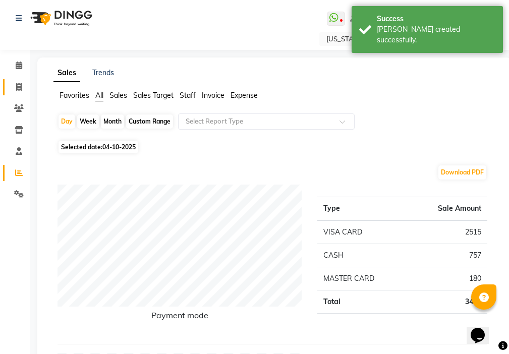
click at [17, 89] on icon at bounding box center [19, 87] width 6 height 8
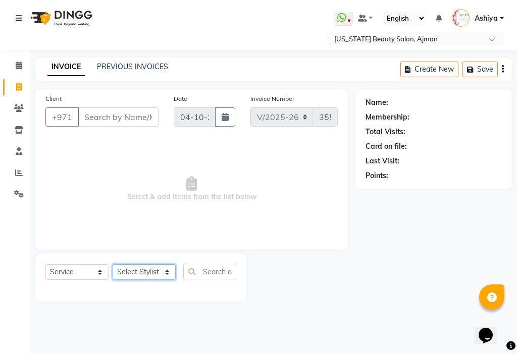
click at [136, 264] on select "Select Stylist [PERSON_NAME] [PERSON_NAME] Ashiya Cashier [PERSON_NAME] [PERSON…" at bounding box center [144, 272] width 63 height 16
click at [113, 264] on select "Select Stylist [PERSON_NAME] [PERSON_NAME] Ashiya Cashier [PERSON_NAME] [PERSON…" at bounding box center [144, 272] width 63 height 16
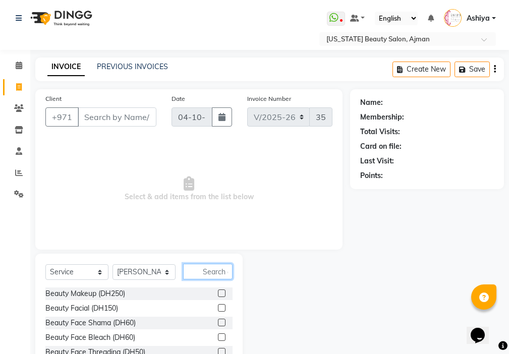
click at [223, 270] on input "text" at bounding box center [207, 272] width 49 height 16
click at [218, 293] on label at bounding box center [222, 294] width 8 height 8
click at [218, 293] on input "checkbox" at bounding box center [221, 294] width 7 height 7
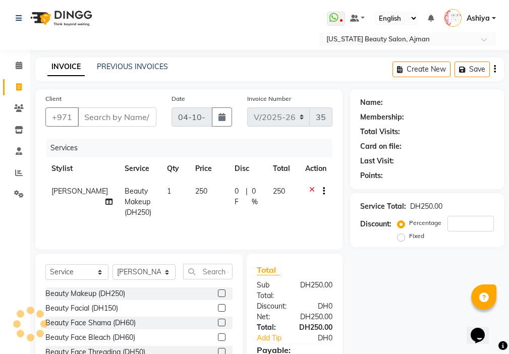
click at [196, 224] on td "250" at bounding box center [208, 202] width 39 height 44
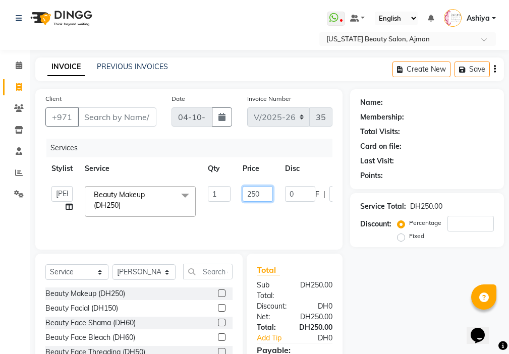
click at [255, 195] on input "250" at bounding box center [258, 194] width 30 height 16
click at [211, 212] on tr "[PERSON_NAME] [PERSON_NAME] Ashiya Cashier [PERSON_NAME] [PERSON_NAME] [PERSON_…" at bounding box center [239, 201] width 389 height 43
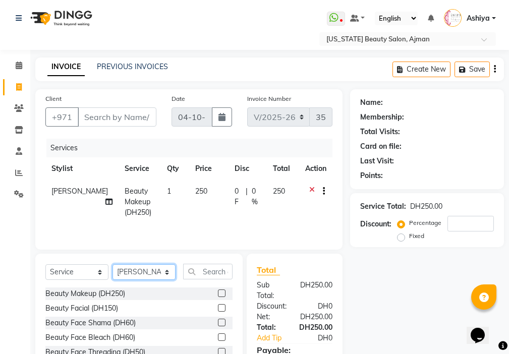
click at [140, 270] on select "Select Stylist [PERSON_NAME] [PERSON_NAME] Ashiya Cashier [PERSON_NAME] [PERSON…" at bounding box center [144, 272] width 63 height 16
click at [113, 264] on select "Select Stylist [PERSON_NAME] [PERSON_NAME] Ashiya Cashier [PERSON_NAME] [PERSON…" at bounding box center [144, 272] width 63 height 16
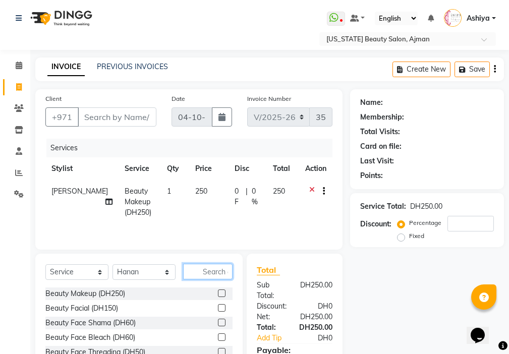
click at [220, 268] on input "text" at bounding box center [207, 272] width 49 height 16
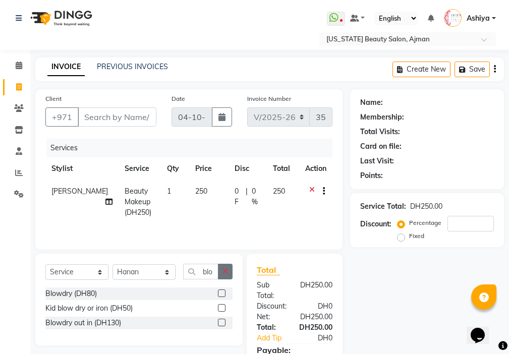
click at [226, 270] on icon "button" at bounding box center [226, 271] width 6 height 7
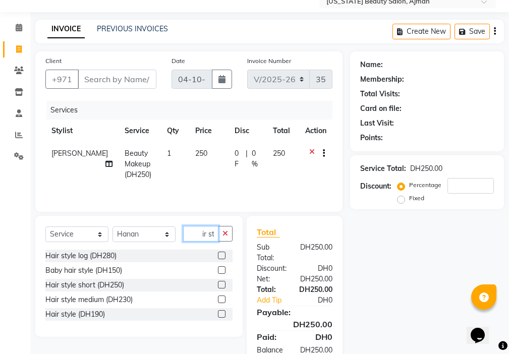
scroll to position [75, 0]
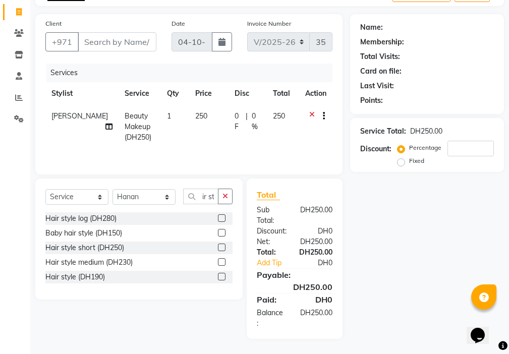
click at [221, 248] on label at bounding box center [222, 248] width 8 height 8
click at [221, 248] on input "checkbox" at bounding box center [221, 248] width 7 height 7
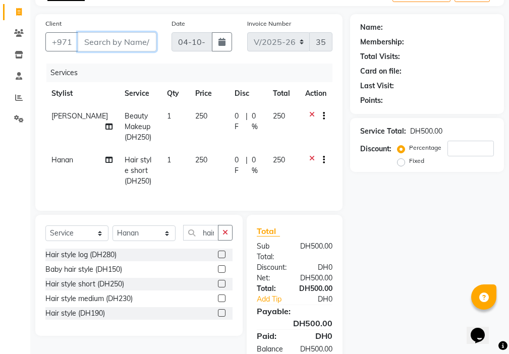
click at [112, 43] on input "Client" at bounding box center [117, 41] width 79 height 19
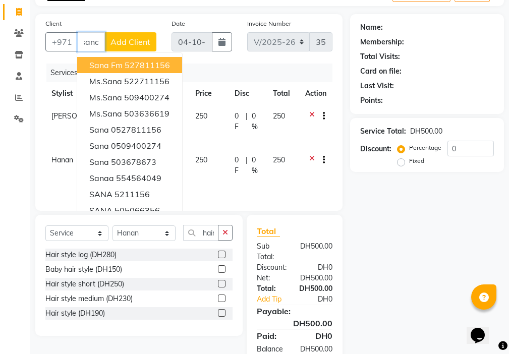
click at [132, 66] on ngb-highlight "527811156" at bounding box center [147, 65] width 45 height 10
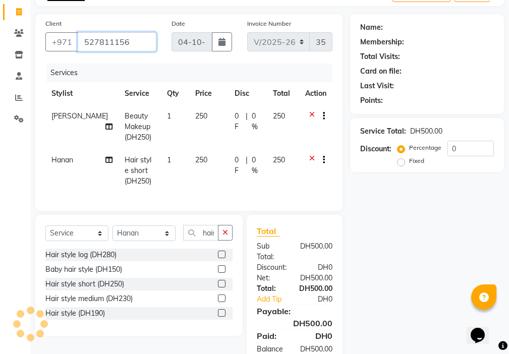
scroll to position [0, 0]
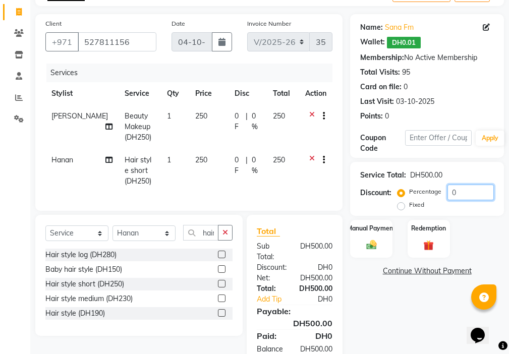
click at [456, 193] on input "0" at bounding box center [471, 193] width 46 height 16
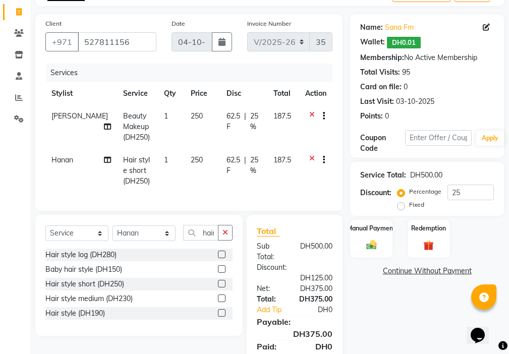
click at [222, 273] on label at bounding box center [222, 269] width 8 height 8
click at [222, 273] on input "checkbox" at bounding box center [221, 269] width 7 height 7
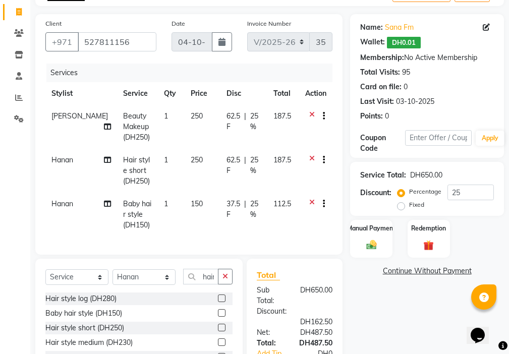
click at [312, 156] on icon at bounding box center [312, 161] width 6 height 13
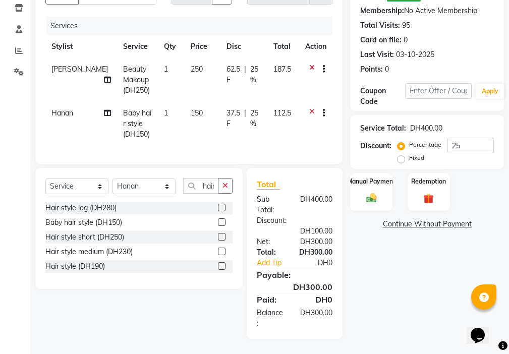
scroll to position [130, 0]
click at [194, 118] on td "150" at bounding box center [203, 124] width 36 height 44
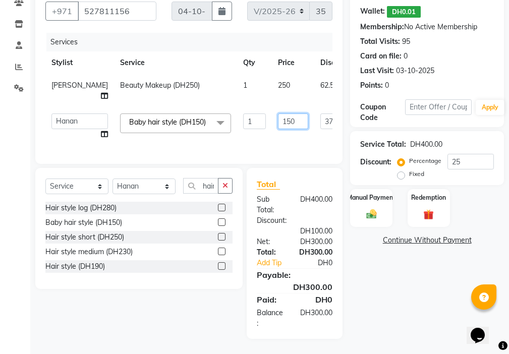
click at [278, 114] on input "150" at bounding box center [293, 122] width 30 height 16
click at [235, 132] on tr "[PERSON_NAME] [PERSON_NAME] Ashiya Cashier [PERSON_NAME] [PERSON_NAME] [PERSON_…" at bounding box center [257, 126] width 425 height 38
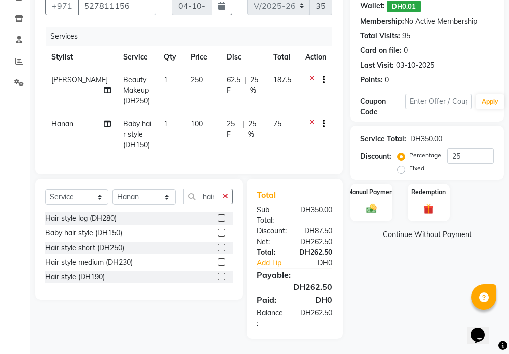
click at [262, 119] on td "25 F | 25 %" at bounding box center [244, 135] width 47 height 44
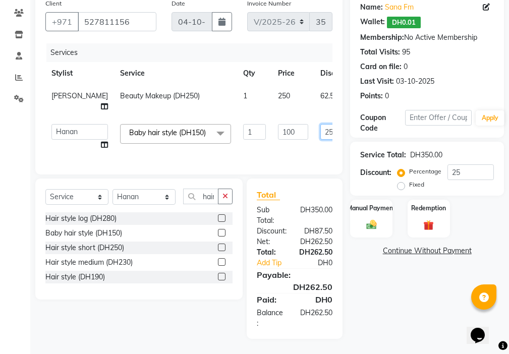
click at [320, 124] on input "25" at bounding box center [335, 132] width 30 height 16
click at [258, 142] on tr "[PERSON_NAME] [PERSON_NAME] Ashiya Cashier [PERSON_NAME] [PERSON_NAME] [PERSON_…" at bounding box center [257, 137] width 425 height 38
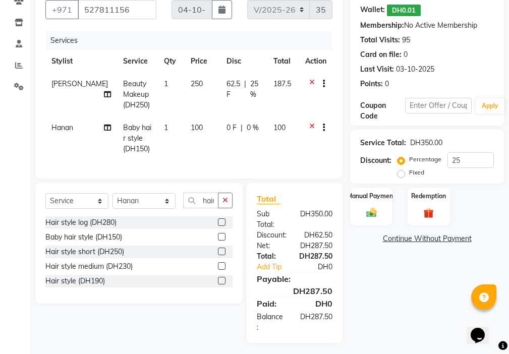
scroll to position [119, 0]
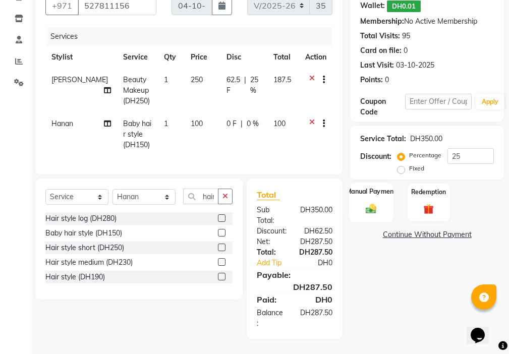
click at [362, 207] on div "Manual Payment" at bounding box center [372, 202] width 44 height 39
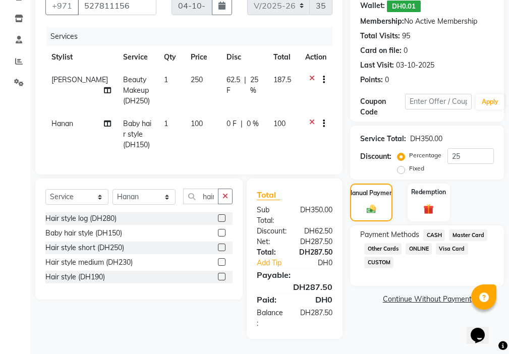
click at [451, 243] on span "Visa Card" at bounding box center [452, 249] width 32 height 12
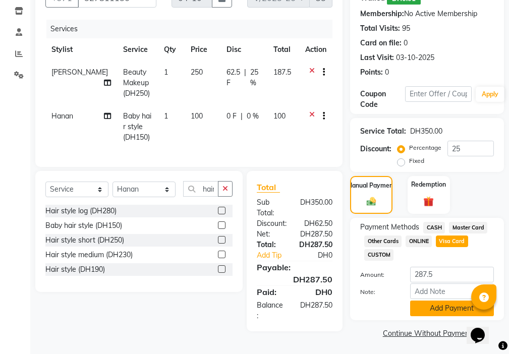
click at [448, 312] on button "Add Payment" at bounding box center [452, 309] width 84 height 16
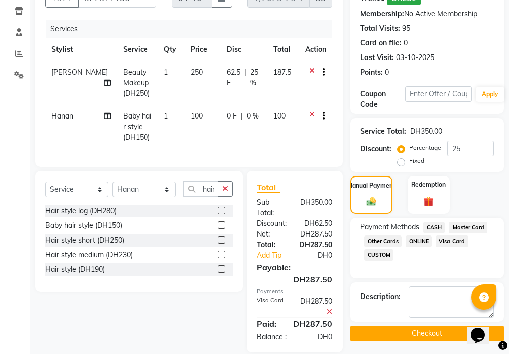
click at [437, 336] on button "Checkout" at bounding box center [427, 334] width 154 height 16
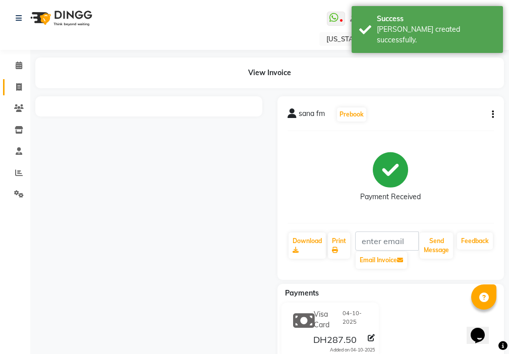
click at [18, 89] on icon at bounding box center [19, 87] width 6 height 8
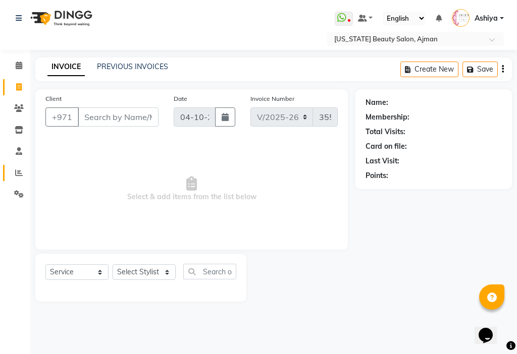
click at [10, 173] on link "Reports" at bounding box center [15, 173] width 24 height 17
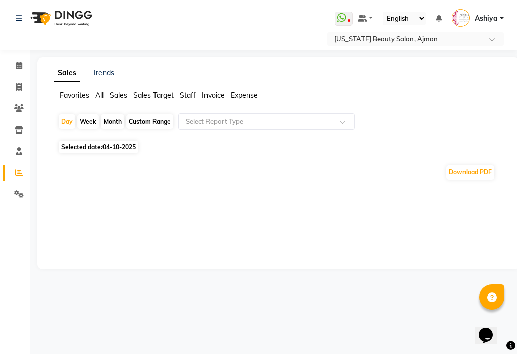
click at [24, 173] on span at bounding box center [19, 174] width 18 height 12
click at [19, 174] on icon at bounding box center [19, 173] width 8 height 8
click at [19, 87] on icon at bounding box center [19, 87] width 6 height 8
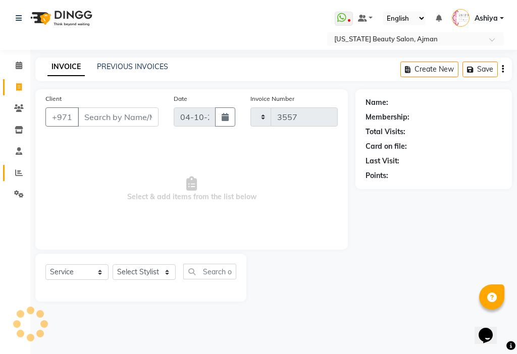
click at [16, 170] on icon at bounding box center [19, 173] width 8 height 8
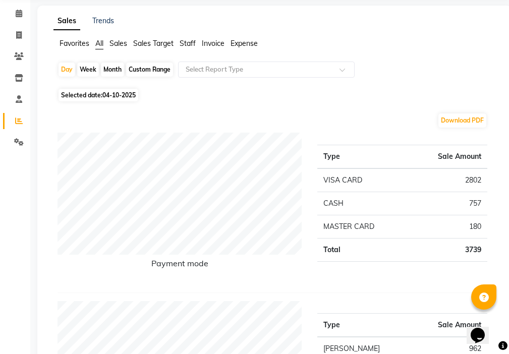
scroll to position [55, 0]
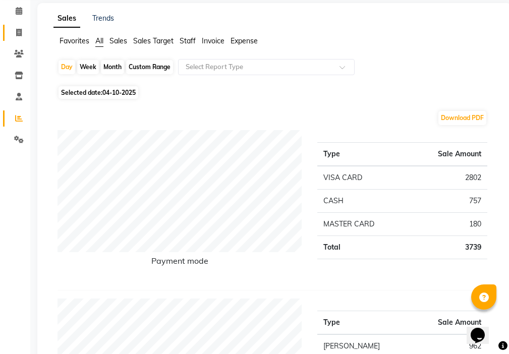
click at [19, 32] on icon at bounding box center [19, 33] width 6 height 8
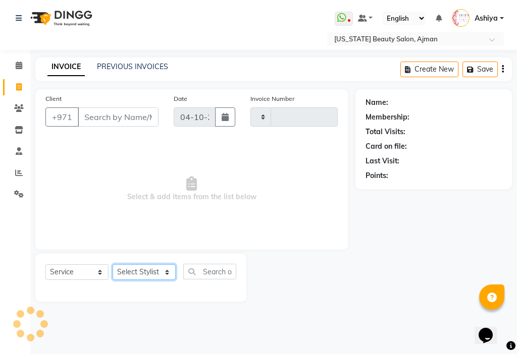
click at [140, 275] on select "Select Stylist" at bounding box center [144, 272] width 63 height 16
click at [147, 270] on select "Select Stylist" at bounding box center [144, 272] width 63 height 16
click at [145, 269] on select "Select Stylist" at bounding box center [144, 272] width 63 height 16
click at [152, 270] on select "Select Stylist" at bounding box center [144, 272] width 63 height 16
click at [154, 269] on select "Select Stylist" at bounding box center [144, 272] width 63 height 16
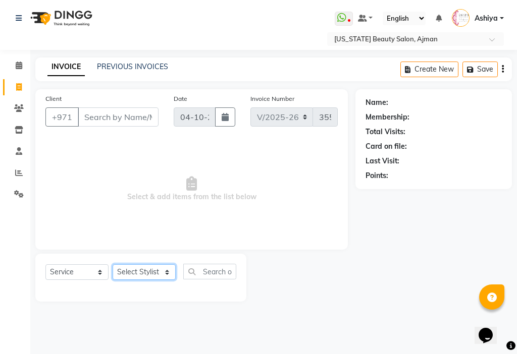
click at [145, 274] on select "Select Stylist" at bounding box center [144, 272] width 63 height 16
click at [142, 274] on select "Select Stylist" at bounding box center [144, 272] width 63 height 16
click at [137, 272] on select "Select Stylist" at bounding box center [144, 272] width 63 height 16
click at [136, 270] on select "Select Stylist" at bounding box center [144, 272] width 63 height 16
click at [137, 268] on select "Select Stylist [PERSON_NAME] [PERSON_NAME] Ashiya Cashier [PERSON_NAME] [PERSON…" at bounding box center [144, 272] width 63 height 16
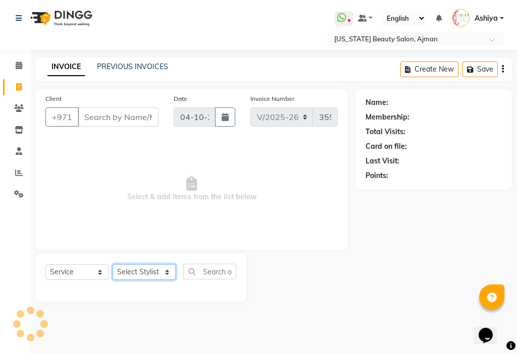
click at [138, 271] on select "Select Stylist [PERSON_NAME] [PERSON_NAME] Ashiya Cashier [PERSON_NAME] [PERSON…" at bounding box center [144, 272] width 63 height 16
click at [113, 264] on select "Select Stylist [PERSON_NAME] [PERSON_NAME] Ashiya Cashier [PERSON_NAME] [PERSON…" at bounding box center [144, 272] width 63 height 16
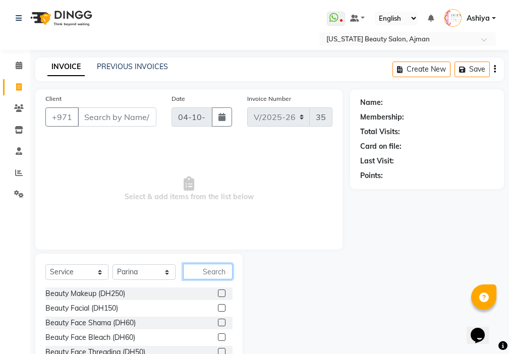
click at [213, 273] on input "text" at bounding box center [207, 272] width 49 height 16
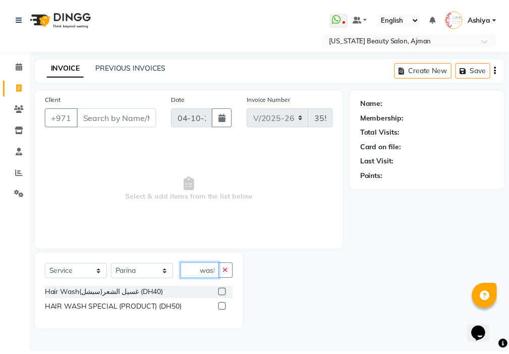
scroll to position [0, 3]
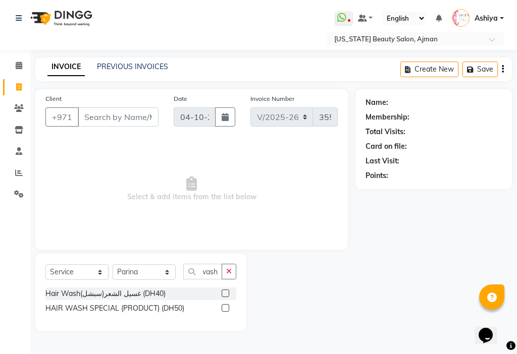
click at [226, 290] on label at bounding box center [226, 294] width 8 height 8
click at [226, 291] on input "checkbox" at bounding box center [225, 294] width 7 height 7
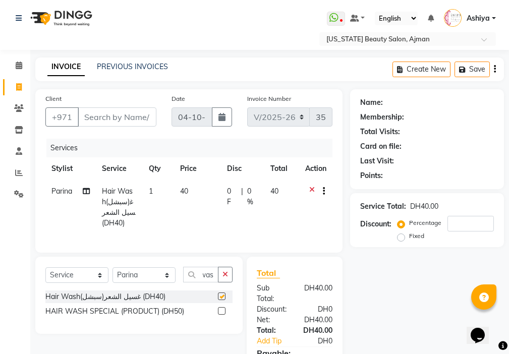
scroll to position [0, 0]
click at [137, 283] on select "Select Stylist [PERSON_NAME] [PERSON_NAME] Ashiya Cashier [PERSON_NAME] [PERSON…" at bounding box center [144, 275] width 63 height 16
click at [113, 275] on select "Select Stylist [PERSON_NAME] [PERSON_NAME] Ashiya Cashier [PERSON_NAME] [PERSON…" at bounding box center [144, 275] width 63 height 16
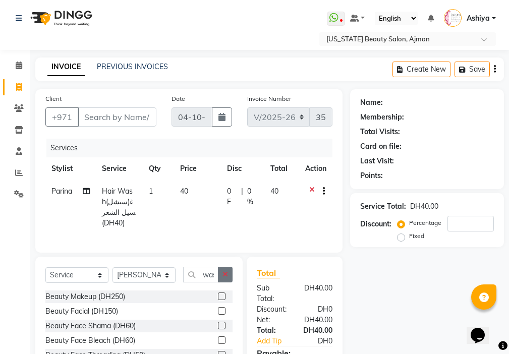
click at [226, 278] on icon "button" at bounding box center [226, 274] width 6 height 7
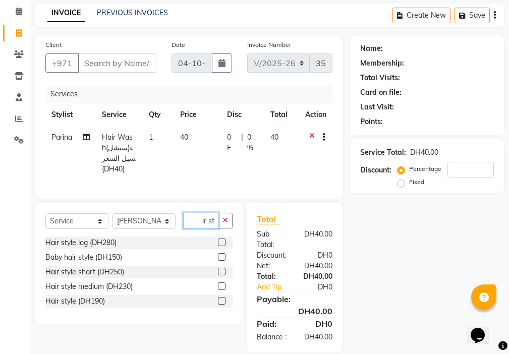
scroll to position [65, 0]
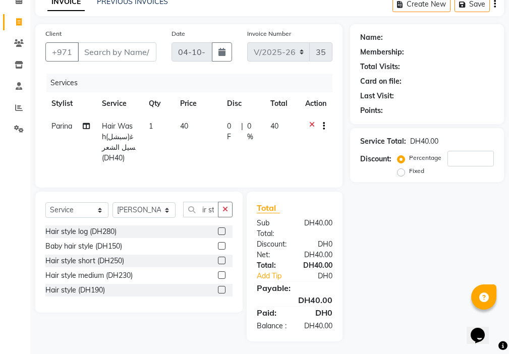
click at [220, 279] on label at bounding box center [222, 276] width 8 height 8
click at [220, 279] on input "checkbox" at bounding box center [221, 276] width 7 height 7
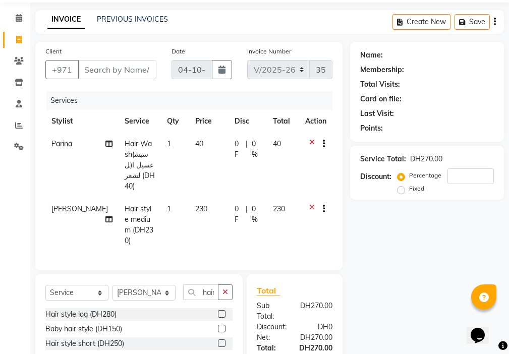
scroll to position [47, 0]
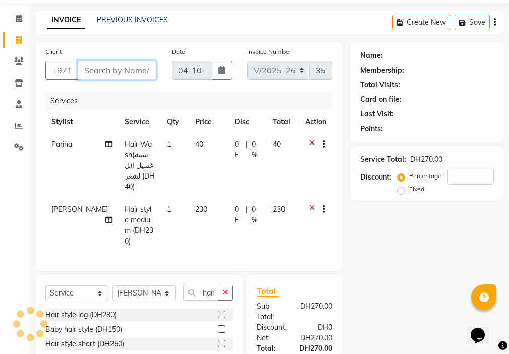
click at [128, 72] on input "Client" at bounding box center [117, 70] width 79 height 19
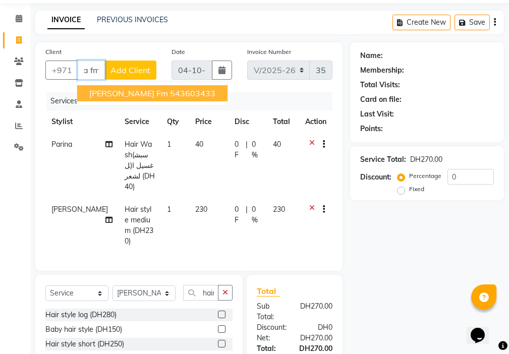
click at [170, 90] on ngb-highlight "543603433" at bounding box center [192, 93] width 45 height 10
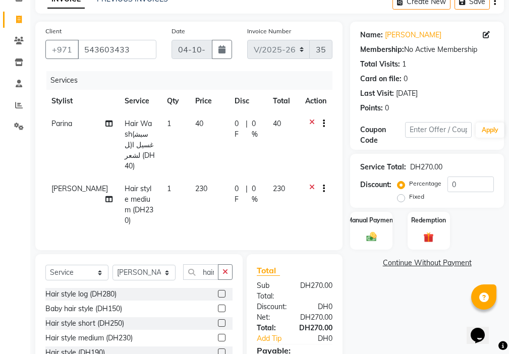
scroll to position [67, 0]
click at [465, 185] on input "0" at bounding box center [471, 185] width 46 height 16
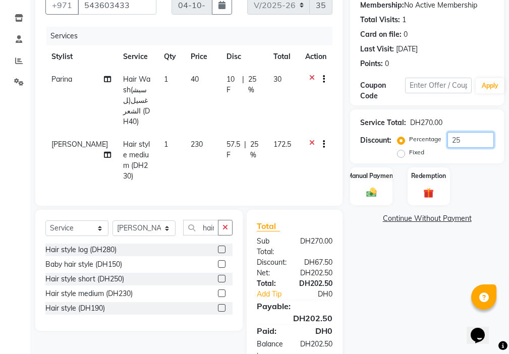
scroll to position [130, 0]
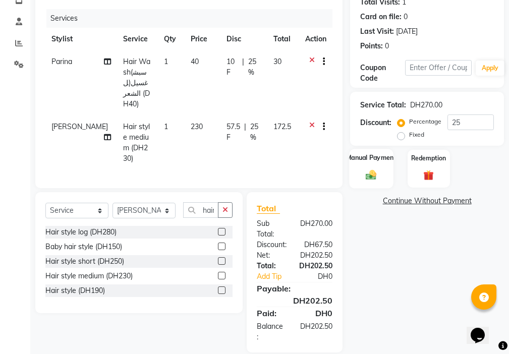
click at [377, 174] on img at bounding box center [371, 175] width 17 height 12
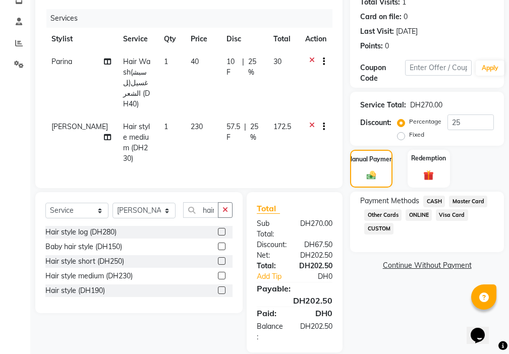
click at [449, 218] on span "Visa Card" at bounding box center [452, 215] width 32 height 12
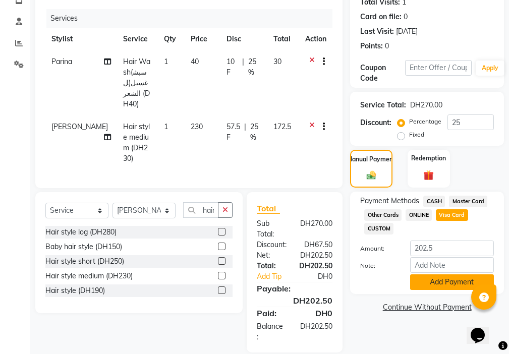
click at [440, 282] on button "Add Payment" at bounding box center [452, 283] width 84 height 16
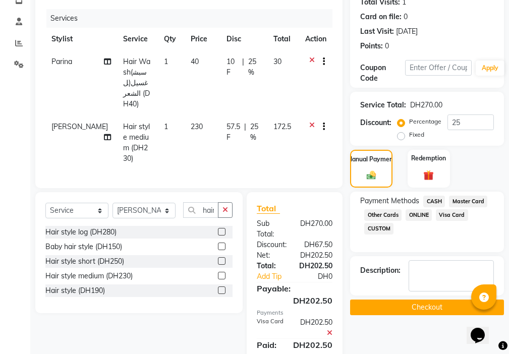
click at [423, 307] on button "Checkout" at bounding box center [427, 308] width 154 height 16
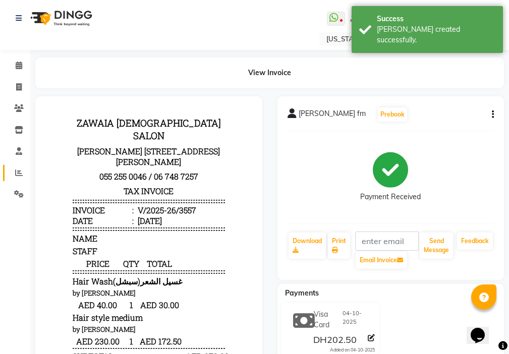
click at [19, 173] on icon at bounding box center [19, 173] width 8 height 8
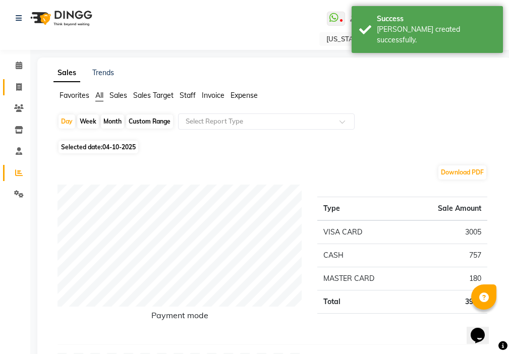
click at [19, 87] on icon at bounding box center [19, 87] width 6 height 8
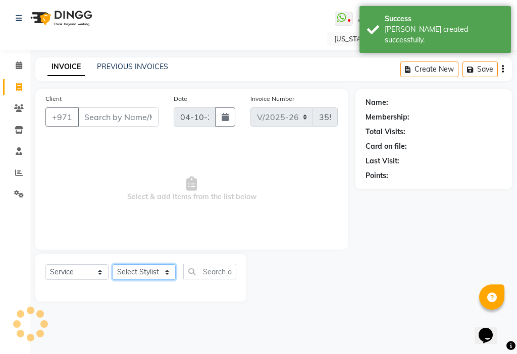
click at [128, 274] on select "Select Stylist" at bounding box center [144, 272] width 63 height 16
click at [136, 276] on select "Select Stylist [PERSON_NAME] [PERSON_NAME] Ashiya Cashier [PERSON_NAME] [PERSON…" at bounding box center [144, 272] width 63 height 16
click at [140, 276] on select "Select Stylist [PERSON_NAME] [PERSON_NAME] Ashiya Cashier [PERSON_NAME] [PERSON…" at bounding box center [144, 272] width 63 height 16
click at [82, 178] on span "Select & add items from the list below" at bounding box center [191, 189] width 292 height 101
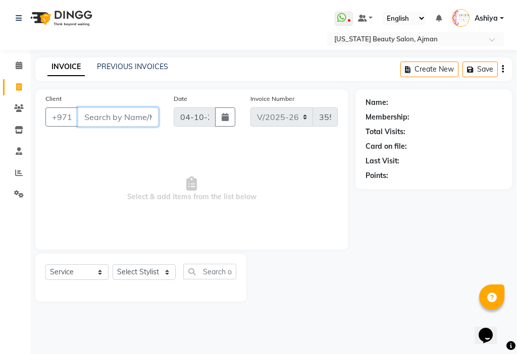
click at [103, 119] on input "Client" at bounding box center [118, 116] width 81 height 19
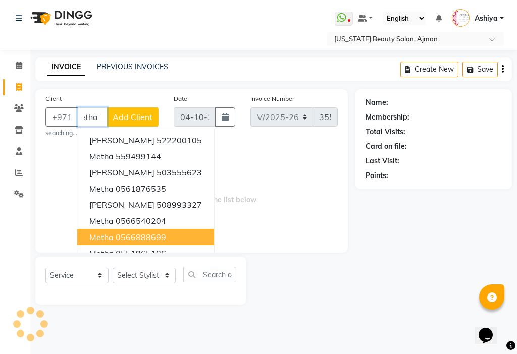
scroll to position [0, 18]
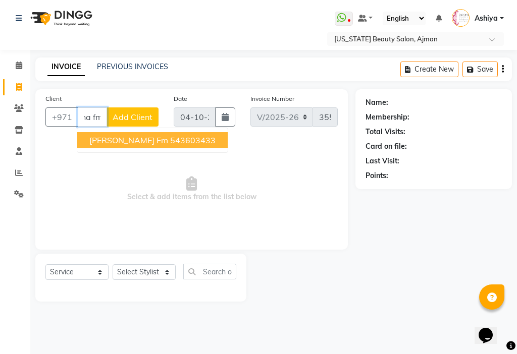
click at [170, 145] on ngb-highlight "543603433" at bounding box center [192, 140] width 45 height 10
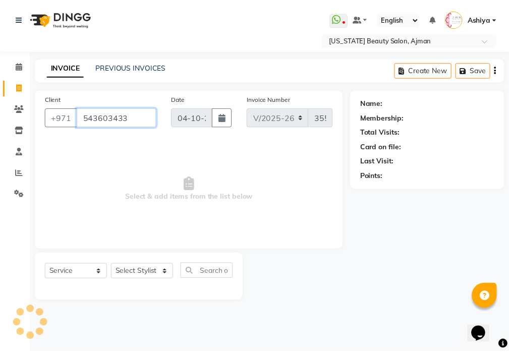
scroll to position [0, 0]
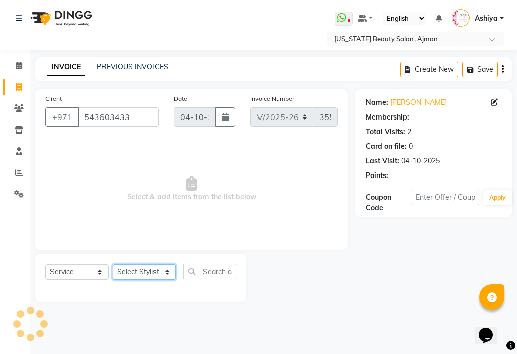
click at [133, 271] on select "Select Stylist [PERSON_NAME] [PERSON_NAME] Ashiya Cashier [PERSON_NAME] [PERSON…" at bounding box center [144, 272] width 63 height 16
click at [113, 264] on select "Select Stylist [PERSON_NAME] [PERSON_NAME] Ashiya Cashier [PERSON_NAME] [PERSON…" at bounding box center [144, 272] width 63 height 16
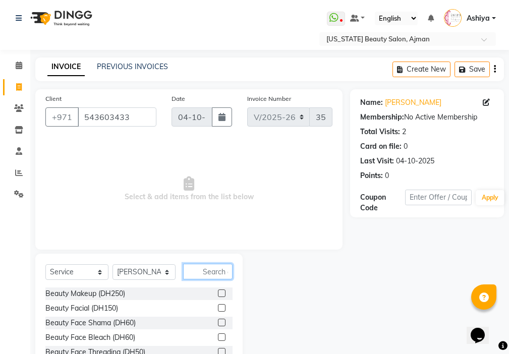
click at [212, 270] on input "text" at bounding box center [207, 272] width 49 height 16
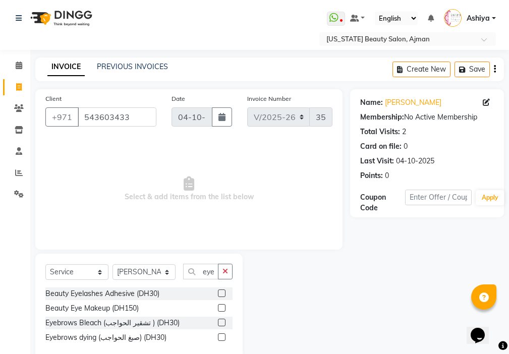
click at [223, 294] on label at bounding box center [222, 294] width 8 height 8
click at [223, 294] on input "checkbox" at bounding box center [221, 294] width 7 height 7
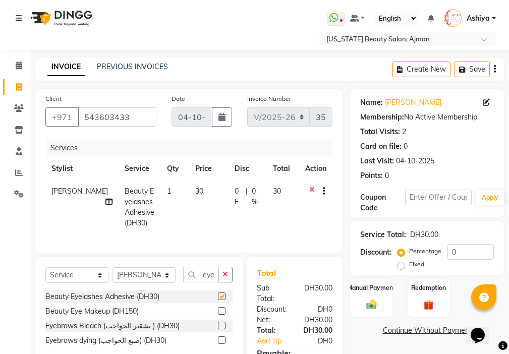
click at [195, 210] on td "30" at bounding box center [208, 207] width 39 height 55
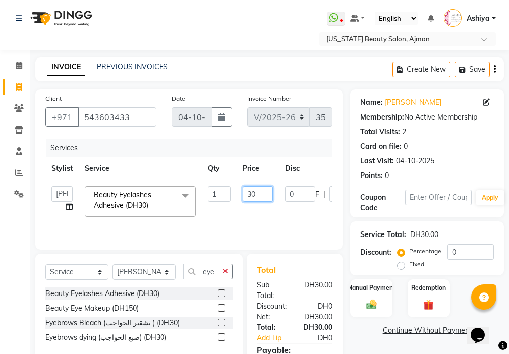
click at [250, 194] on input "30" at bounding box center [258, 194] width 30 height 16
click at [364, 299] on img at bounding box center [371, 305] width 17 height 12
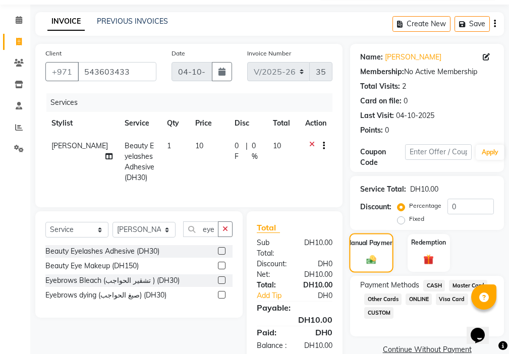
scroll to position [86, 0]
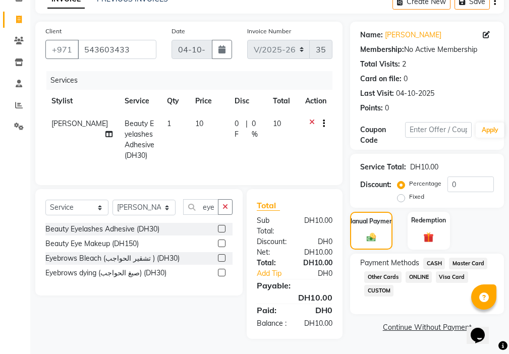
click at [448, 272] on span "Visa Card" at bounding box center [452, 278] width 32 height 12
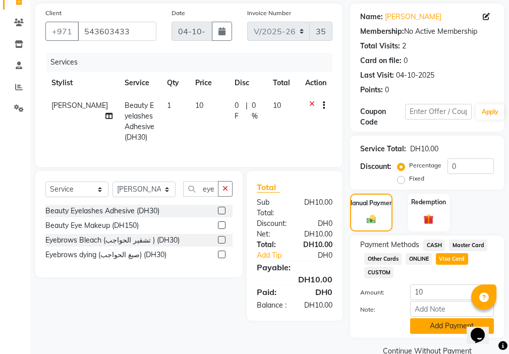
click at [450, 328] on button "Add Payment" at bounding box center [452, 326] width 84 height 16
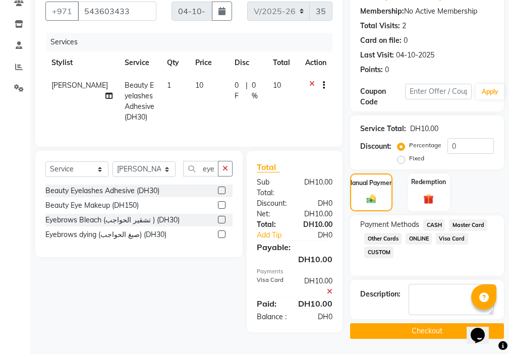
scroll to position [118, 0]
click at [438, 324] on button "Checkout" at bounding box center [427, 332] width 154 height 16
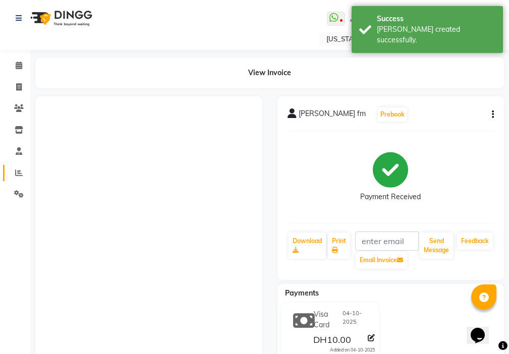
click at [15, 172] on icon at bounding box center [19, 173] width 8 height 8
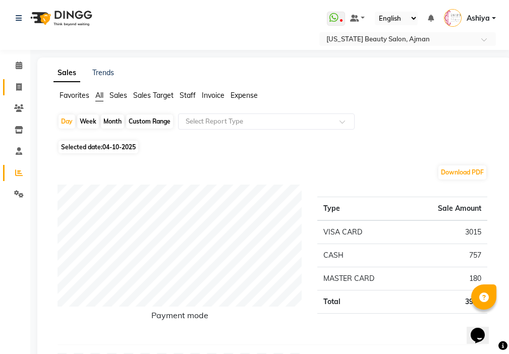
click at [11, 83] on span at bounding box center [19, 88] width 18 height 12
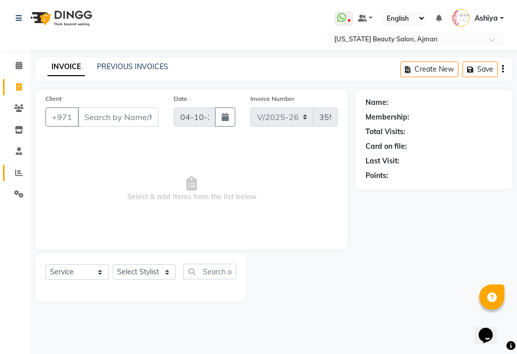
click at [17, 174] on icon at bounding box center [19, 173] width 8 height 8
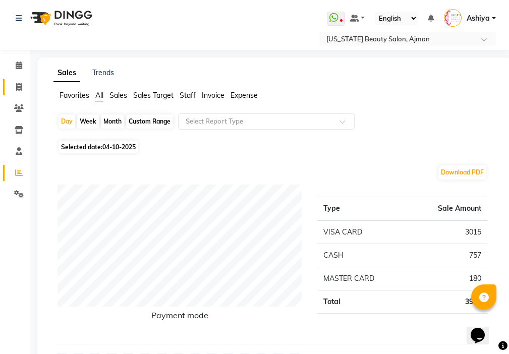
click at [20, 85] on icon at bounding box center [19, 87] width 6 height 8
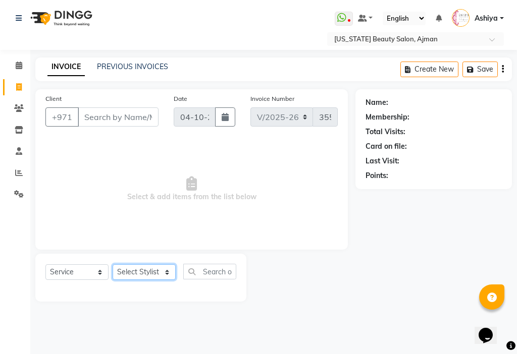
click at [143, 272] on select "Select Stylist [PERSON_NAME] [PERSON_NAME] Ashiya Cashier [PERSON_NAME] [PERSON…" at bounding box center [144, 272] width 63 height 16
click at [113, 264] on select "Select Stylist [PERSON_NAME] [PERSON_NAME] Ashiya Cashier [PERSON_NAME] [PERSON…" at bounding box center [144, 272] width 63 height 16
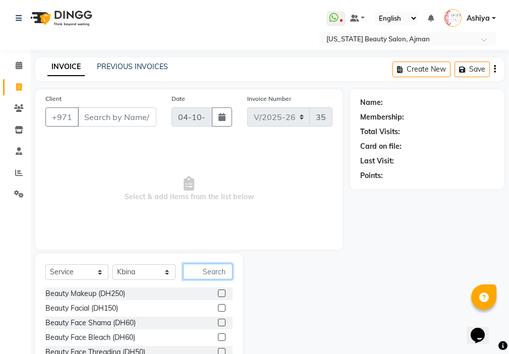
click at [220, 268] on input "text" at bounding box center [207, 272] width 49 height 16
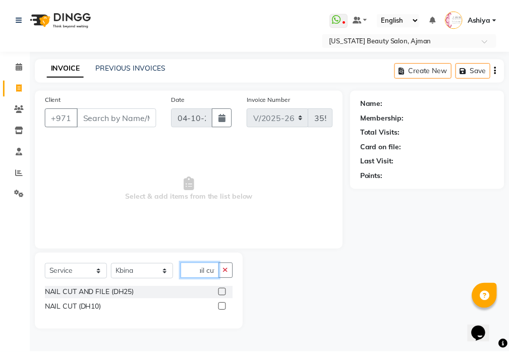
scroll to position [0, 9]
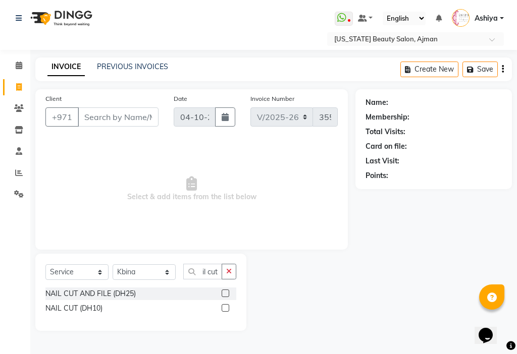
click at [226, 307] on label at bounding box center [226, 308] width 8 height 8
click at [226, 307] on input "checkbox" at bounding box center [225, 308] width 7 height 7
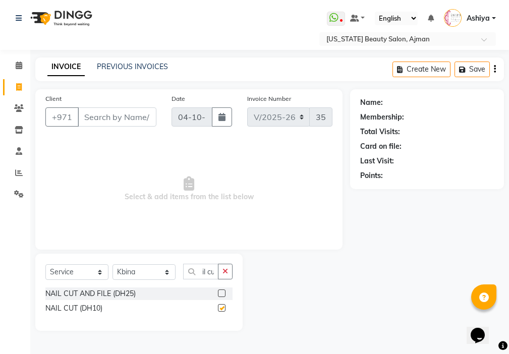
scroll to position [0, 0]
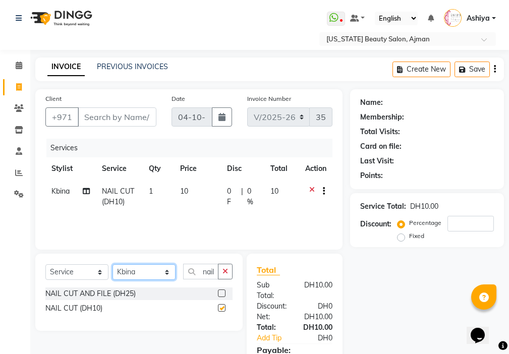
click at [140, 268] on select "Select Stylist [PERSON_NAME] [PERSON_NAME] Ashiya Cashier [PERSON_NAME] [PERSON…" at bounding box center [144, 272] width 63 height 16
click at [113, 264] on select "Select Stylist [PERSON_NAME] [PERSON_NAME] Ashiya Cashier [PERSON_NAME] [PERSON…" at bounding box center [144, 272] width 63 height 16
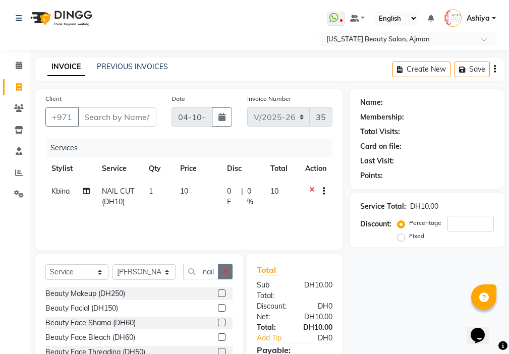
click at [228, 270] on icon "button" at bounding box center [226, 271] width 6 height 7
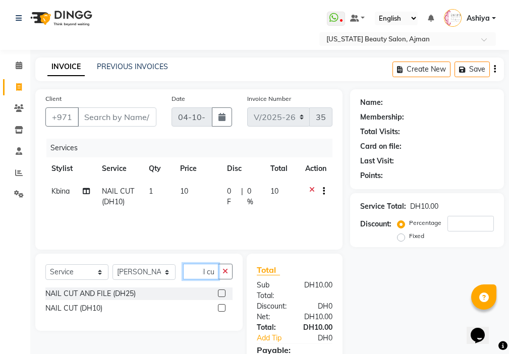
scroll to position [0, 12]
click at [223, 308] on label at bounding box center [222, 308] width 8 height 8
click at [223, 308] on input "checkbox" at bounding box center [221, 308] width 7 height 7
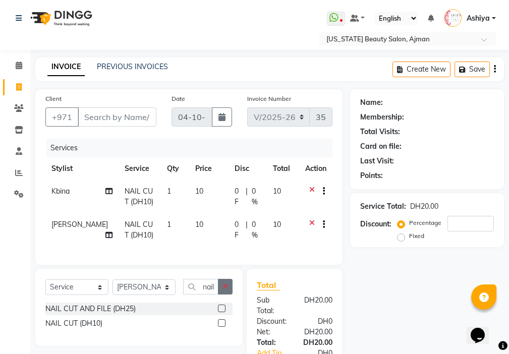
click at [227, 290] on icon "button" at bounding box center [226, 286] width 6 height 7
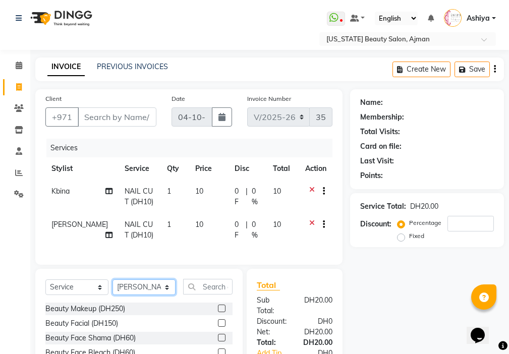
click at [148, 295] on select "Select Stylist [PERSON_NAME] [PERSON_NAME] Ashiya Cashier [PERSON_NAME] [PERSON…" at bounding box center [144, 288] width 63 height 16
click at [113, 287] on select "Select Stylist [PERSON_NAME] [PERSON_NAME] Ashiya Cashier [PERSON_NAME] [PERSON…" at bounding box center [144, 288] width 63 height 16
click at [146, 295] on select "Select Stylist [PERSON_NAME] [PERSON_NAME] Ashiya Cashier [PERSON_NAME] [PERSON…" at bounding box center [144, 288] width 63 height 16
click at [113, 287] on select "Select Stylist [PERSON_NAME] [PERSON_NAME] Ashiya Cashier [PERSON_NAME] [PERSON…" at bounding box center [144, 288] width 63 height 16
click at [146, 293] on select "Select Stylist [PERSON_NAME] [PERSON_NAME] Ashiya Cashier [PERSON_NAME] [PERSON…" at bounding box center [144, 288] width 63 height 16
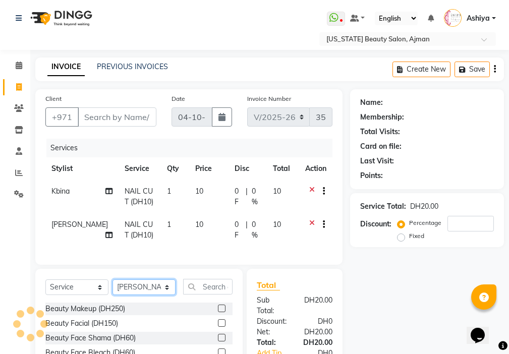
click at [113, 287] on select "Select Stylist [PERSON_NAME] [PERSON_NAME] Ashiya Cashier [PERSON_NAME] [PERSON…" at bounding box center [144, 288] width 63 height 16
click at [218, 312] on label at bounding box center [222, 309] width 8 height 8
click at [218, 312] on input "checkbox" at bounding box center [221, 309] width 7 height 7
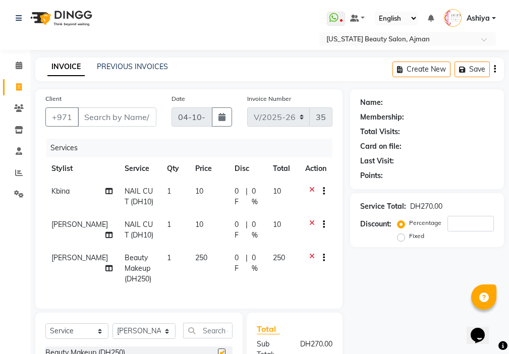
click at [208, 260] on td "250" at bounding box center [208, 269] width 39 height 44
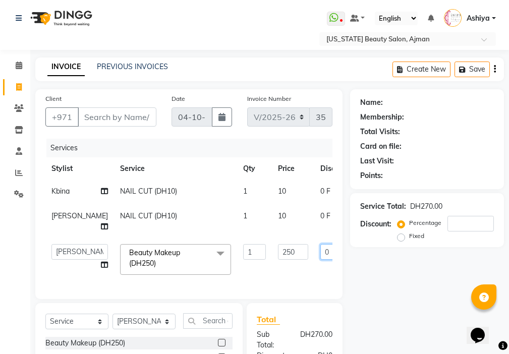
click at [320, 260] on input "0" at bounding box center [335, 252] width 30 height 16
click at [270, 281] on tr "[PERSON_NAME] [PERSON_NAME] Ashiya Cashier [PERSON_NAME] [PERSON_NAME] [PERSON_…" at bounding box center [257, 259] width 424 height 43
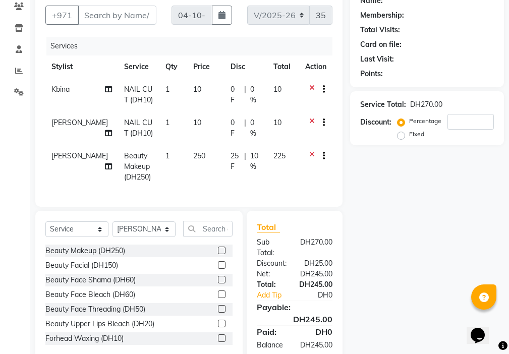
scroll to position [80, 0]
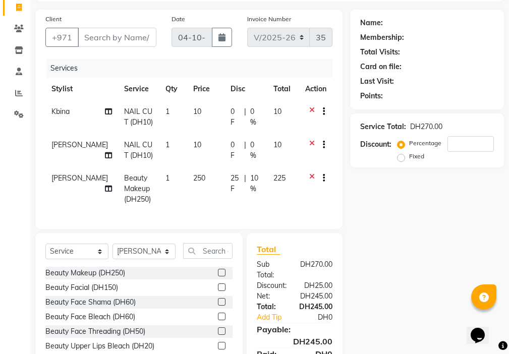
click at [208, 199] on td "250" at bounding box center [206, 189] width 38 height 44
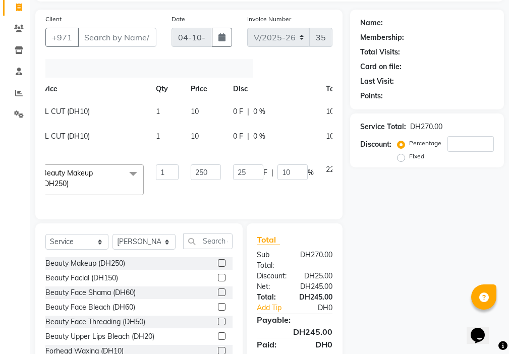
scroll to position [0, 90]
click at [275, 180] on input "10" at bounding box center [290, 173] width 30 height 16
click at [246, 201] on td "25 F | 25 %" at bounding box center [270, 179] width 93 height 43
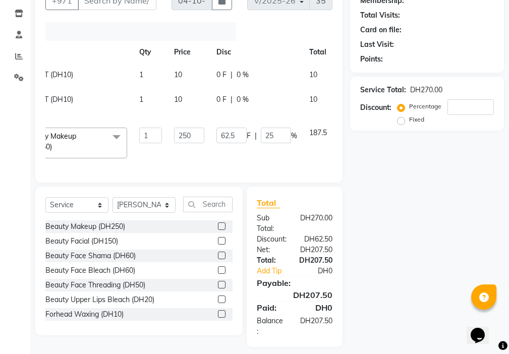
scroll to position [141, 0]
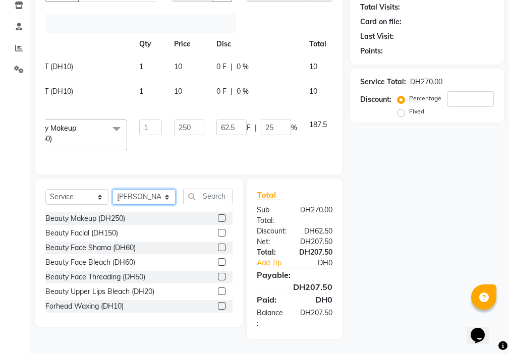
click at [137, 194] on select "Select Stylist [PERSON_NAME] [PERSON_NAME] Ashiya Cashier [PERSON_NAME] [PERSON…" at bounding box center [144, 197] width 63 height 16
click at [113, 189] on select "Select Stylist [PERSON_NAME] [PERSON_NAME] Ashiya Cashier [PERSON_NAME] [PERSON…" at bounding box center [144, 197] width 63 height 16
click at [216, 198] on input "text" at bounding box center [207, 197] width 49 height 16
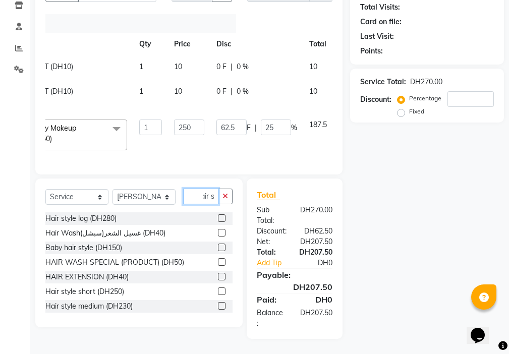
scroll to position [0, 9]
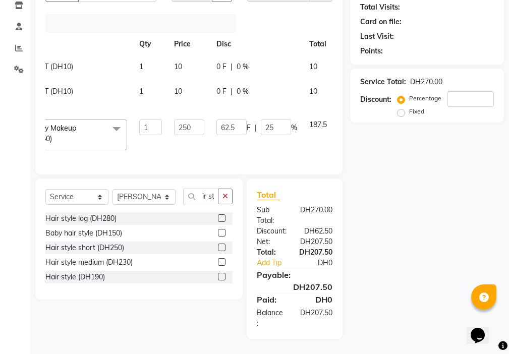
click at [221, 263] on label at bounding box center [222, 262] width 8 height 8
click at [221, 263] on input "checkbox" at bounding box center [221, 262] width 7 height 7
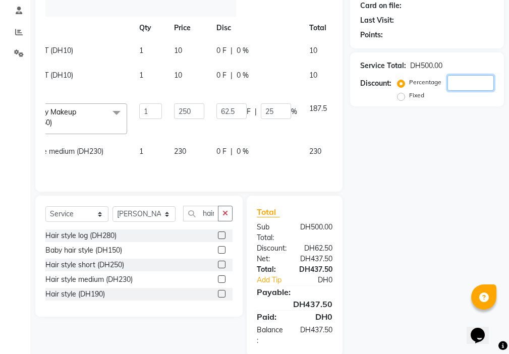
click at [457, 84] on input "number" at bounding box center [471, 83] width 46 height 16
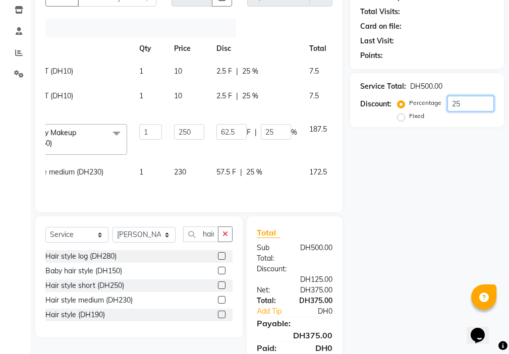
scroll to position [93, 0]
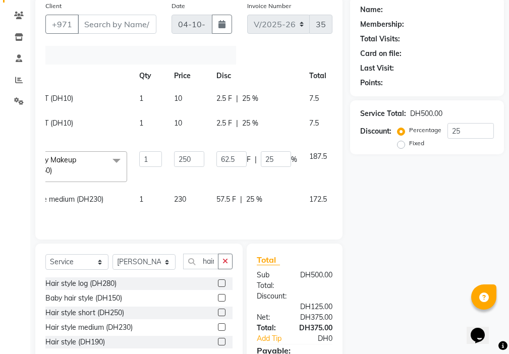
click at [224, 110] on td "2.5 F | 25 %" at bounding box center [256, 99] width 93 height 25
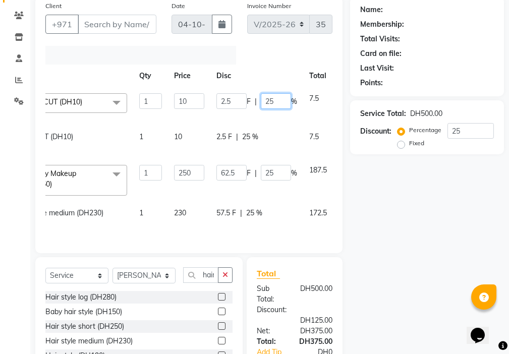
click at [261, 98] on input "25" at bounding box center [276, 101] width 30 height 16
click at [234, 138] on td "2.5 F | 25 %" at bounding box center [256, 142] width 93 height 33
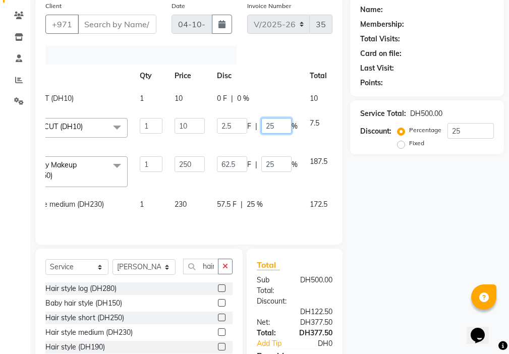
click at [261, 132] on input "25" at bounding box center [276, 126] width 30 height 16
click at [242, 227] on td "57.5 F | 25 %" at bounding box center [257, 209] width 93 height 33
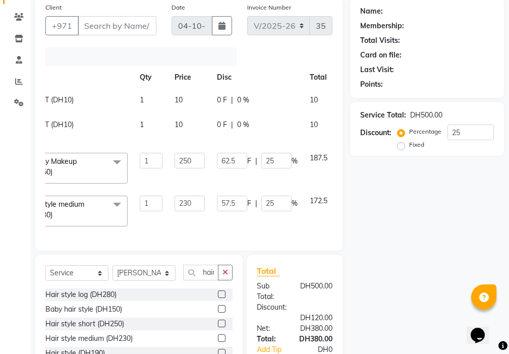
scroll to position [83, 0]
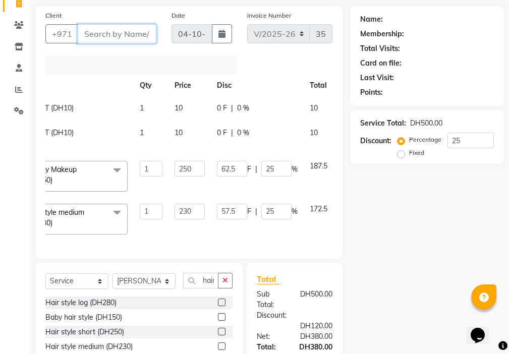
click at [116, 35] on input "Client" at bounding box center [117, 33] width 79 height 19
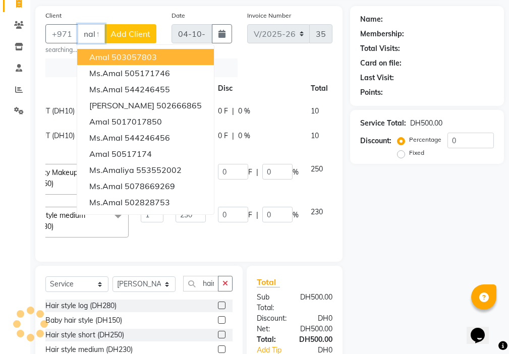
scroll to position [0, 15]
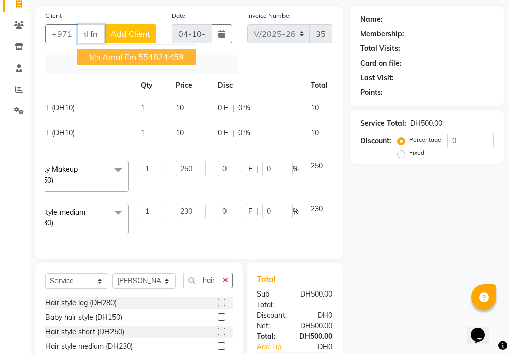
click at [157, 59] on ngb-highlight "554824459" at bounding box center [160, 57] width 45 height 10
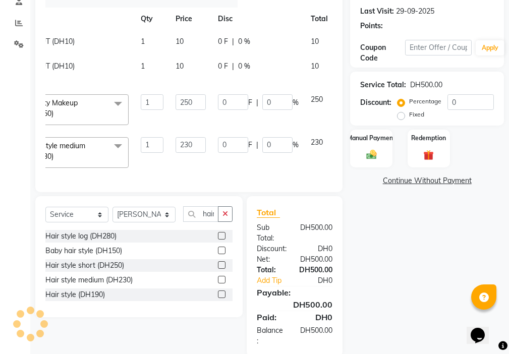
scroll to position [184, 0]
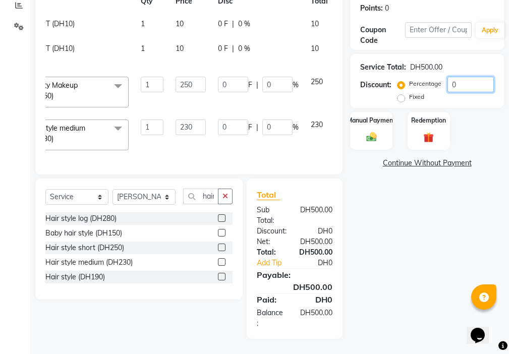
click at [465, 77] on input "0" at bounding box center [471, 85] width 46 height 16
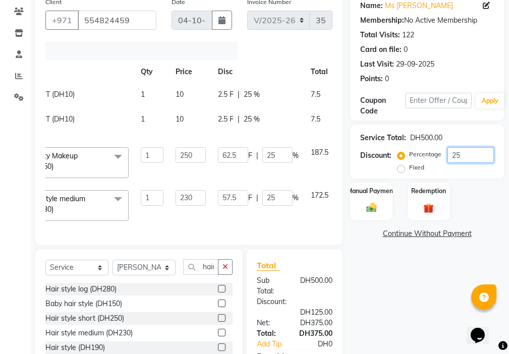
scroll to position [96, 0]
click at [305, 105] on td "7.5" at bounding box center [320, 96] width 30 height 25
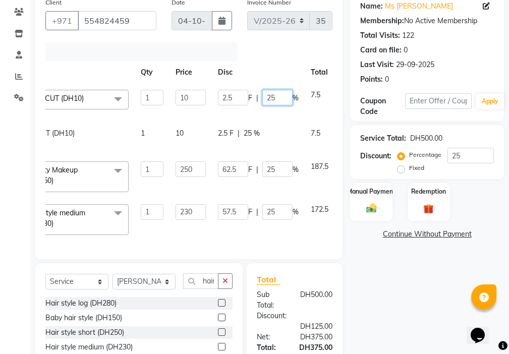
click at [262, 96] on input "25" at bounding box center [277, 98] width 30 height 16
click at [242, 136] on td "2.5 F | 25 %" at bounding box center [258, 138] width 93 height 33
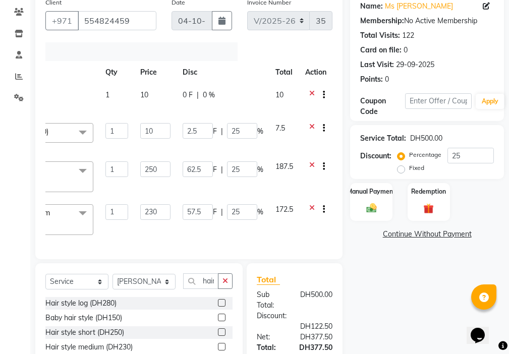
click at [289, 126] on td "7.5" at bounding box center [285, 136] width 30 height 38
click at [245, 132] on input "25" at bounding box center [242, 131] width 30 height 16
click at [254, 236] on div "Services Stylist Service Qty Price Disc Total Action Kbina NAIL CUT (DH10) 1 10…" at bounding box center [188, 145] width 287 height 207
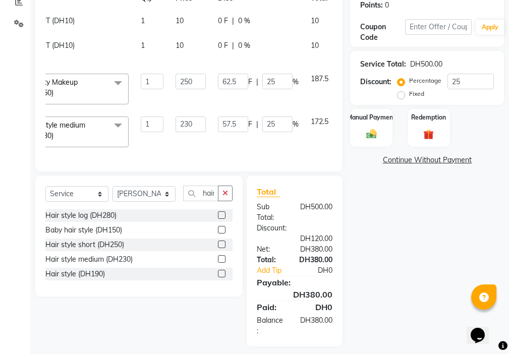
scroll to position [194, 0]
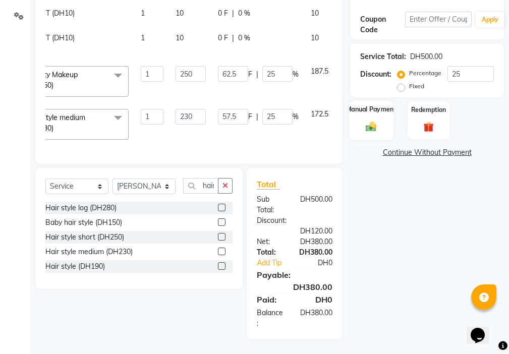
click at [380, 112] on div "Manual Payment" at bounding box center [372, 119] width 44 height 39
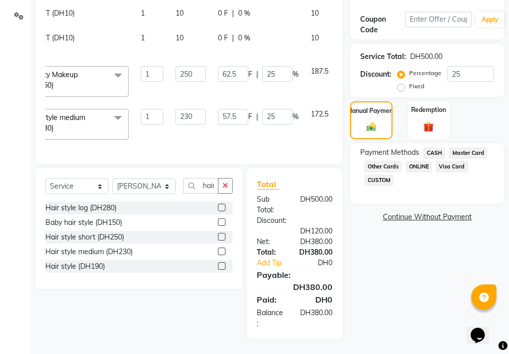
click at [450, 161] on span "Visa Card" at bounding box center [452, 167] width 32 height 12
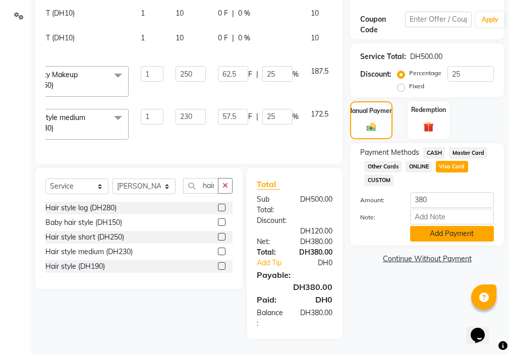
click at [456, 226] on button "Add Payment" at bounding box center [452, 234] width 84 height 16
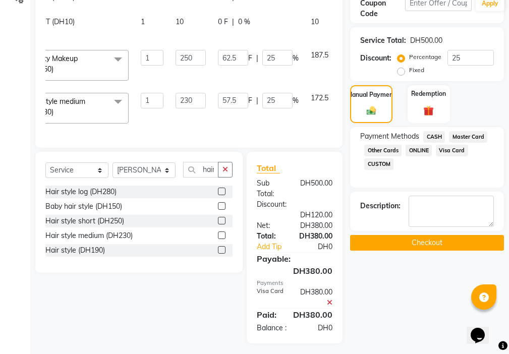
click at [457, 236] on button "Checkout" at bounding box center [427, 243] width 154 height 16
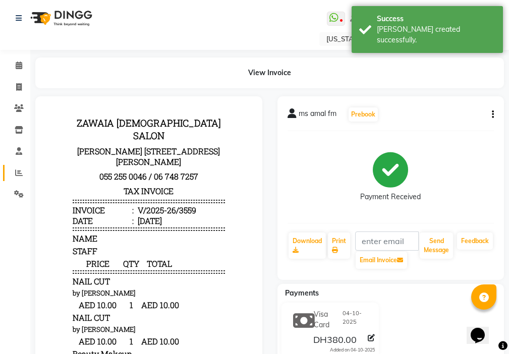
click at [19, 174] on icon at bounding box center [19, 173] width 8 height 8
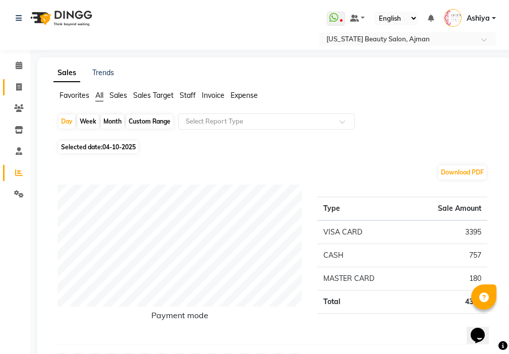
click at [11, 84] on span at bounding box center [19, 88] width 18 height 12
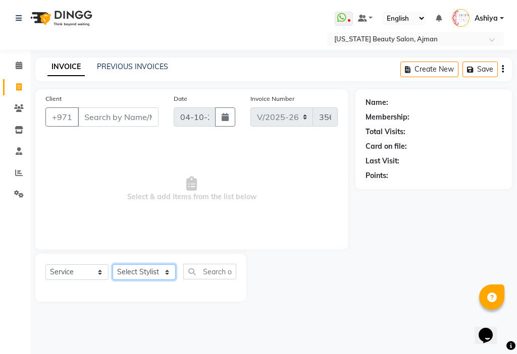
click at [136, 273] on select "Select Stylist [PERSON_NAME] [PERSON_NAME] Ashiya Cashier [PERSON_NAME] [PERSON…" at bounding box center [144, 272] width 63 height 16
click at [113, 264] on select "Select Stylist [PERSON_NAME] [PERSON_NAME] Ashiya Cashier [PERSON_NAME] [PERSON…" at bounding box center [144, 272] width 63 height 16
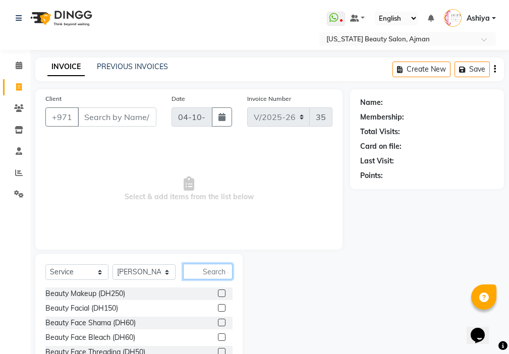
click at [207, 275] on input "text" at bounding box center [207, 272] width 49 height 16
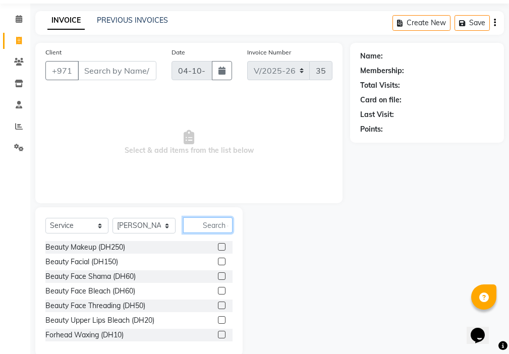
scroll to position [47, 0]
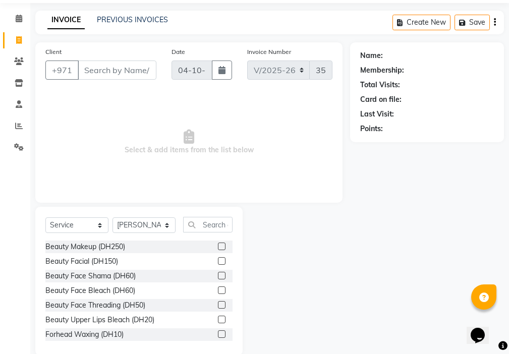
click at [218, 305] on label at bounding box center [222, 305] width 8 height 8
click at [218, 305] on input "checkbox" at bounding box center [221, 305] width 7 height 7
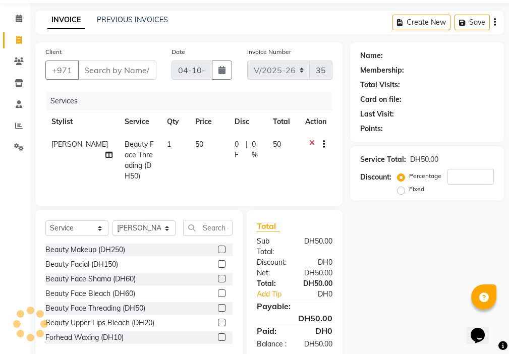
click at [191, 161] on td "50" at bounding box center [208, 160] width 39 height 55
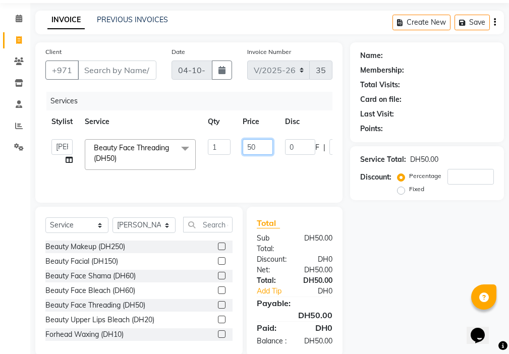
click at [251, 145] on input "50" at bounding box center [258, 147] width 30 height 16
click at [112, 70] on input "Client" at bounding box center [117, 70] width 79 height 19
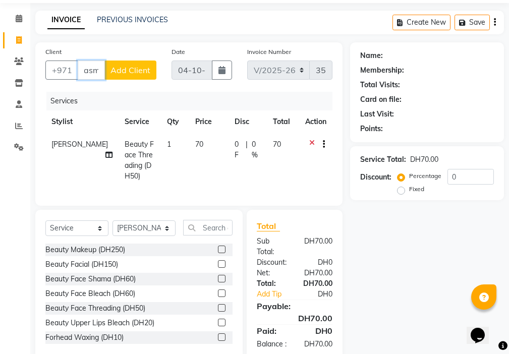
scroll to position [0, 5]
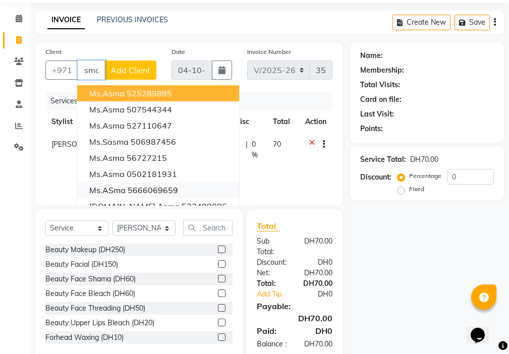
click at [137, 190] on ngb-highlight "5666069659" at bounding box center [153, 190] width 50 height 10
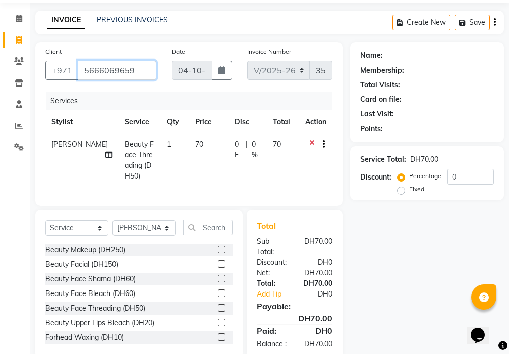
scroll to position [0, 0]
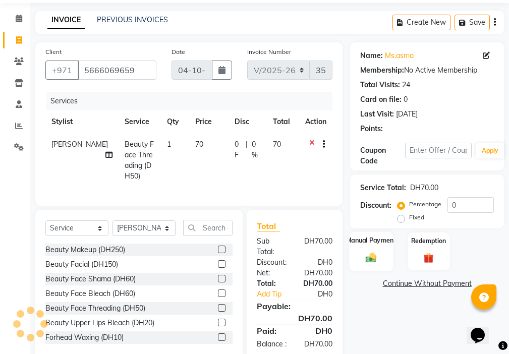
click at [365, 258] on img at bounding box center [371, 258] width 17 height 12
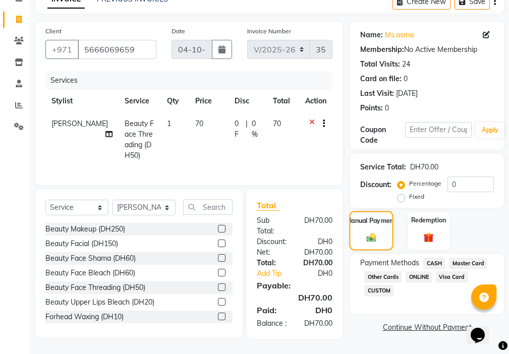
scroll to position [75, 0]
click at [448, 272] on span "Visa Card" at bounding box center [452, 278] width 32 height 12
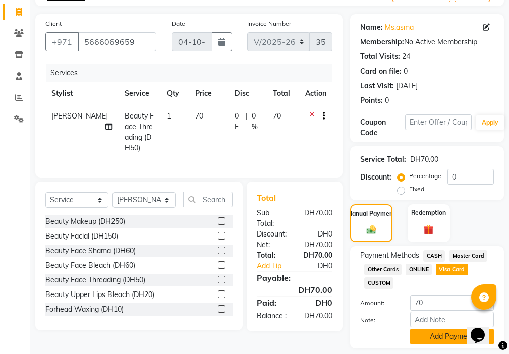
click at [435, 340] on button "Add Payment" at bounding box center [452, 337] width 84 height 16
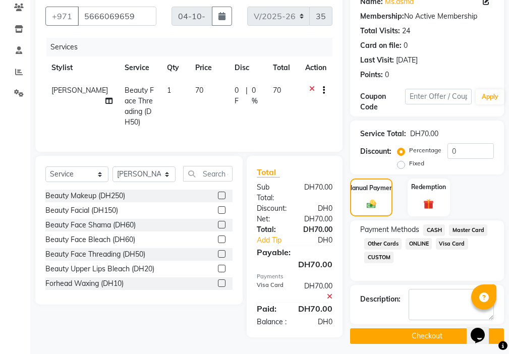
scroll to position [107, 0]
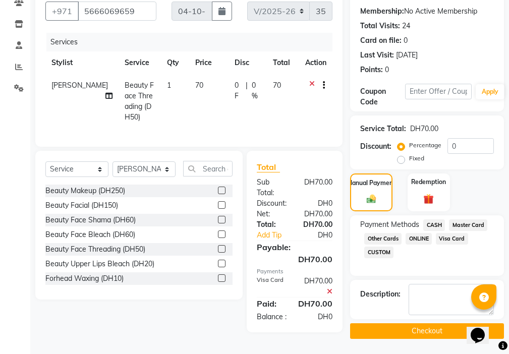
click at [427, 331] on button "Checkout" at bounding box center [427, 332] width 154 height 16
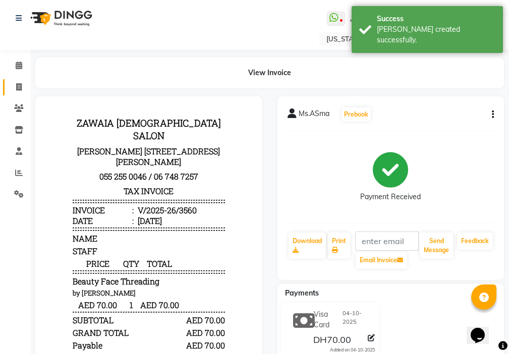
click at [19, 86] on icon at bounding box center [19, 87] width 6 height 8
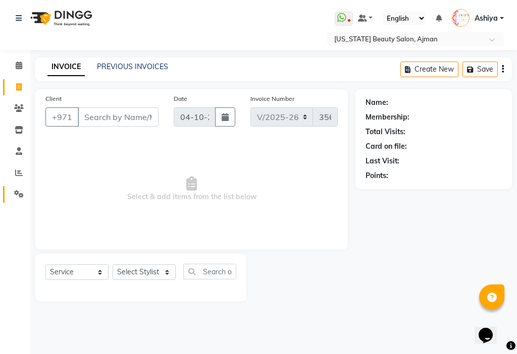
click at [19, 186] on link "Settings" at bounding box center [15, 194] width 24 height 17
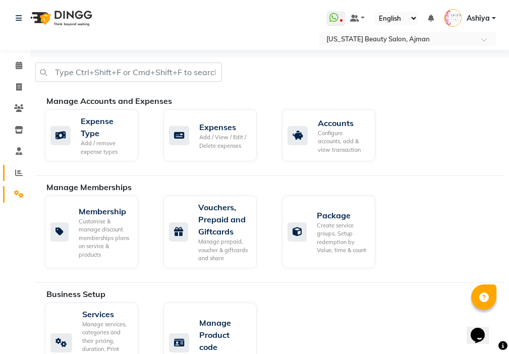
click at [10, 172] on link "Reports" at bounding box center [15, 173] width 24 height 17
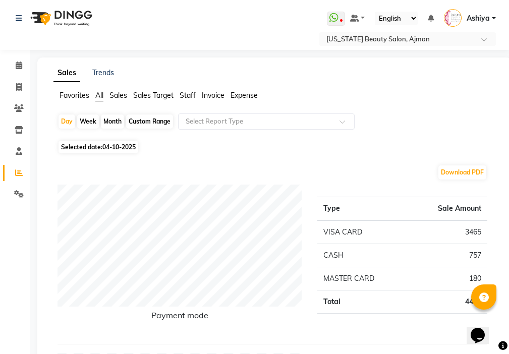
click at [29, 93] on li "Invoice" at bounding box center [15, 88] width 30 height 22
click at [19, 87] on icon at bounding box center [19, 87] width 6 height 8
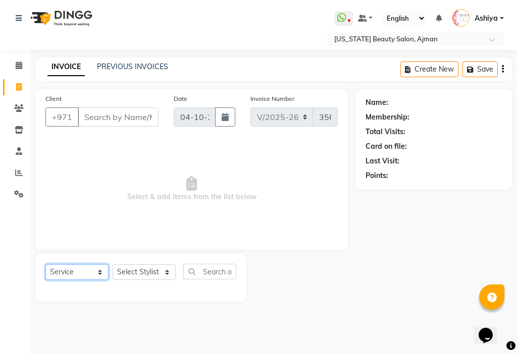
click at [104, 270] on select "Select Service Product Membership Package Voucher Prepaid Gift Card" at bounding box center [76, 272] width 63 height 16
click at [143, 272] on select "Select Stylist [PERSON_NAME] [PERSON_NAME] Ashiya Cashier [PERSON_NAME] [PERSON…" at bounding box center [144, 272] width 63 height 16
click at [150, 277] on select "Select Stylist [PERSON_NAME] [PERSON_NAME] Ashiya Cashier [PERSON_NAME] [PERSON…" at bounding box center [144, 272] width 63 height 16
click at [148, 270] on select "Select Stylist [PERSON_NAME] [PERSON_NAME] Ashiya Cashier [PERSON_NAME] [PERSON…" at bounding box center [144, 272] width 63 height 16
click at [113, 264] on select "Select Stylist [PERSON_NAME] [PERSON_NAME] Ashiya Cashier [PERSON_NAME] [PERSON…" at bounding box center [144, 272] width 63 height 16
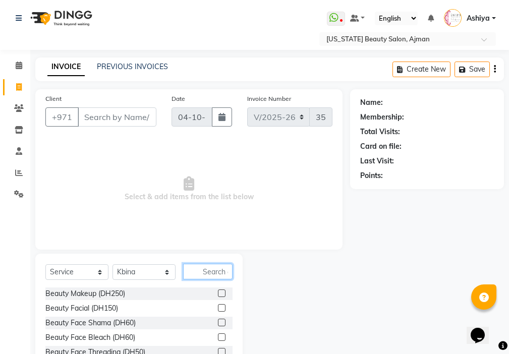
click at [214, 273] on input "text" at bounding box center [207, 272] width 49 height 16
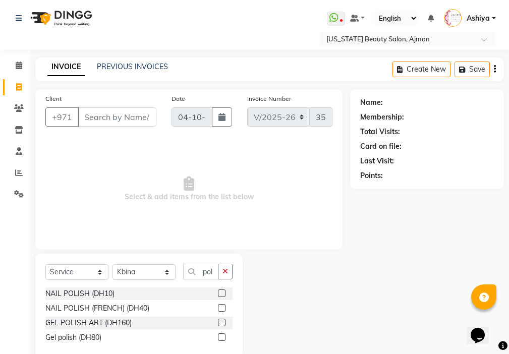
click at [223, 294] on label at bounding box center [222, 294] width 8 height 8
click at [223, 294] on input "checkbox" at bounding box center [221, 294] width 7 height 7
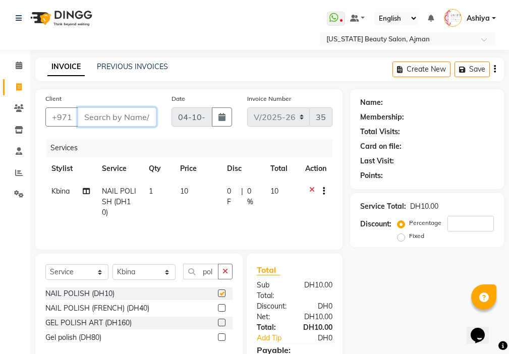
click at [124, 114] on input "Client" at bounding box center [117, 116] width 79 height 19
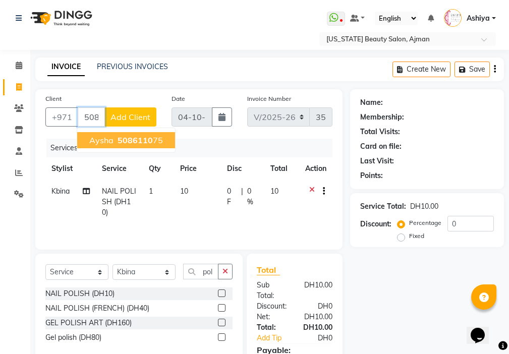
click at [148, 141] on span "5086110" at bounding box center [135, 140] width 35 height 10
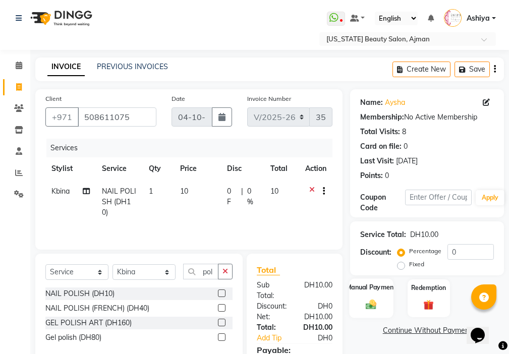
click at [375, 293] on div "Manual Payment" at bounding box center [372, 298] width 44 height 39
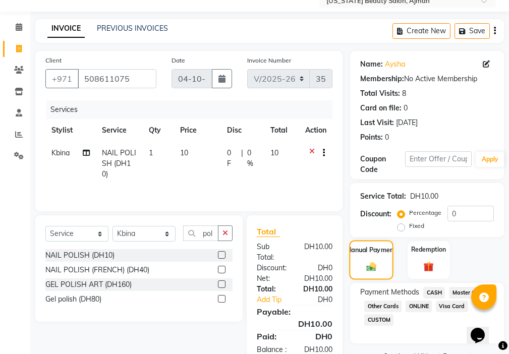
scroll to position [75, 0]
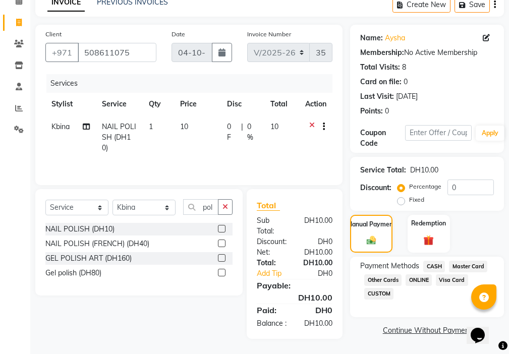
click at [447, 275] on span "Visa Card" at bounding box center [452, 281] width 32 height 12
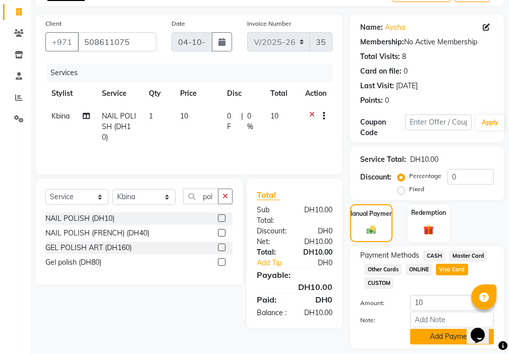
click at [451, 333] on button "Add Payment" at bounding box center [452, 337] width 84 height 16
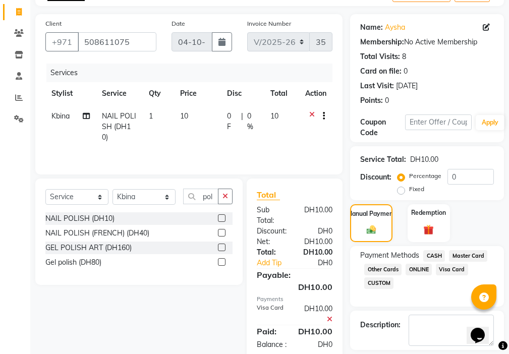
scroll to position [107, 0]
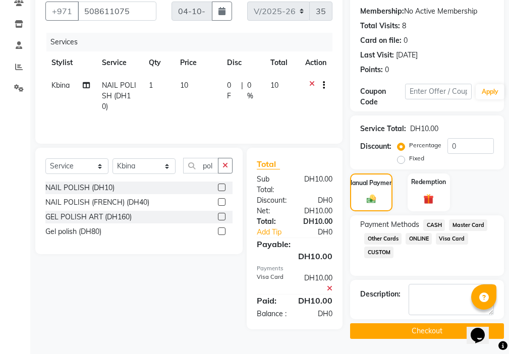
click at [428, 332] on button "Checkout" at bounding box center [427, 332] width 154 height 16
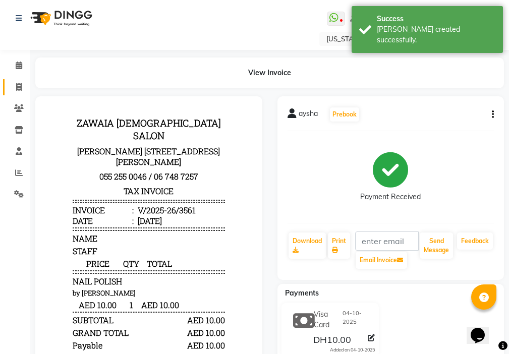
click at [11, 92] on span at bounding box center [19, 88] width 18 height 12
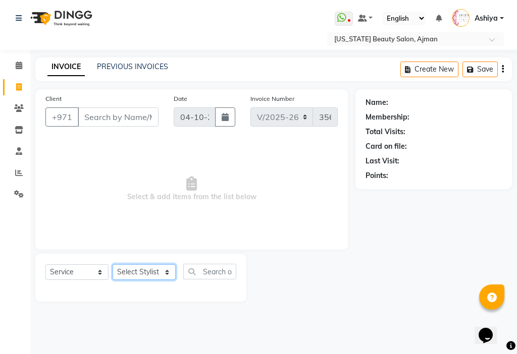
click at [119, 278] on select "Select Stylist [PERSON_NAME] [PERSON_NAME] Ashiya Cashier [PERSON_NAME] [PERSON…" at bounding box center [144, 272] width 63 height 16
click at [113, 264] on select "Select Stylist [PERSON_NAME] [PERSON_NAME] Ashiya Cashier [PERSON_NAME] [PERSON…" at bounding box center [144, 272] width 63 height 16
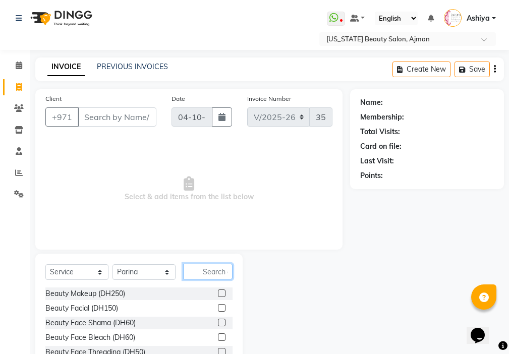
click at [211, 269] on input "text" at bounding box center [207, 272] width 49 height 16
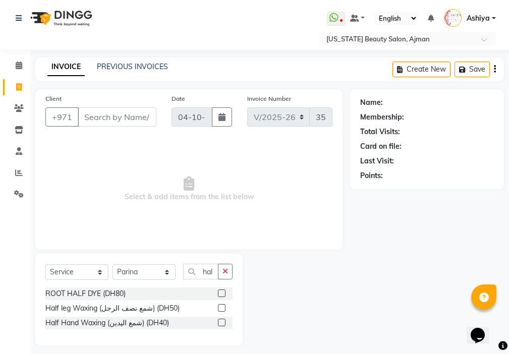
click at [223, 308] on label at bounding box center [222, 308] width 8 height 8
click at [223, 308] on input "checkbox" at bounding box center [221, 308] width 7 height 7
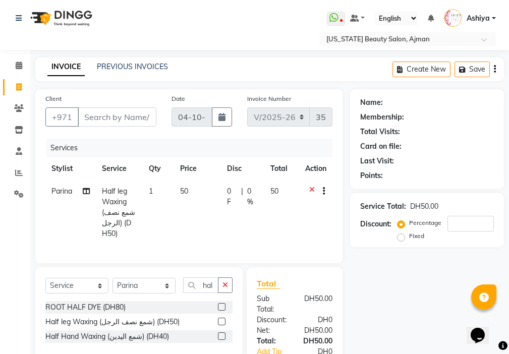
click at [219, 334] on label at bounding box center [222, 337] width 8 height 8
click at [219, 334] on input "checkbox" at bounding box center [221, 337] width 7 height 7
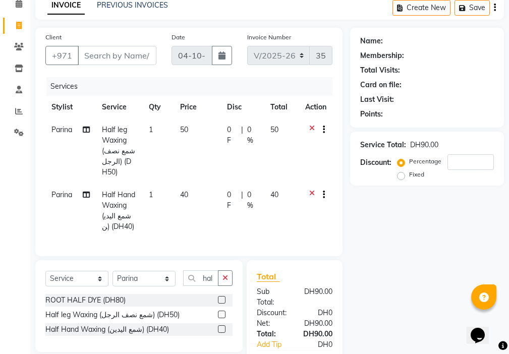
scroll to position [63, 0]
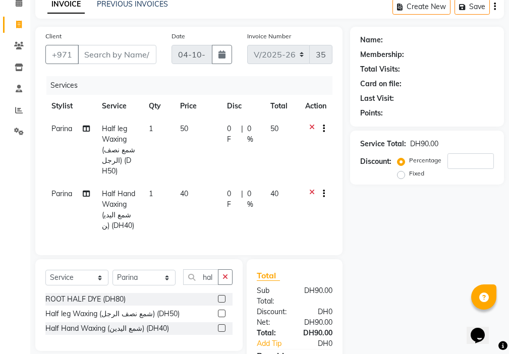
click at [309, 124] on icon at bounding box center [312, 130] width 6 height 13
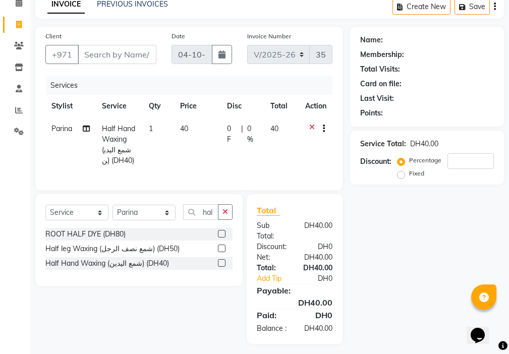
click at [310, 127] on icon at bounding box center [312, 130] width 6 height 13
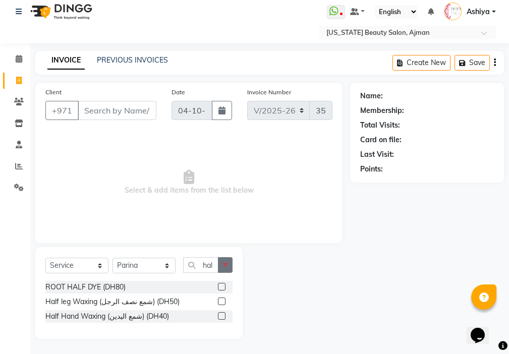
click at [226, 264] on icon "button" at bounding box center [226, 264] width 6 height 7
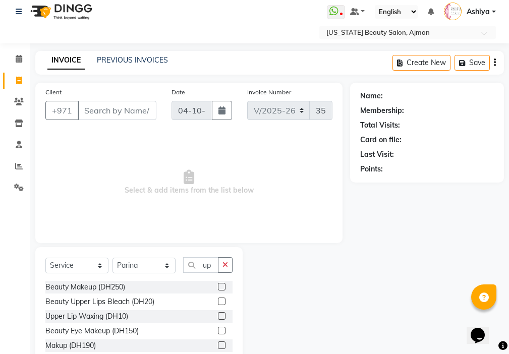
click at [222, 316] on label at bounding box center [222, 316] width 8 height 8
click at [222, 316] on input "checkbox" at bounding box center [221, 316] width 7 height 7
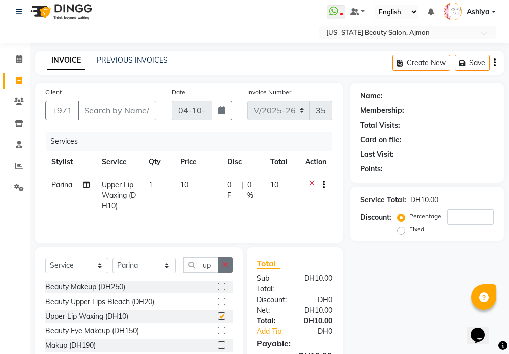
click at [226, 264] on icon "button" at bounding box center [226, 264] width 6 height 7
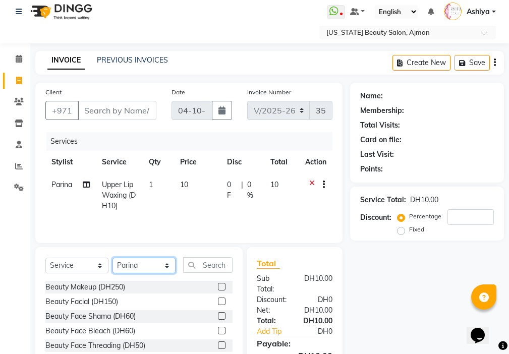
click at [141, 261] on select "Select Stylist [PERSON_NAME] [PERSON_NAME] Ashiya Cashier [PERSON_NAME] [PERSON…" at bounding box center [144, 266] width 63 height 16
click at [113, 258] on select "Select Stylist [PERSON_NAME] [PERSON_NAME] Ashiya Cashier [PERSON_NAME] [PERSON…" at bounding box center [144, 266] width 63 height 16
click at [221, 267] on input "text" at bounding box center [207, 265] width 49 height 16
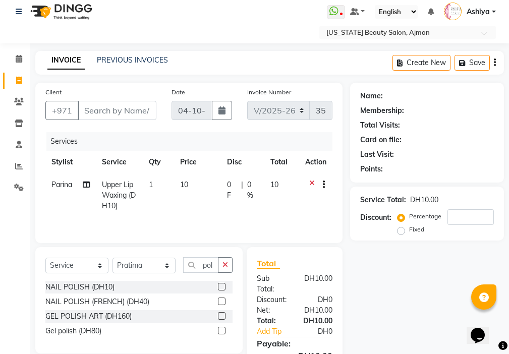
click at [222, 284] on label at bounding box center [222, 287] width 8 height 8
click at [222, 284] on input "checkbox" at bounding box center [221, 287] width 7 height 7
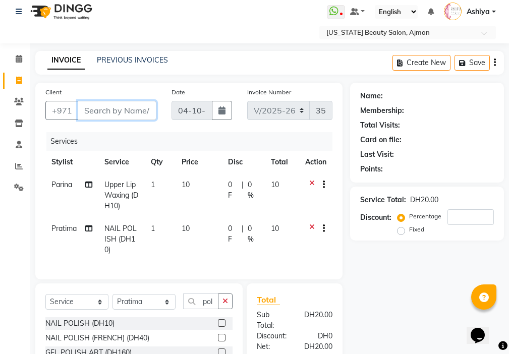
click at [132, 112] on input "Client" at bounding box center [117, 110] width 79 height 19
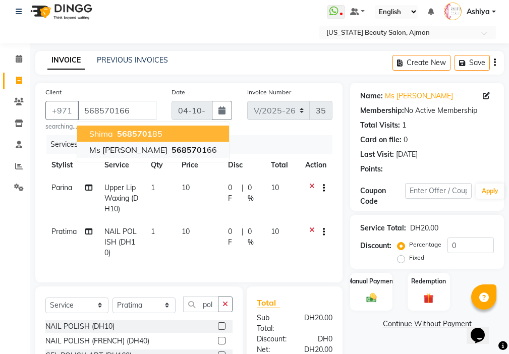
click at [170, 150] on ngb-highlight "5685701 66" at bounding box center [193, 150] width 47 height 10
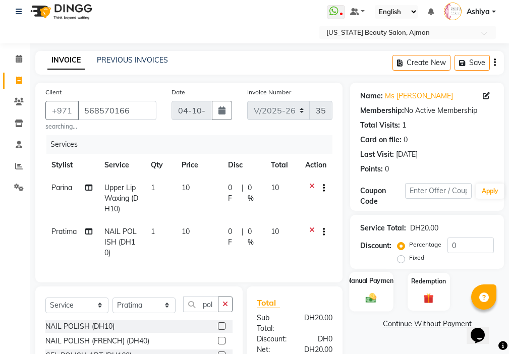
click at [380, 297] on img at bounding box center [371, 298] width 17 height 12
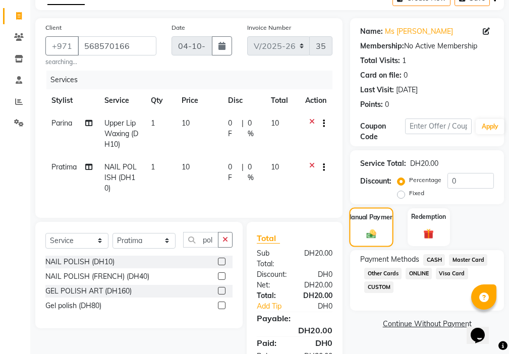
scroll to position [122, 0]
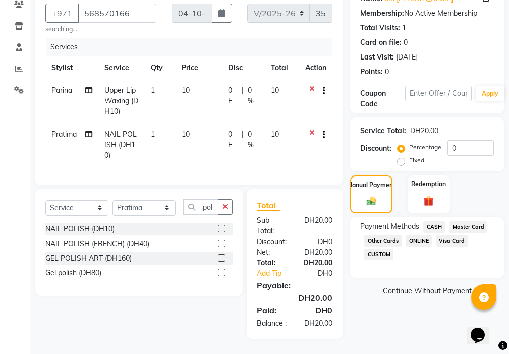
click at [438, 222] on span "CASH" at bounding box center [434, 228] width 22 height 12
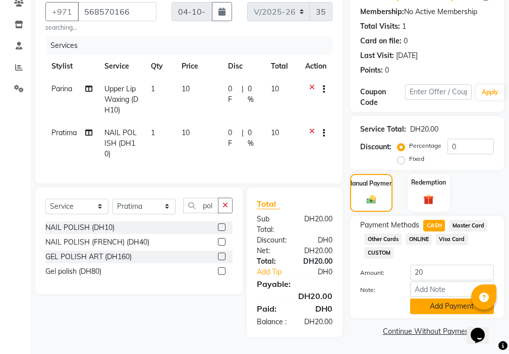
click at [439, 299] on button "Add Payment" at bounding box center [452, 307] width 84 height 16
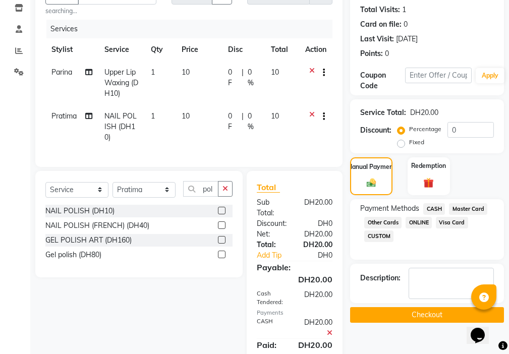
click at [424, 316] on button "Checkout" at bounding box center [427, 315] width 154 height 16
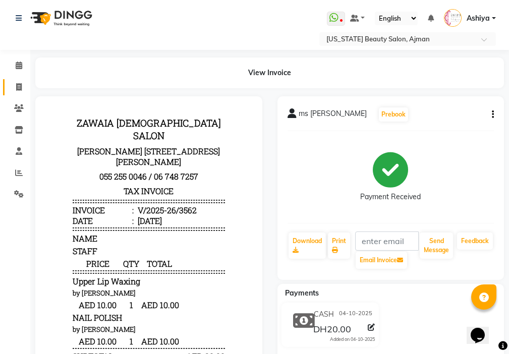
click at [19, 88] on icon at bounding box center [19, 87] width 6 height 8
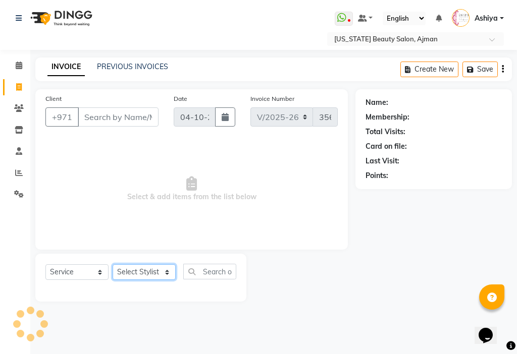
click at [138, 275] on select "Select Stylist" at bounding box center [144, 272] width 63 height 16
click at [149, 271] on select "Select Stylist" at bounding box center [144, 272] width 63 height 16
click at [151, 272] on select "Select Stylist" at bounding box center [144, 272] width 63 height 16
click at [145, 273] on select "Select Stylist" at bounding box center [144, 272] width 63 height 16
click at [150, 270] on select "Select Stylist [PERSON_NAME] [PERSON_NAME] Ashiya Cashier [PERSON_NAME] [PERSON…" at bounding box center [144, 272] width 63 height 16
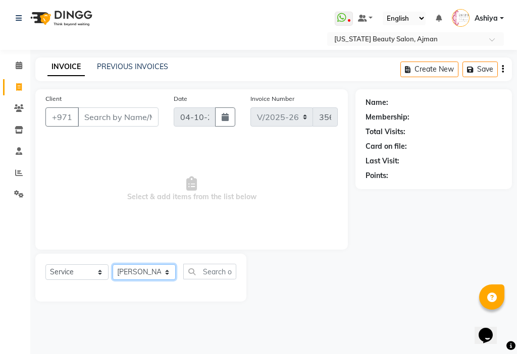
click at [113, 264] on select "Select Stylist [PERSON_NAME] [PERSON_NAME] Ashiya Cashier [PERSON_NAME] [PERSON…" at bounding box center [144, 272] width 63 height 16
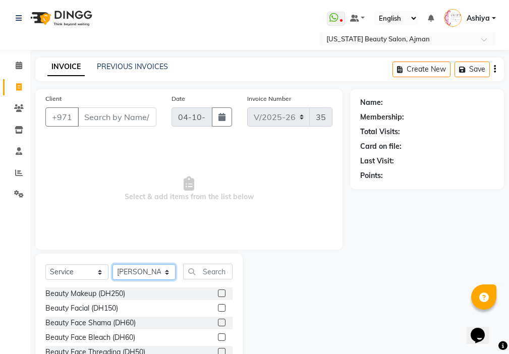
click at [152, 272] on select "Select Stylist [PERSON_NAME] [PERSON_NAME] Ashiya Cashier [PERSON_NAME] [PERSON…" at bounding box center [144, 272] width 63 height 16
click at [113, 264] on select "Select Stylist [PERSON_NAME] [PERSON_NAME] Ashiya Cashier [PERSON_NAME] [PERSON…" at bounding box center [144, 272] width 63 height 16
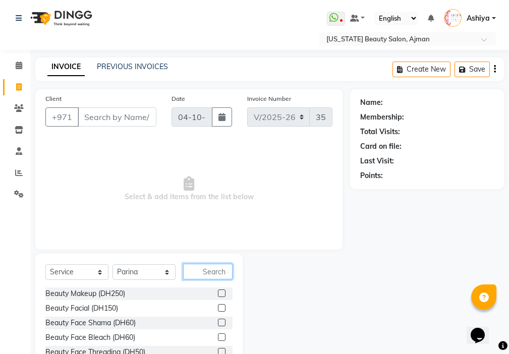
click at [221, 268] on input "text" at bounding box center [207, 272] width 49 height 16
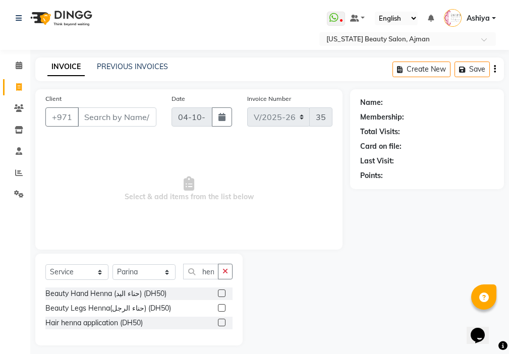
click at [223, 294] on label at bounding box center [222, 294] width 8 height 8
click at [223, 294] on input "checkbox" at bounding box center [221, 294] width 7 height 7
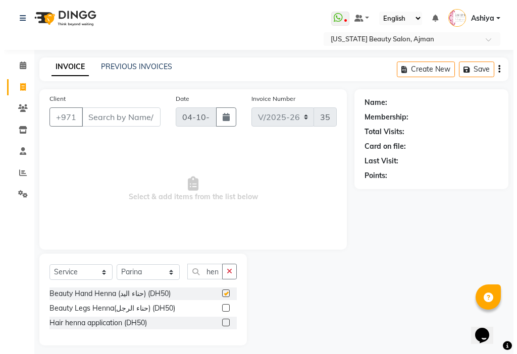
scroll to position [0, 0]
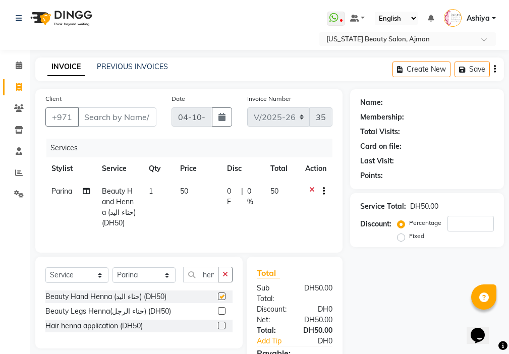
click at [194, 211] on td "50" at bounding box center [197, 207] width 47 height 55
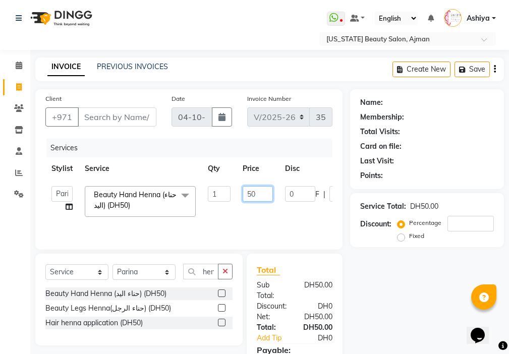
click at [247, 191] on input "50" at bounding box center [258, 194] width 30 height 16
click at [252, 193] on input "50" at bounding box center [258, 194] width 30 height 16
click at [110, 116] on input "Client" at bounding box center [117, 116] width 79 height 19
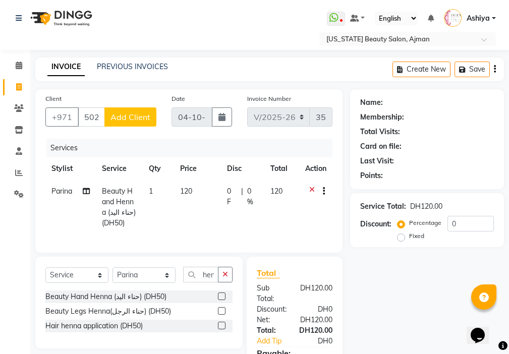
click at [149, 116] on span "Add Client" at bounding box center [131, 117] width 40 height 10
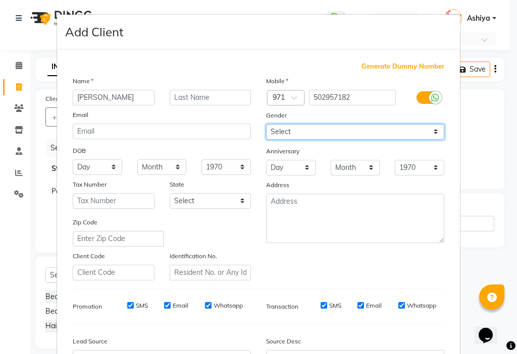
click at [288, 130] on select "Select [DEMOGRAPHIC_DATA] [DEMOGRAPHIC_DATA] Other Prefer Not To Say" at bounding box center [355, 132] width 178 height 16
click at [266, 124] on select "Select [DEMOGRAPHIC_DATA] [DEMOGRAPHIC_DATA] Other Prefer Not To Say" at bounding box center [355, 132] width 178 height 16
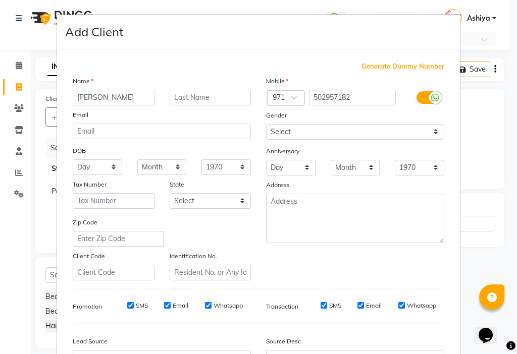
click at [137, 302] on label "SMS" at bounding box center [142, 305] width 12 height 9
click at [134, 302] on input "SMS" at bounding box center [130, 305] width 7 height 7
click at [164, 305] on input "Email" at bounding box center [167, 305] width 7 height 7
click at [320, 305] on input "SMS" at bounding box center [323, 305] width 7 height 7
click at [357, 305] on input "Email" at bounding box center [360, 305] width 7 height 7
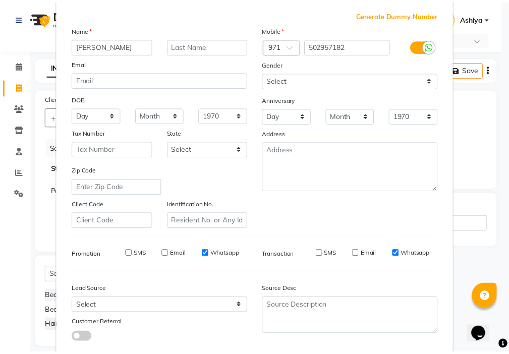
scroll to position [112, 0]
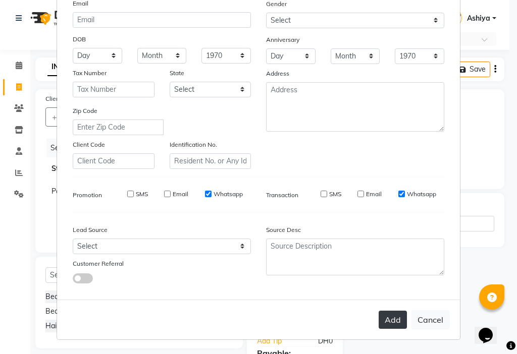
click at [383, 329] on button "Add" at bounding box center [393, 320] width 28 height 18
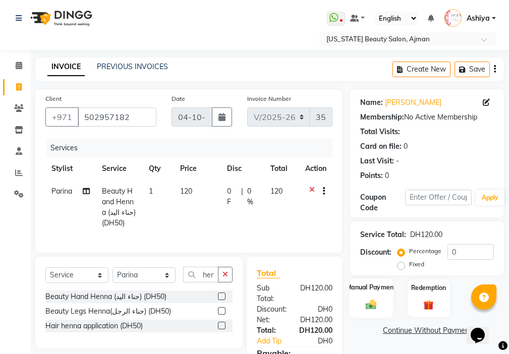
click at [382, 302] on div "Manual Payment" at bounding box center [372, 298] width 44 height 39
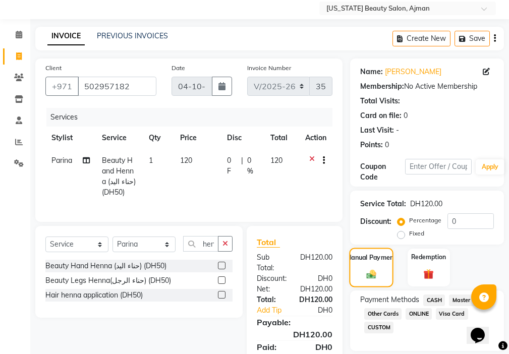
scroll to position [86, 0]
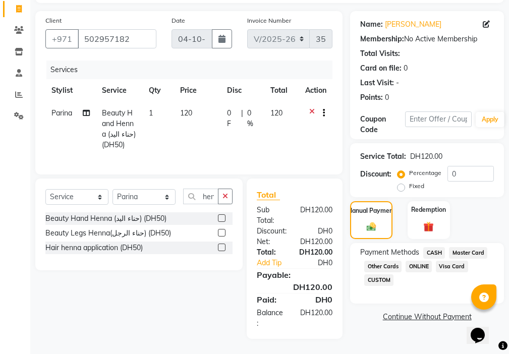
click at [465, 247] on span "Master Card" at bounding box center [468, 253] width 38 height 12
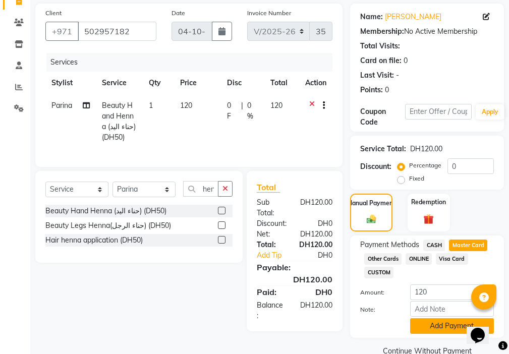
click at [442, 327] on button "Add Payment" at bounding box center [452, 326] width 84 height 16
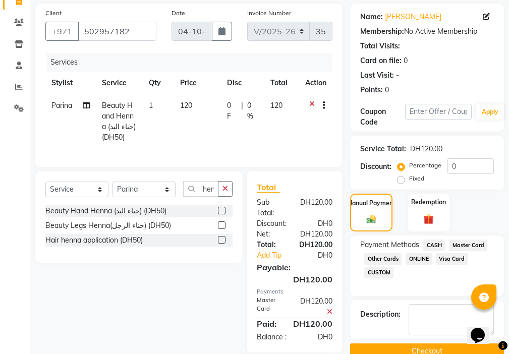
click at [398, 352] on button "Checkout" at bounding box center [427, 352] width 154 height 16
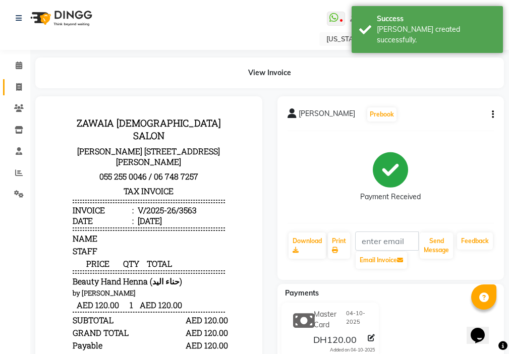
click at [18, 89] on icon at bounding box center [19, 87] width 6 height 8
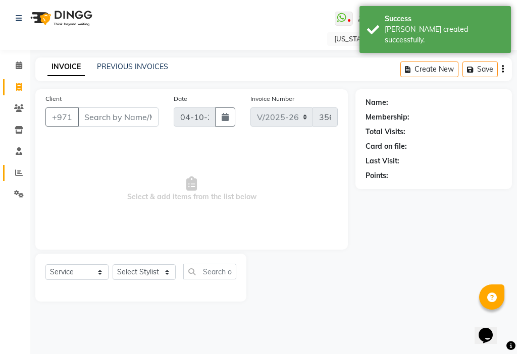
click at [11, 171] on span at bounding box center [19, 174] width 18 height 12
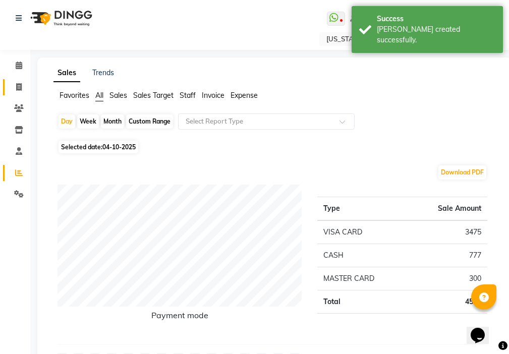
click at [14, 87] on span at bounding box center [19, 88] width 18 height 12
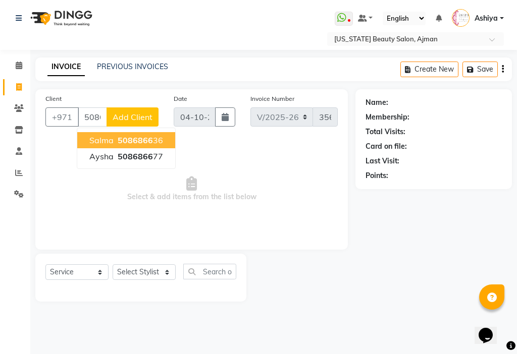
click at [144, 139] on span "5086866" at bounding box center [135, 140] width 35 height 10
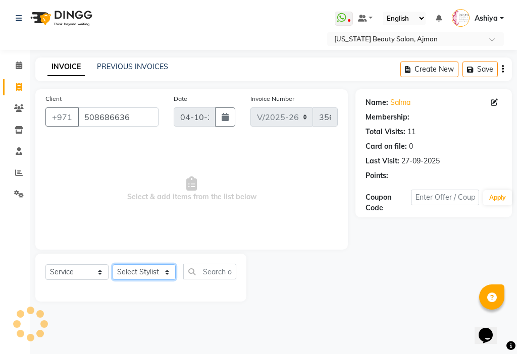
click at [136, 275] on select "Select Stylist [PERSON_NAME] [PERSON_NAME] Ashiya Cashier [PERSON_NAME] [PERSON…" at bounding box center [144, 272] width 63 height 16
click at [113, 264] on select "Select Stylist [PERSON_NAME] [PERSON_NAME] Ashiya Cashier [PERSON_NAME] [PERSON…" at bounding box center [144, 272] width 63 height 16
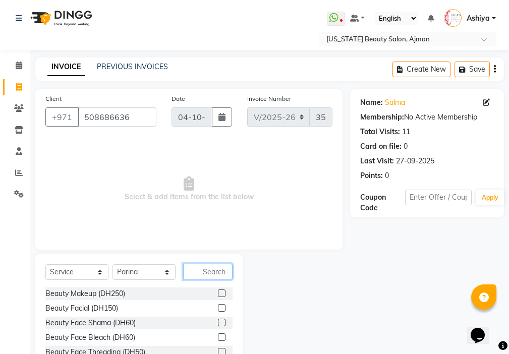
click at [209, 274] on input "text" at bounding box center [207, 272] width 49 height 16
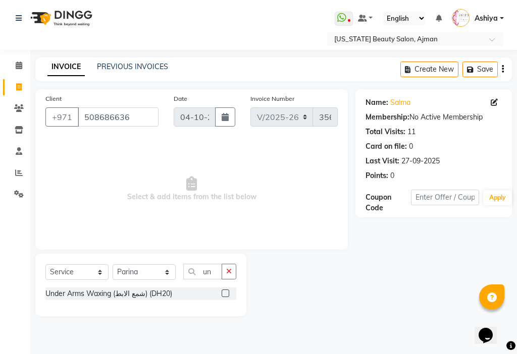
click at [222, 291] on label at bounding box center [226, 294] width 8 height 8
click at [222, 291] on input "checkbox" at bounding box center [225, 294] width 7 height 7
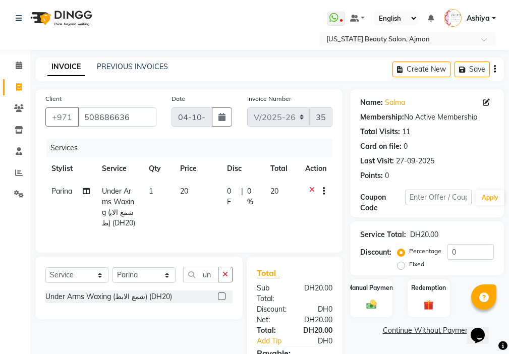
click at [223, 300] on label at bounding box center [222, 297] width 8 height 8
click at [223, 300] on input "checkbox" at bounding box center [221, 297] width 7 height 7
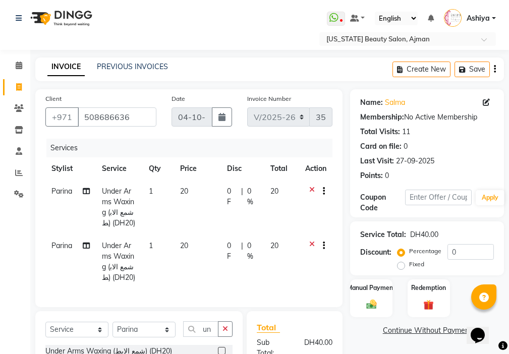
click at [376, 305] on img at bounding box center [371, 305] width 17 height 12
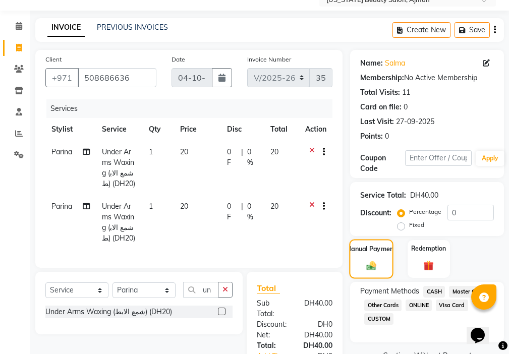
scroll to position [140, 0]
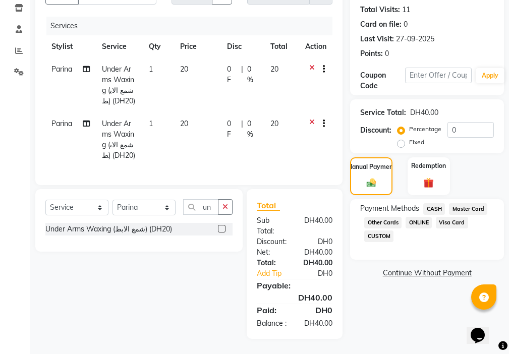
click at [440, 203] on span "CASH" at bounding box center [434, 209] width 22 height 12
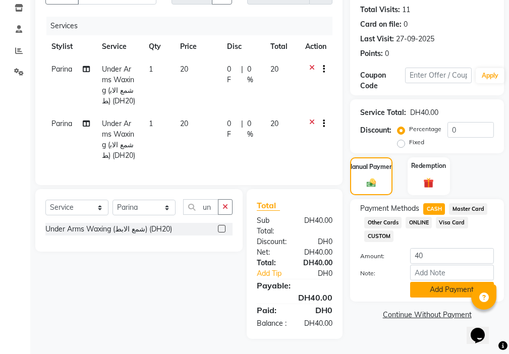
click at [438, 282] on button "Add Payment" at bounding box center [452, 290] width 84 height 16
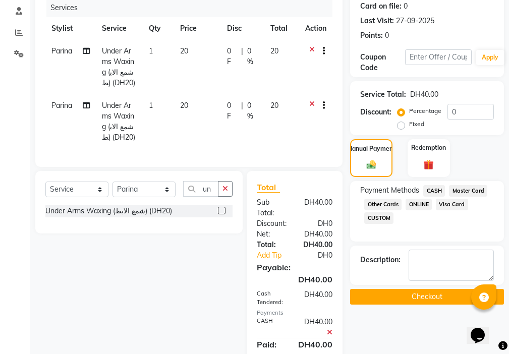
click at [427, 298] on button "Checkout" at bounding box center [427, 297] width 154 height 16
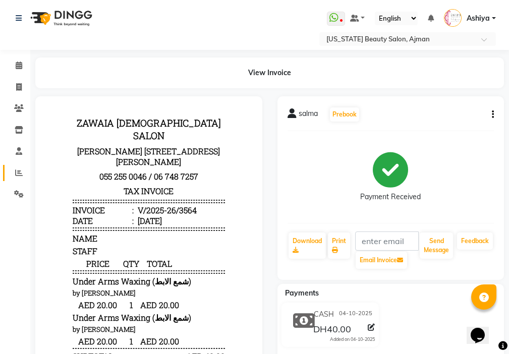
click at [22, 175] on icon at bounding box center [19, 173] width 8 height 8
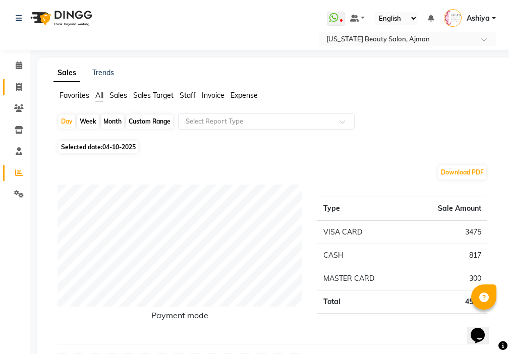
click at [19, 87] on icon at bounding box center [19, 87] width 6 height 8
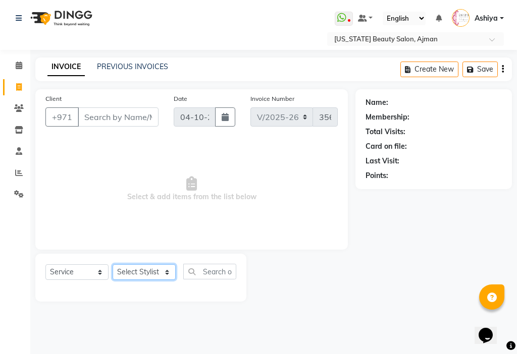
click at [137, 274] on select "Select Stylist" at bounding box center [144, 272] width 63 height 16
click at [145, 270] on select "Select Stylist" at bounding box center [144, 272] width 63 height 16
click at [153, 269] on select "Select Stylist [PERSON_NAME] [PERSON_NAME] Ashiya Cashier [PERSON_NAME] [PERSON…" at bounding box center [144, 272] width 63 height 16
click at [113, 264] on select "Select Stylist [PERSON_NAME] [PERSON_NAME] Ashiya Cashier [PERSON_NAME] [PERSON…" at bounding box center [144, 272] width 63 height 16
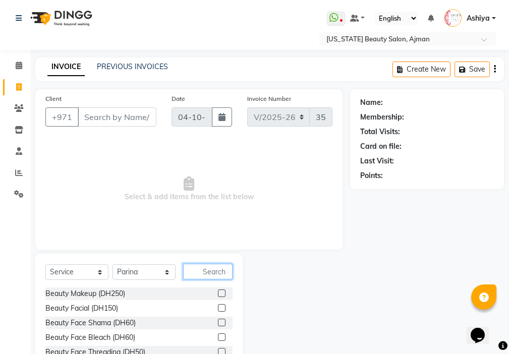
click at [219, 272] on input "text" at bounding box center [207, 272] width 49 height 16
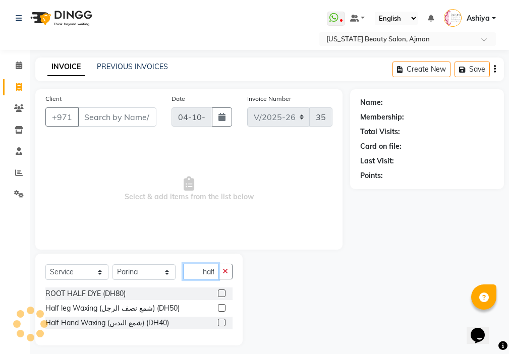
scroll to position [0, 1]
click at [223, 308] on label at bounding box center [222, 308] width 8 height 8
click at [223, 308] on input "checkbox" at bounding box center [221, 308] width 7 height 7
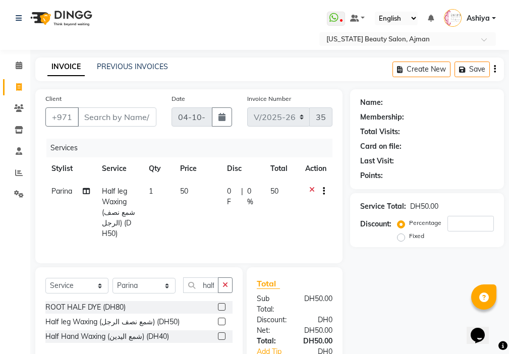
click at [223, 334] on label at bounding box center [222, 337] width 8 height 8
click at [223, 334] on input "checkbox" at bounding box center [221, 337] width 7 height 7
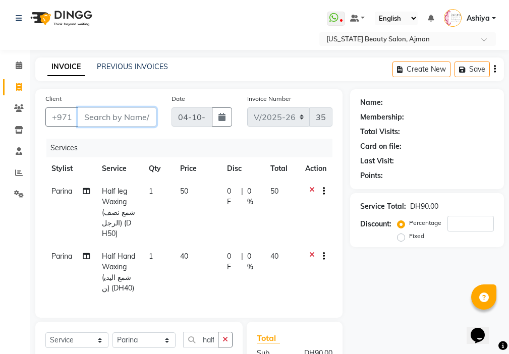
click at [112, 119] on input "Client" at bounding box center [117, 116] width 79 height 19
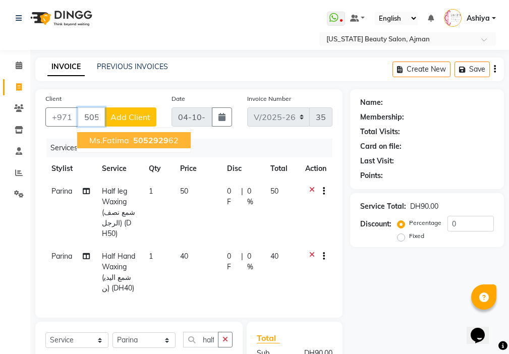
click at [176, 140] on ngb-highlight "5052929 62" at bounding box center [154, 140] width 47 height 10
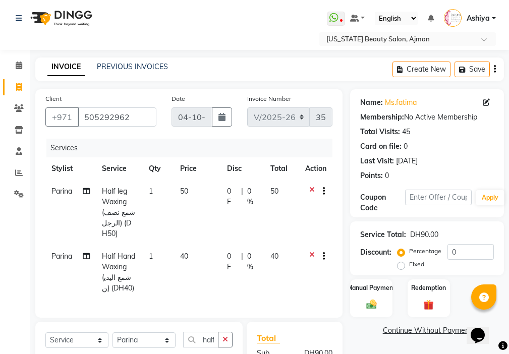
click at [373, 299] on img at bounding box center [371, 305] width 17 height 12
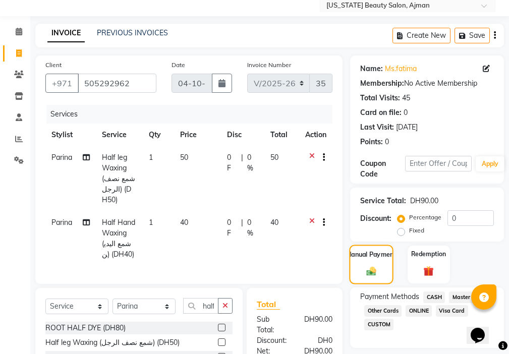
scroll to position [140, 0]
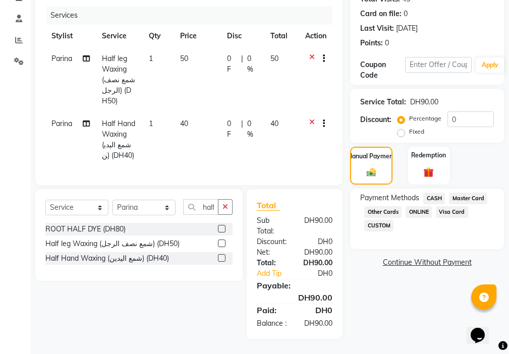
click at [440, 193] on span "CASH" at bounding box center [434, 199] width 22 height 12
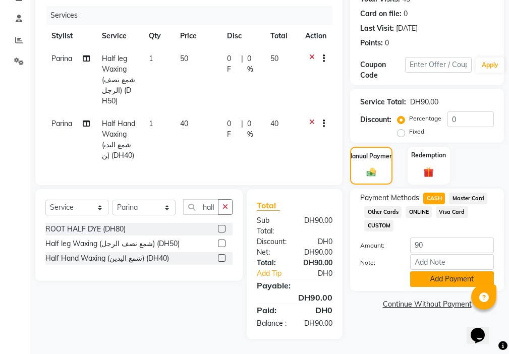
click at [433, 278] on button "Add Payment" at bounding box center [452, 280] width 84 height 16
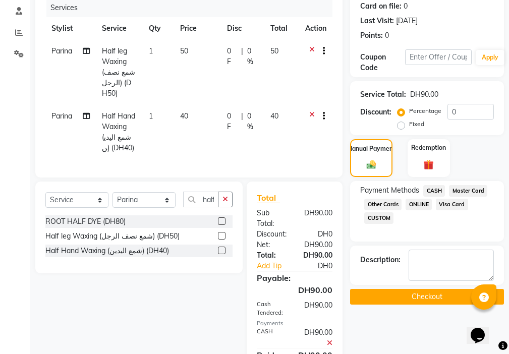
click at [423, 301] on button "Checkout" at bounding box center [427, 297] width 154 height 16
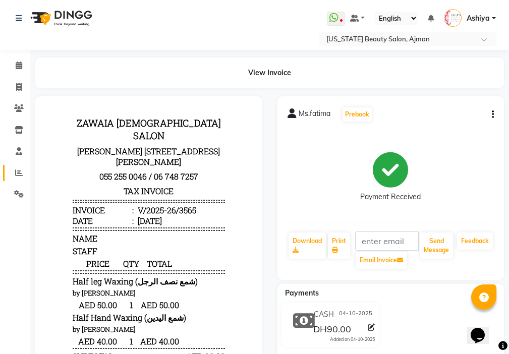
click at [27, 174] on span at bounding box center [19, 174] width 18 height 12
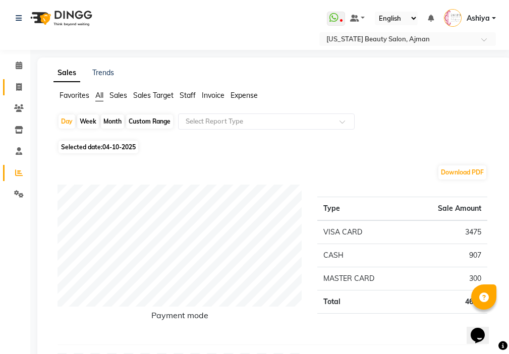
click at [19, 87] on icon at bounding box center [19, 87] width 6 height 8
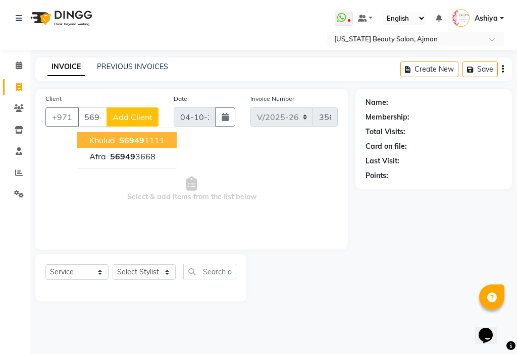
click at [156, 140] on ngb-highlight "56949 1111" at bounding box center [140, 140] width 47 height 10
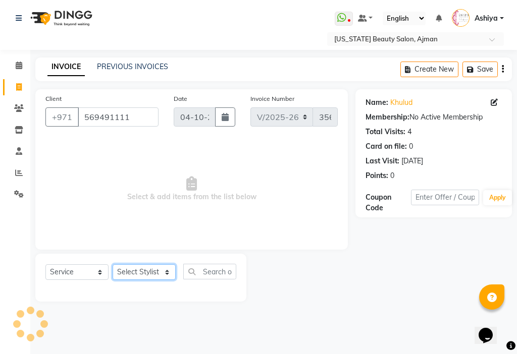
click at [141, 276] on select "Select Stylist [PERSON_NAME] [PERSON_NAME] Ashiya Cashier [PERSON_NAME] [PERSON…" at bounding box center [144, 272] width 63 height 16
click at [113, 264] on select "Select Stylist [PERSON_NAME] [PERSON_NAME] Ashiya Cashier [PERSON_NAME] [PERSON…" at bounding box center [144, 272] width 63 height 16
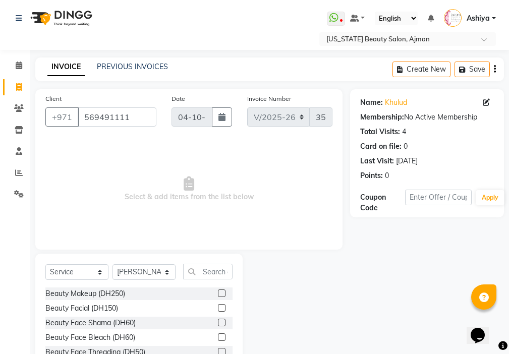
click at [218, 308] on label at bounding box center [222, 308] width 8 height 8
click at [218, 308] on input "checkbox" at bounding box center [221, 308] width 7 height 7
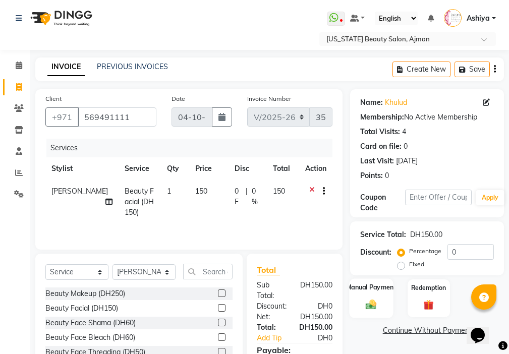
click at [371, 312] on div "Manual Payment" at bounding box center [372, 298] width 44 height 39
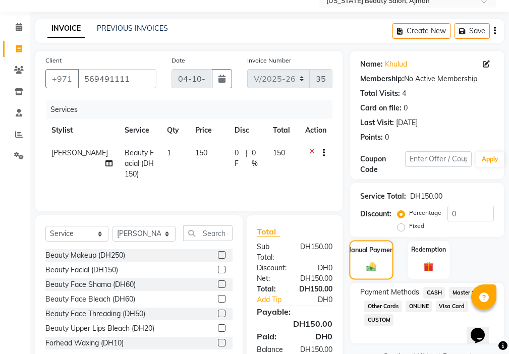
scroll to position [75, 0]
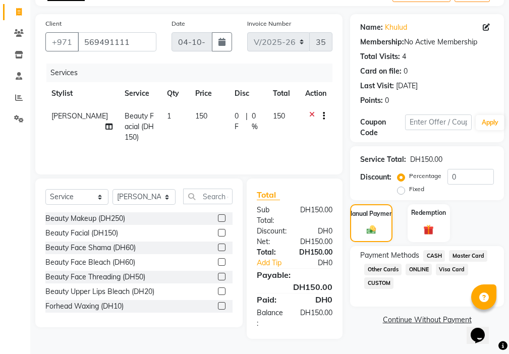
click at [463, 256] on span "Master Card" at bounding box center [468, 256] width 38 height 12
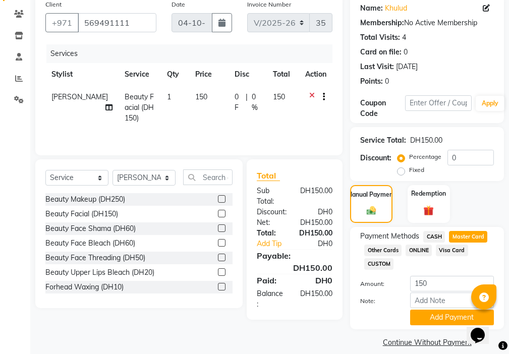
scroll to position [105, 0]
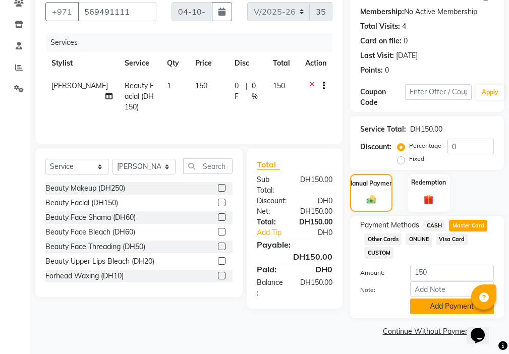
click at [429, 302] on button "Add Payment" at bounding box center [452, 307] width 84 height 16
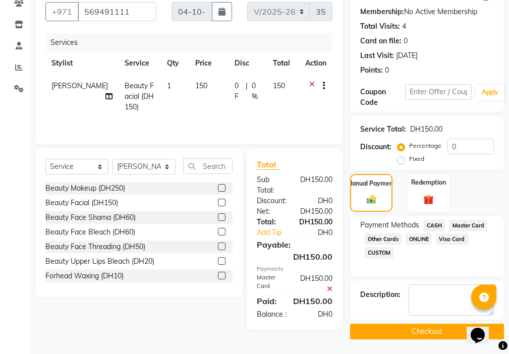
click at [429, 328] on button "Checkout" at bounding box center [427, 332] width 154 height 16
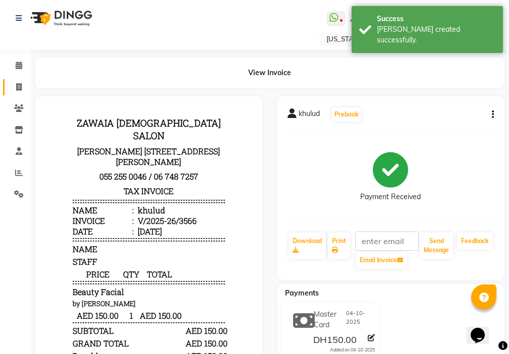
click at [18, 86] on icon at bounding box center [19, 87] width 6 height 8
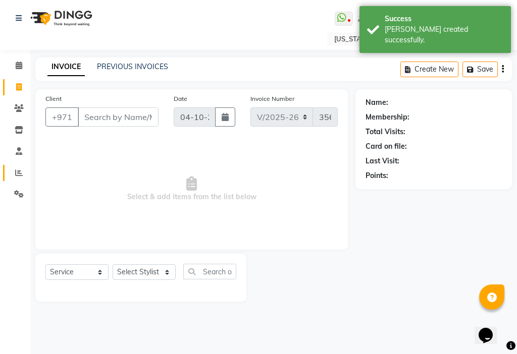
click at [26, 174] on span at bounding box center [19, 174] width 18 height 12
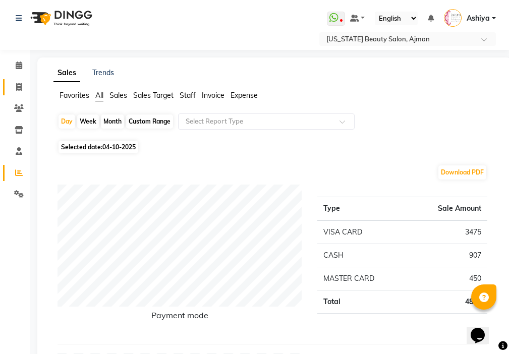
click at [20, 87] on icon at bounding box center [19, 87] width 6 height 8
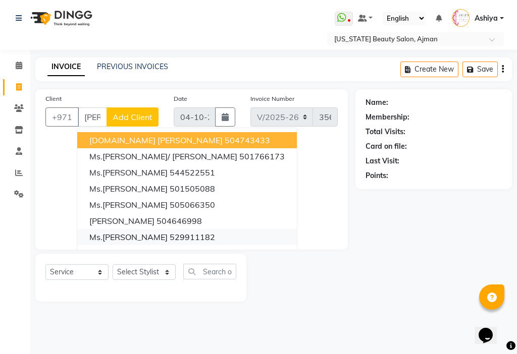
click at [170, 235] on ngb-highlight "529911182" at bounding box center [192, 237] width 45 height 10
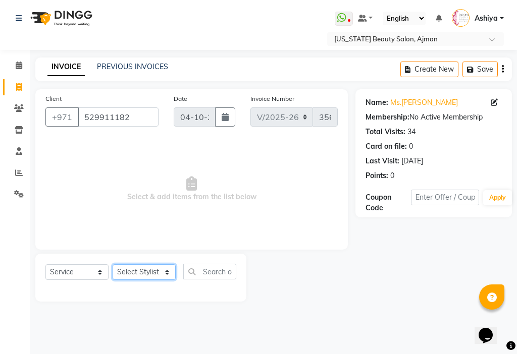
click at [137, 274] on select "Select Stylist [PERSON_NAME] [PERSON_NAME] Ashiya Cashier [PERSON_NAME] [PERSON…" at bounding box center [144, 272] width 63 height 16
click at [113, 264] on select "Select Stylist [PERSON_NAME] [PERSON_NAME] Ashiya Cashier [PERSON_NAME] [PERSON…" at bounding box center [144, 272] width 63 height 16
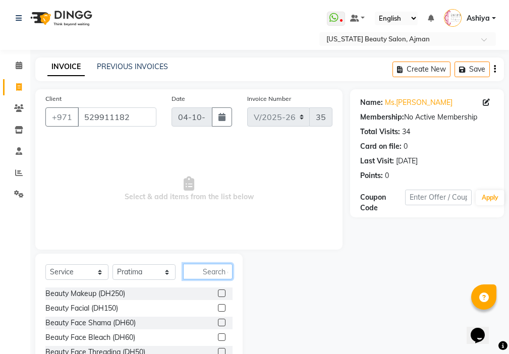
click at [211, 268] on input "text" at bounding box center [207, 272] width 49 height 16
click at [222, 322] on label at bounding box center [222, 323] width 8 height 8
click at [222, 322] on input "checkbox" at bounding box center [221, 323] width 7 height 7
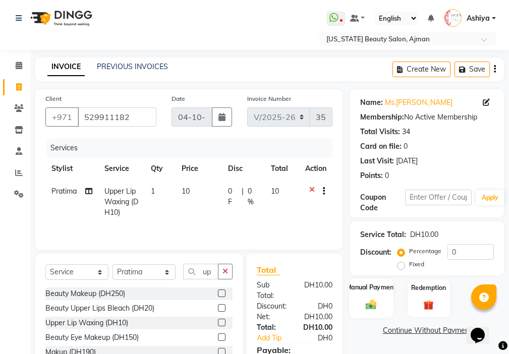
click at [380, 308] on div "Manual Payment" at bounding box center [372, 298] width 44 height 39
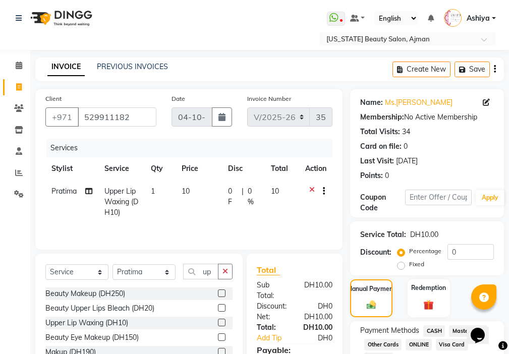
click at [429, 329] on span "CASH" at bounding box center [434, 332] width 22 height 12
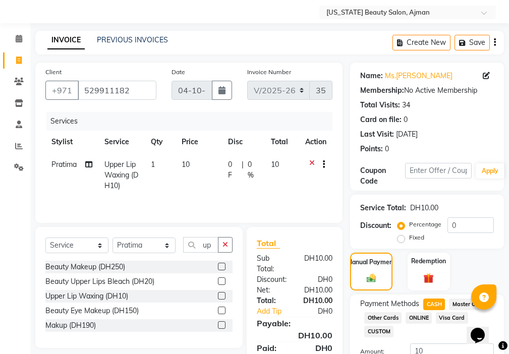
scroll to position [105, 0]
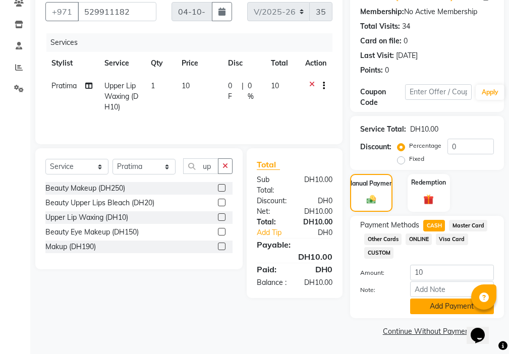
click at [441, 307] on button "Add Payment" at bounding box center [452, 307] width 84 height 16
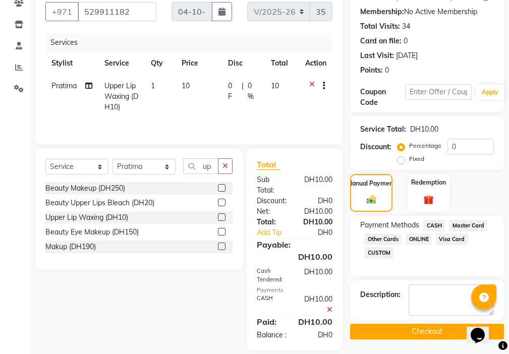
click at [450, 334] on button "Checkout" at bounding box center [427, 332] width 154 height 16
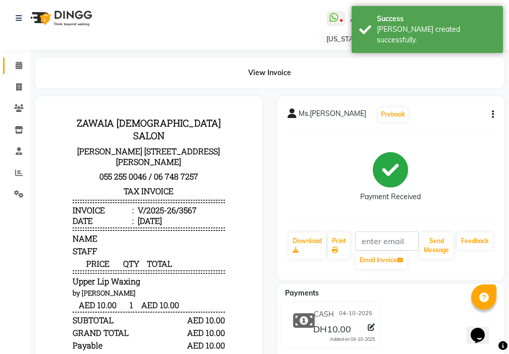
click at [25, 66] on span at bounding box center [19, 66] width 18 height 12
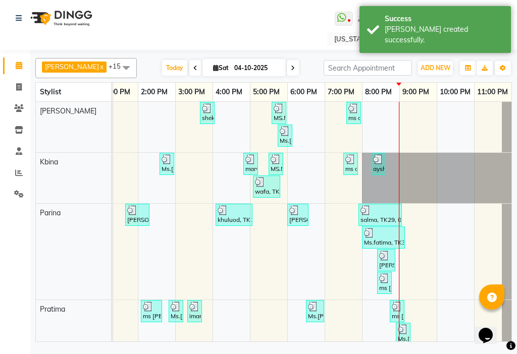
scroll to position [275, 0]
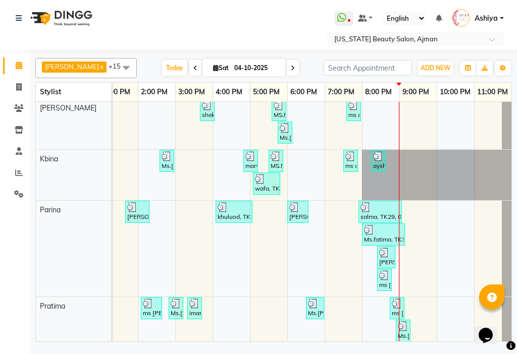
click at [378, 258] on div "[PERSON_NAME], TK28, 08:25 PM-08:55 PM, Beauty Hand Henna (حناء اليد) (DH50)" at bounding box center [386, 257] width 16 height 19
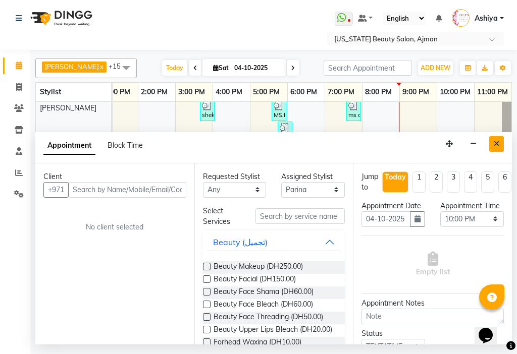
click at [495, 144] on icon "Close" at bounding box center [497, 143] width 6 height 7
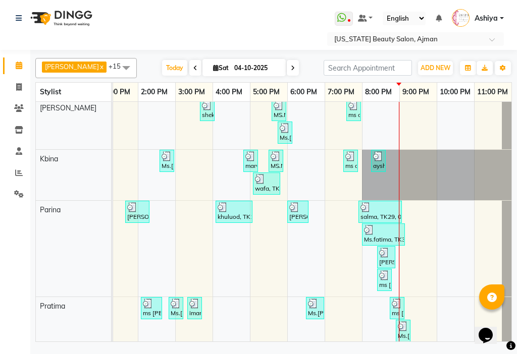
click at [375, 210] on div at bounding box center [379, 207] width 39 height 10
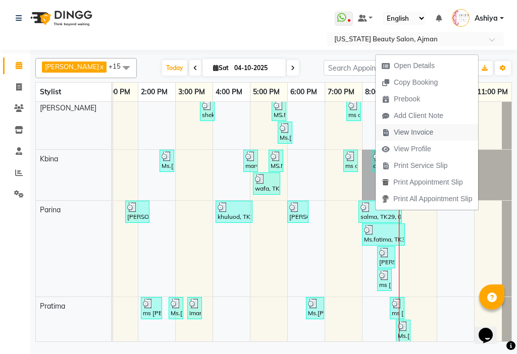
click at [427, 133] on span "View Invoice" at bounding box center [413, 132] width 39 height 11
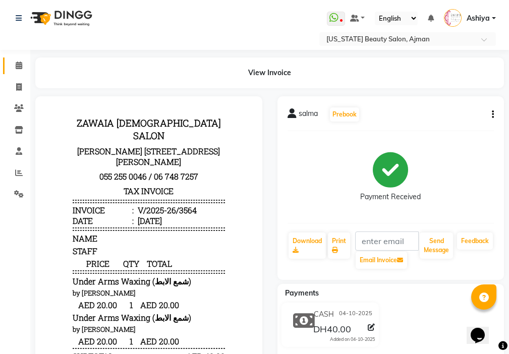
click at [19, 66] on icon at bounding box center [19, 66] width 7 height 8
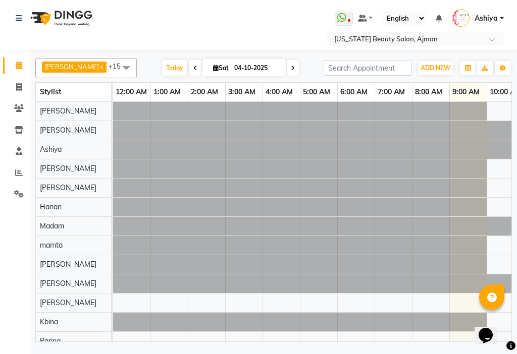
scroll to position [0, 498]
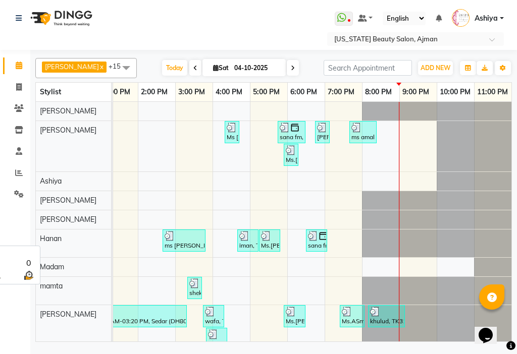
drag, startPoint x: 87, startPoint y: 282, endPoint x: 99, endPoint y: 301, distance: 22.7
click at [99, 301] on div "mamta" at bounding box center [73, 291] width 75 height 28
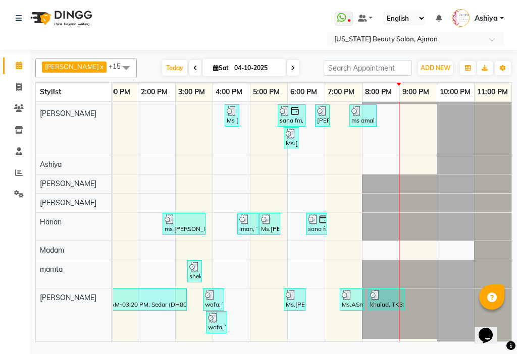
scroll to position [155, 498]
